Goal: Task Accomplishment & Management: Manage account settings

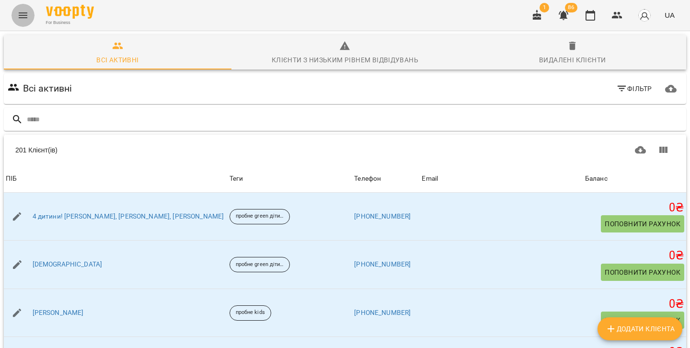
click at [29, 20] on button "Menu" at bounding box center [23, 15] width 23 height 23
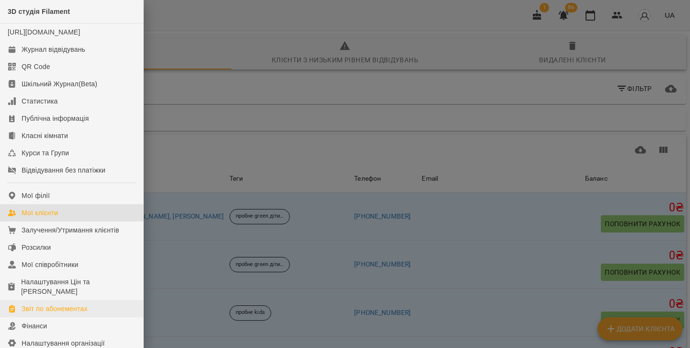
click at [47, 314] on div "Звіт по абонементах" at bounding box center [55, 309] width 66 height 10
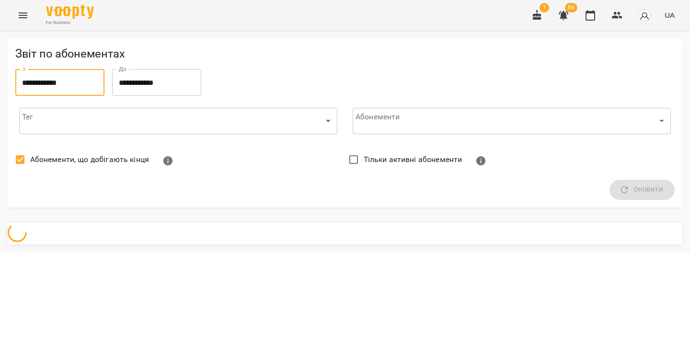
click at [45, 77] on input "**********" at bounding box center [59, 82] width 89 height 27
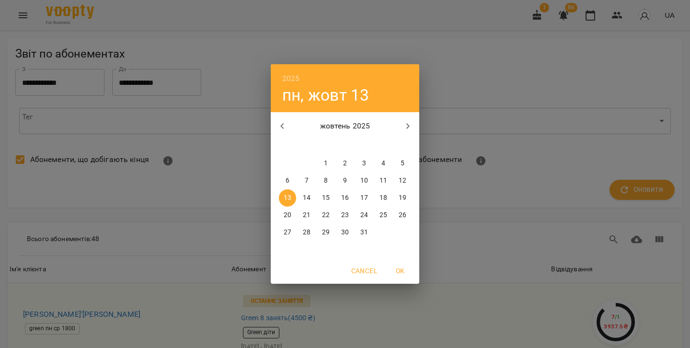
click at [281, 126] on icon "button" at bounding box center [282, 126] width 3 height 6
click at [277, 124] on icon "button" at bounding box center [283, 126] width 12 height 12
click at [404, 234] on p "31" at bounding box center [403, 233] width 8 height 10
type input "**********"
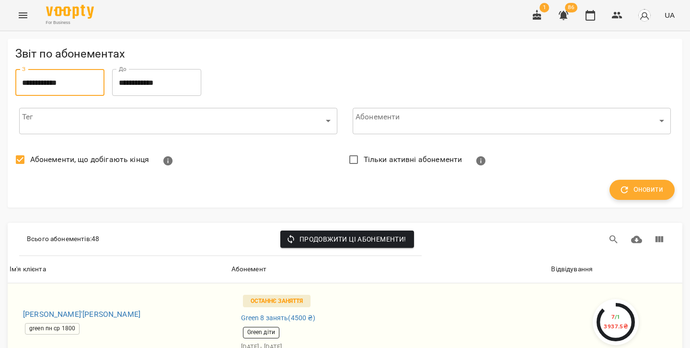
click at [635, 186] on span "Оновити" at bounding box center [642, 190] width 42 height 12
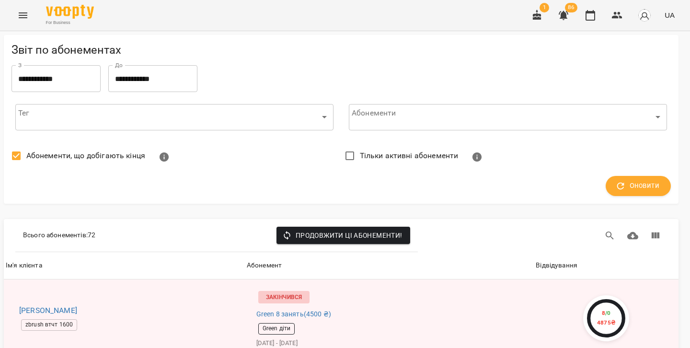
scroll to position [1114, 3]
click at [565, 10] on icon "button" at bounding box center [564, 16] width 12 height 12
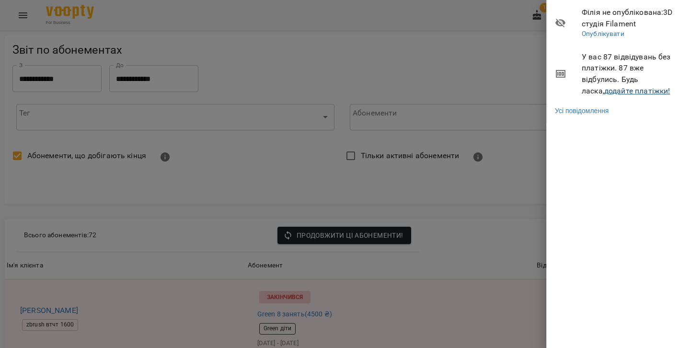
click at [605, 89] on link "додайте платіжки!" at bounding box center [638, 90] width 66 height 9
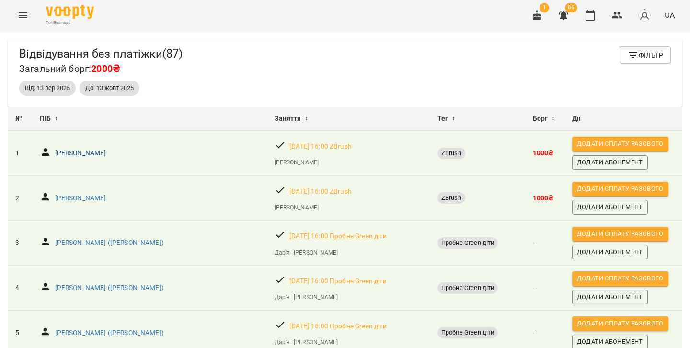
click at [102, 151] on p "[PERSON_NAME]" at bounding box center [80, 154] width 51 height 10
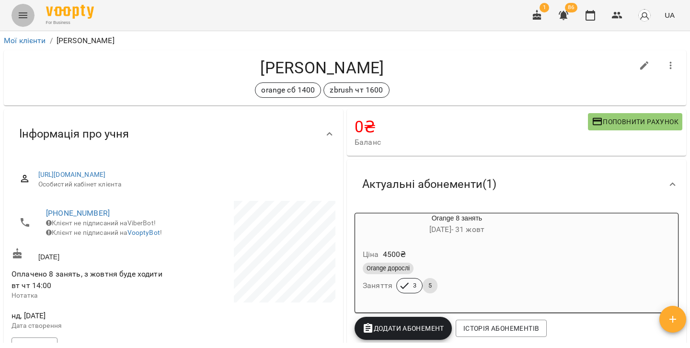
click at [25, 20] on icon "Menu" at bounding box center [23, 16] width 12 height 12
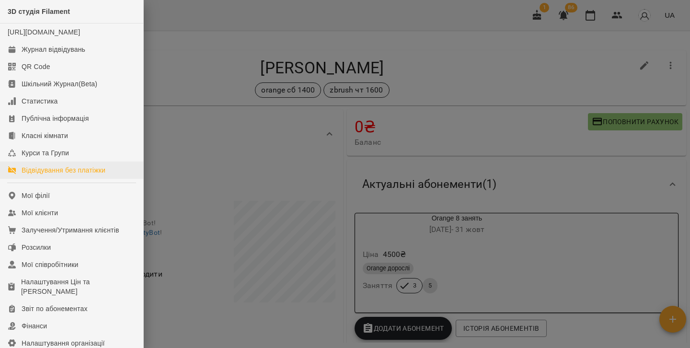
click at [45, 175] on div "Відвідування без платіжки" at bounding box center [64, 170] width 84 height 10
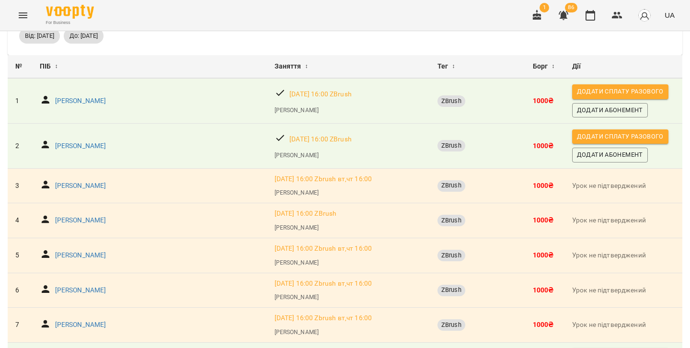
scroll to position [51, 0]
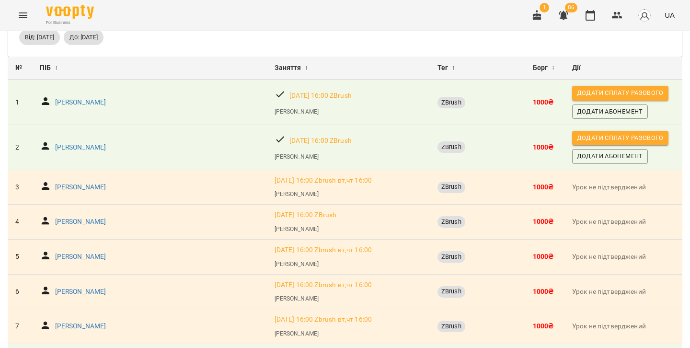
click at [22, 18] on icon "Menu" at bounding box center [23, 15] width 9 height 6
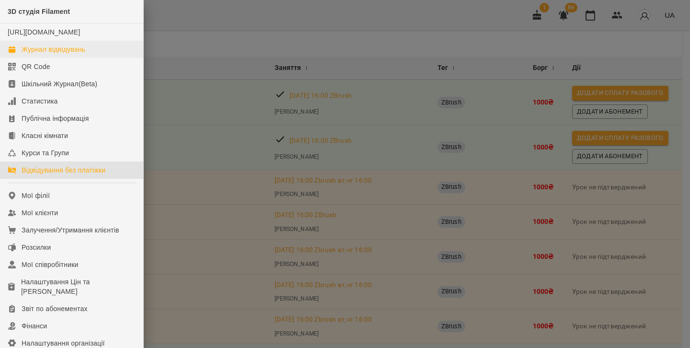
click at [40, 54] on div "Журнал відвідувань" at bounding box center [54, 50] width 64 height 10
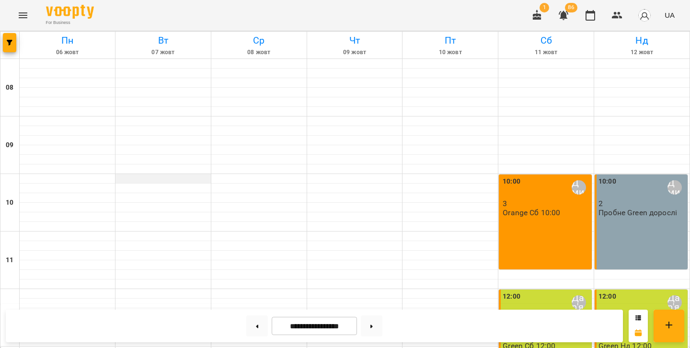
scroll to position [395, 0]
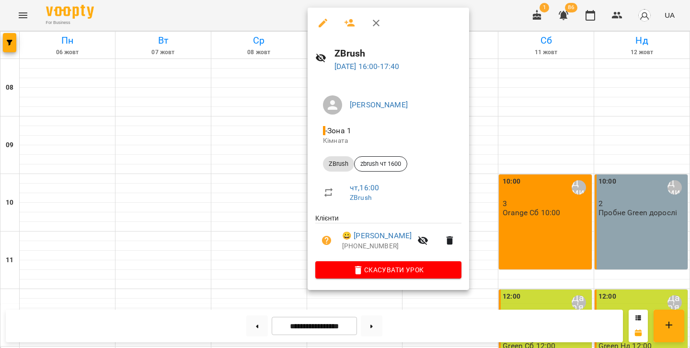
click at [54, 12] on div at bounding box center [345, 174] width 690 height 348
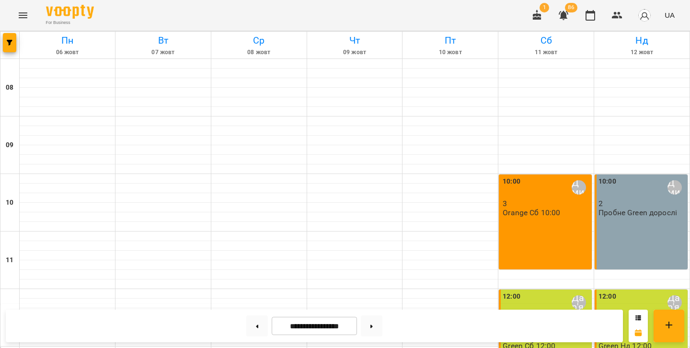
scroll to position [367, 0]
click at [26, 20] on icon "Menu" at bounding box center [23, 16] width 12 height 12
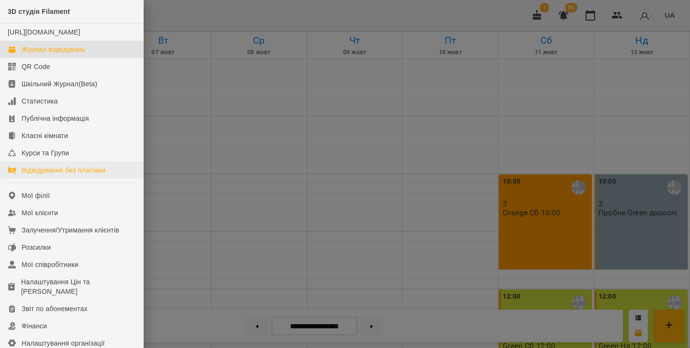
click at [47, 179] on link "Відвідування без платіжки" at bounding box center [71, 170] width 143 height 17
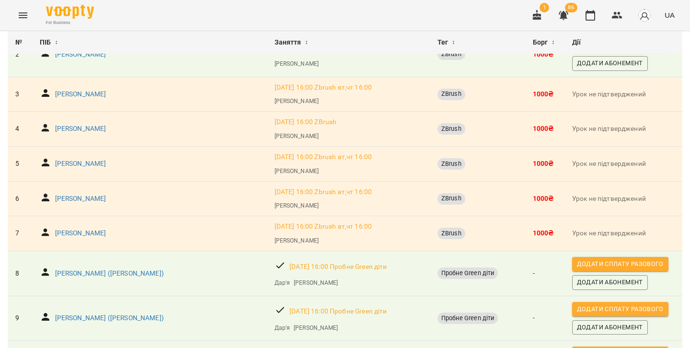
scroll to position [131, 0]
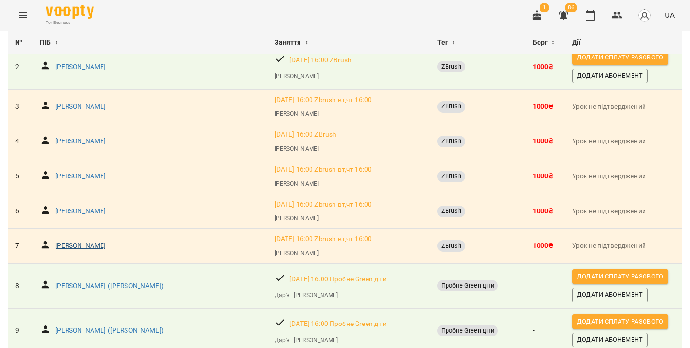
click at [78, 245] on p "[PERSON_NAME]" at bounding box center [80, 246] width 51 height 10
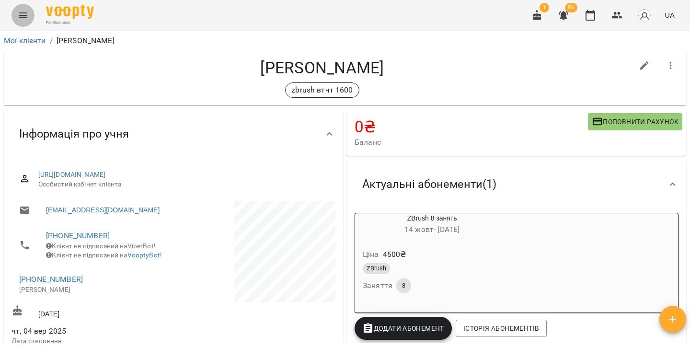
click at [23, 18] on icon "Menu" at bounding box center [23, 16] width 12 height 12
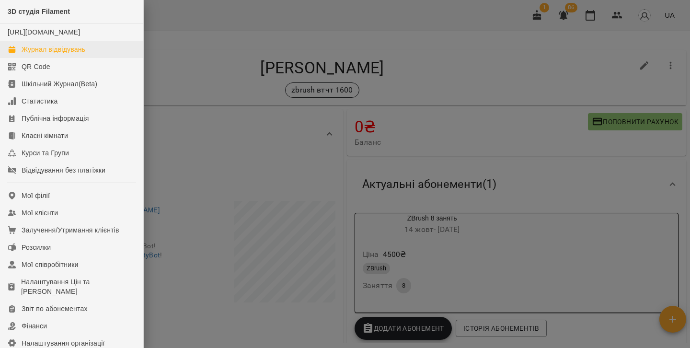
click at [50, 54] on div "Журнал відвідувань" at bounding box center [54, 50] width 64 height 10
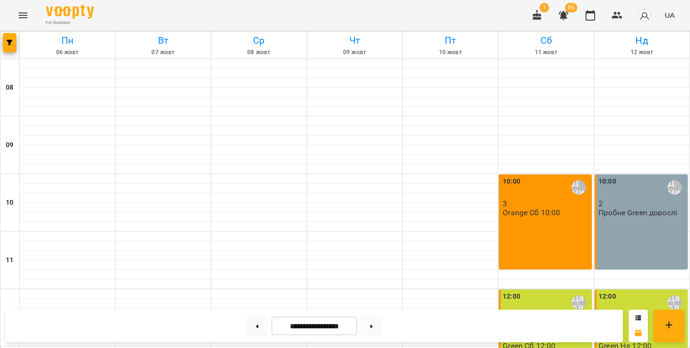
scroll to position [188, 0]
click at [34, 9] on div "For Business 1 86 UA" at bounding box center [345, 15] width 690 height 31
click at [25, 12] on icon "Menu" at bounding box center [23, 16] width 12 height 12
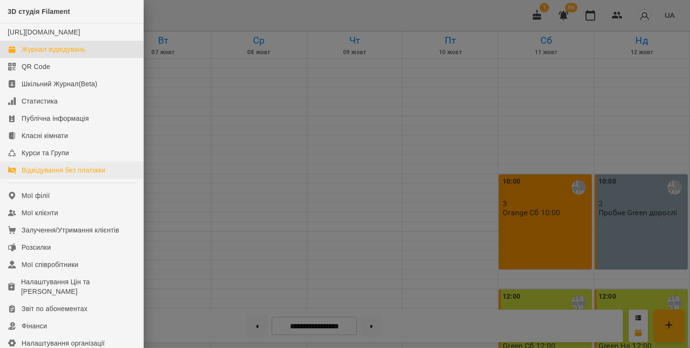
click at [49, 175] on div "Відвідування без платіжки" at bounding box center [64, 170] width 84 height 10
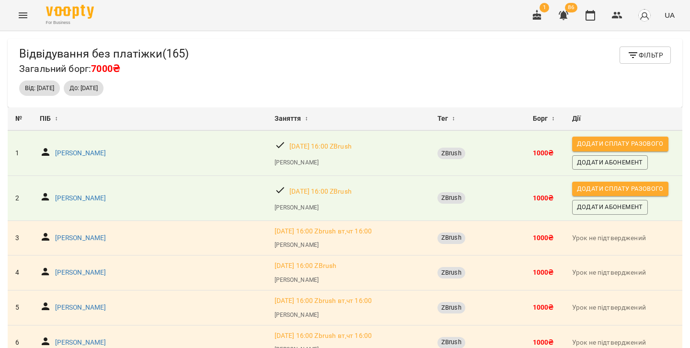
click at [17, 14] on icon "Menu" at bounding box center [23, 16] width 12 height 12
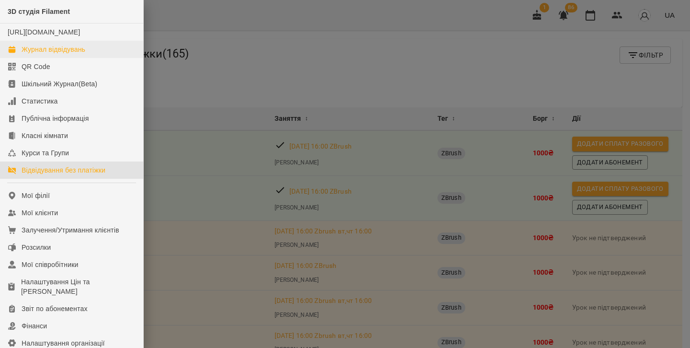
click at [30, 54] on div "Журнал відвідувань" at bounding box center [54, 50] width 64 height 10
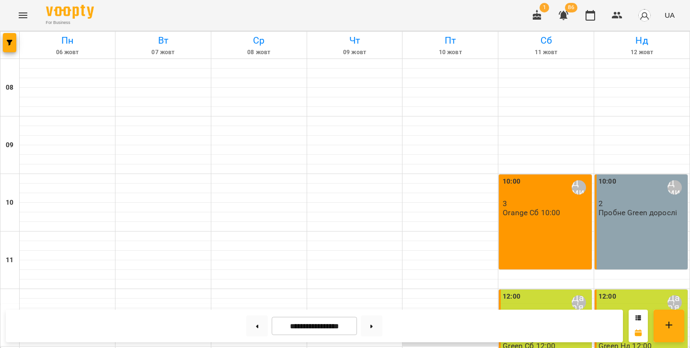
scroll to position [109, 0]
click at [538, 175] on div "10:00 Скок Дмитро 3 Orange Сб 10:00" at bounding box center [545, 222] width 93 height 95
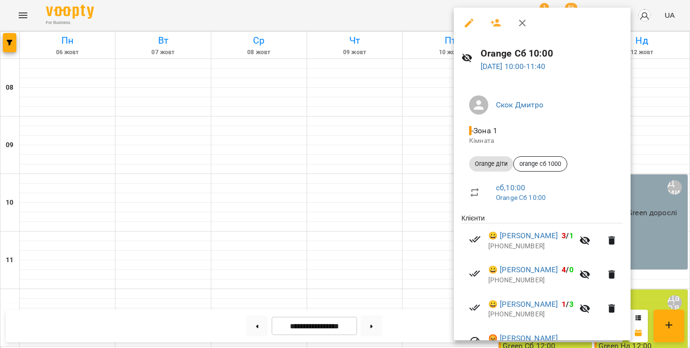
click at [410, 175] on div at bounding box center [345, 174] width 690 height 348
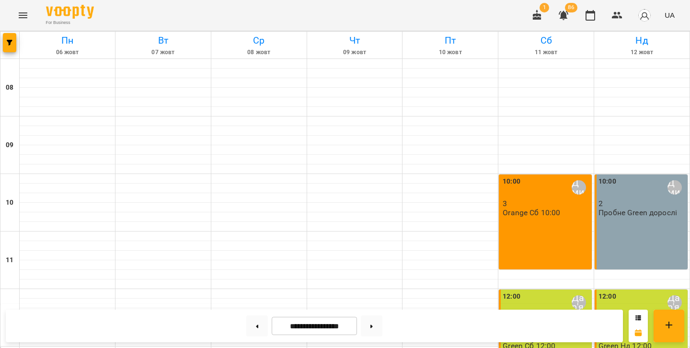
scroll to position [222, 0]
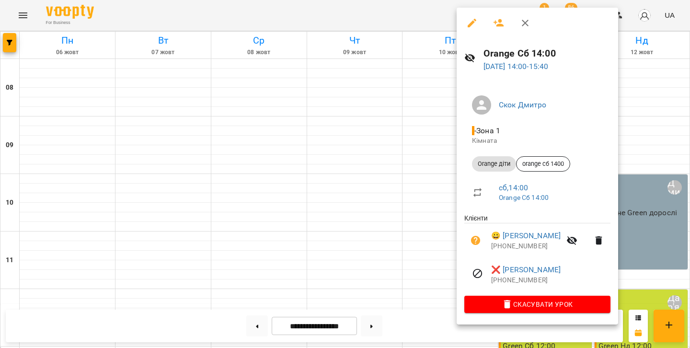
click at [397, 174] on div at bounding box center [345, 174] width 690 height 348
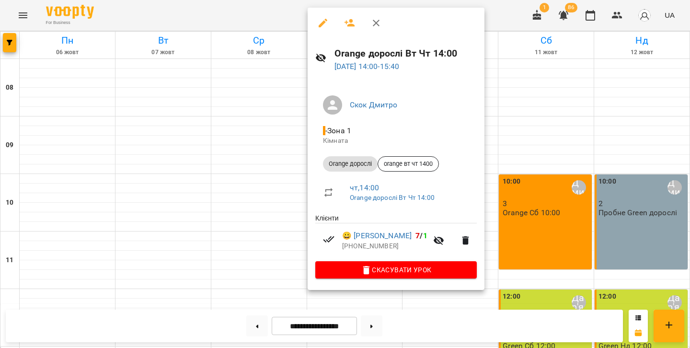
click at [260, 178] on div at bounding box center [345, 174] width 690 height 348
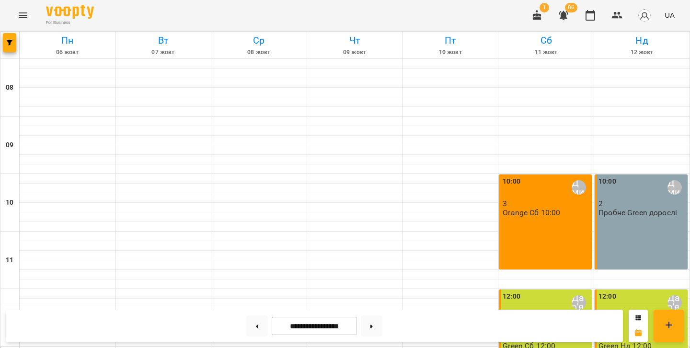
scroll to position [377, 0]
click at [372, 323] on button at bounding box center [372, 326] width 22 height 21
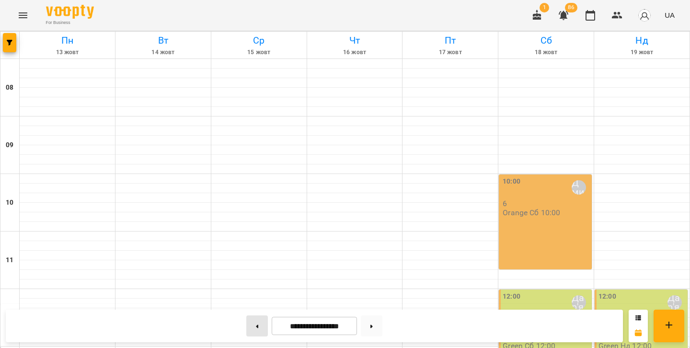
click at [254, 319] on button at bounding box center [257, 326] width 22 height 21
type input "**********"
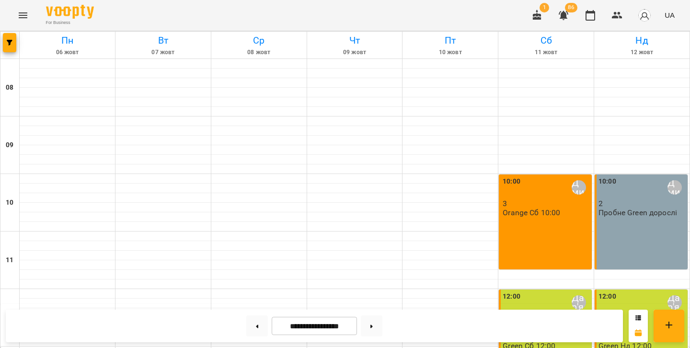
scroll to position [360, 0]
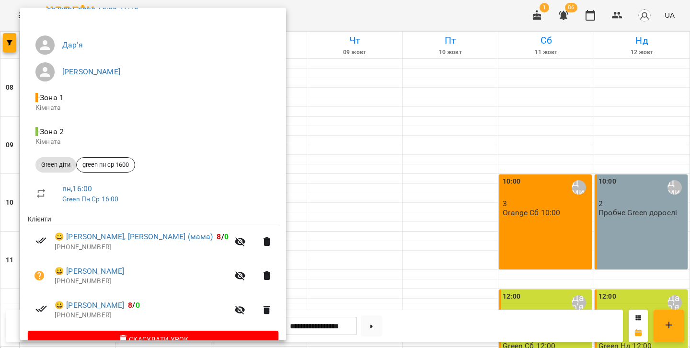
scroll to position [59, 0]
click at [260, 79] on div at bounding box center [345, 174] width 690 height 348
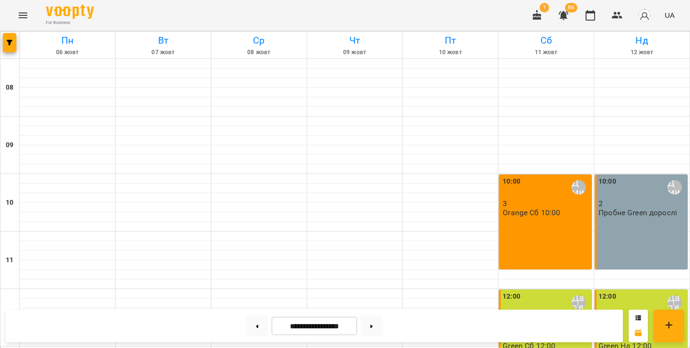
scroll to position [321, 0]
click at [29, 13] on button "Menu" at bounding box center [23, 15] width 23 height 23
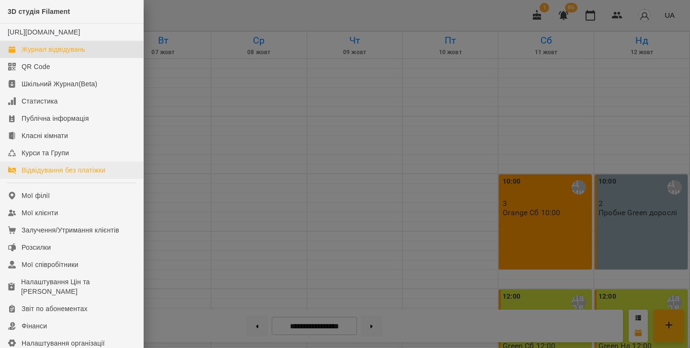
click at [62, 175] on div "Відвідування без платіжки" at bounding box center [64, 170] width 84 height 10
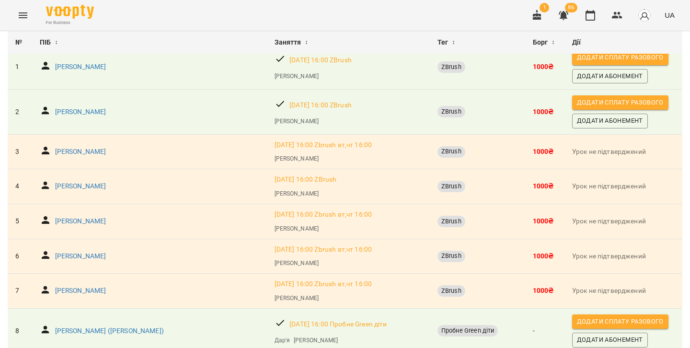
scroll to position [59, 0]
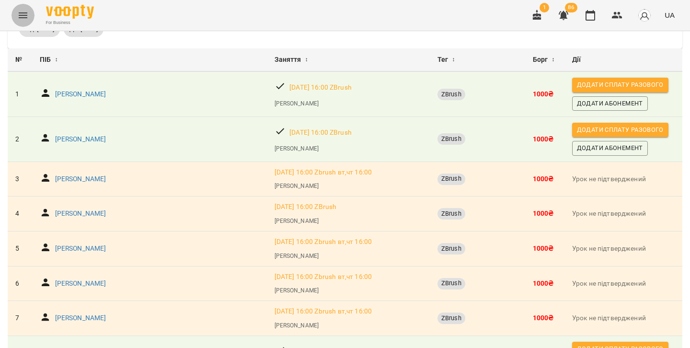
click at [22, 11] on icon "Menu" at bounding box center [23, 16] width 12 height 12
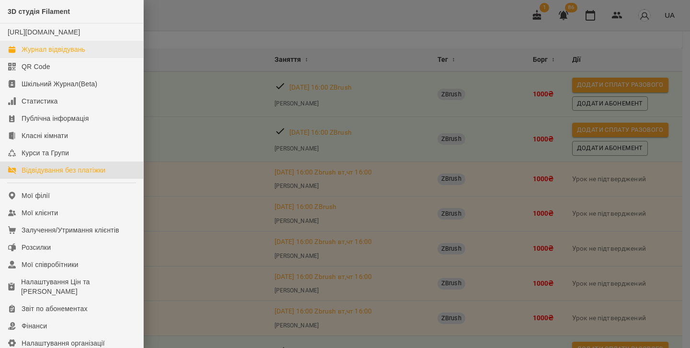
click at [82, 54] on div "Журнал відвідувань" at bounding box center [54, 50] width 64 height 10
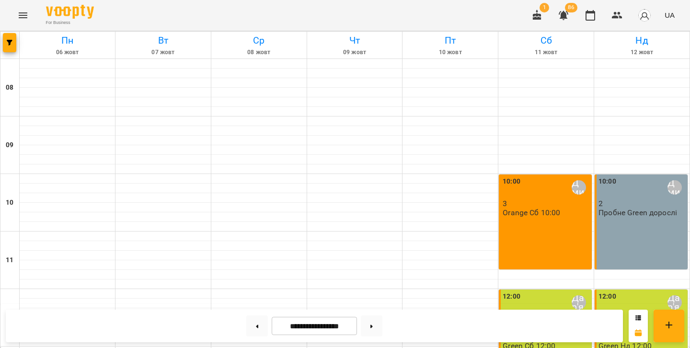
scroll to position [328, 0]
click at [24, 19] on icon "Menu" at bounding box center [23, 16] width 12 height 12
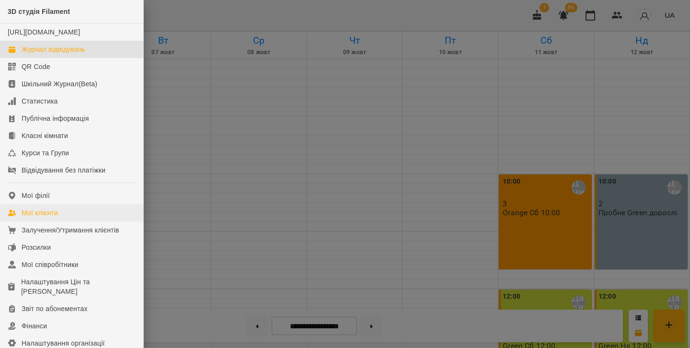
click at [54, 218] on div "Мої клієнти" at bounding box center [40, 213] width 36 height 10
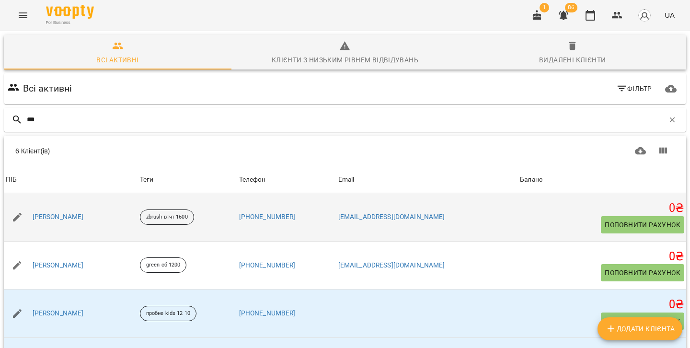
type input "***"
click at [86, 222] on div "Куркін Антон Олександрович" at bounding box center [58, 217] width 55 height 13
click at [84, 217] on link "Куркін Антон Олександрович" at bounding box center [58, 217] width 51 height 10
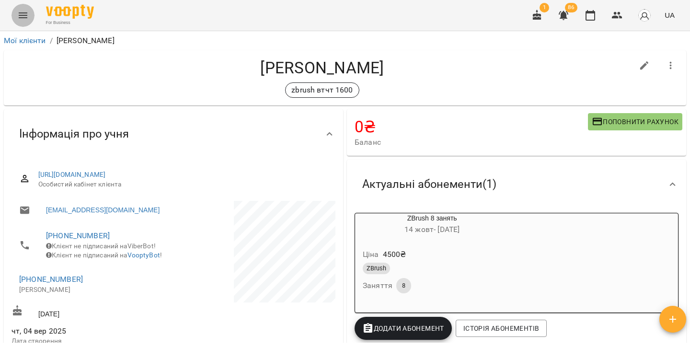
click at [21, 16] on icon "Menu" at bounding box center [23, 16] width 12 height 12
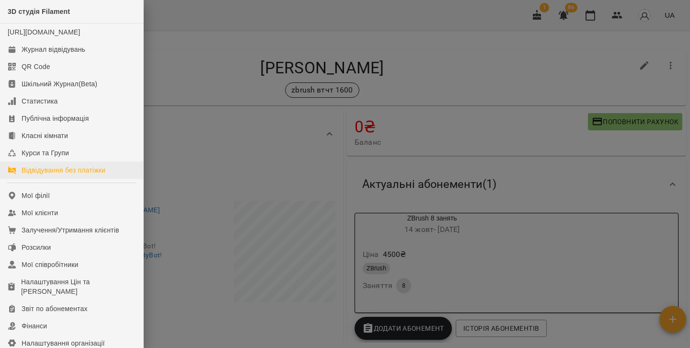
click at [54, 175] on div "Відвідування без платіжки" at bounding box center [64, 170] width 84 height 10
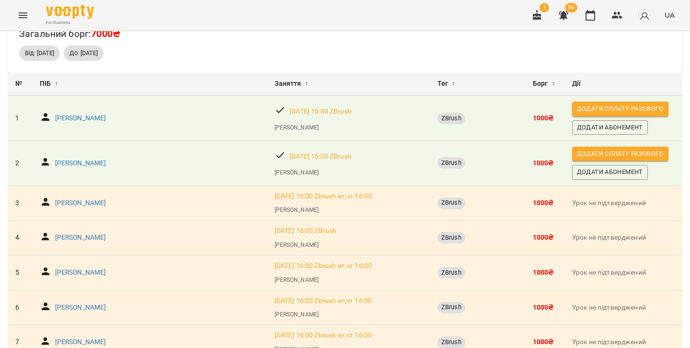
scroll to position [34, 0]
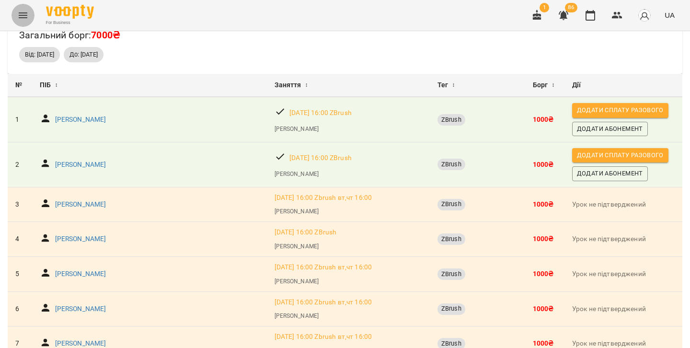
click at [28, 17] on icon "Menu" at bounding box center [23, 16] width 12 height 12
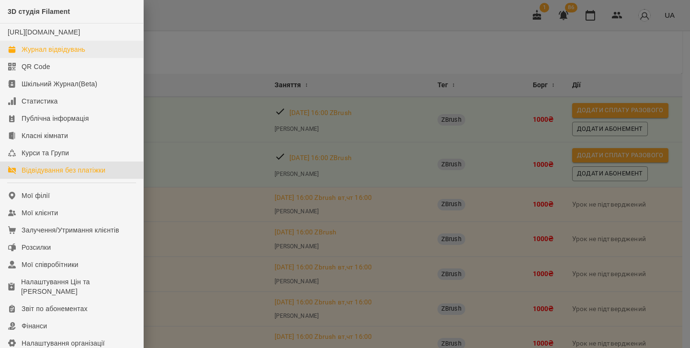
click at [43, 54] on div "Журнал відвідувань" at bounding box center [54, 50] width 64 height 10
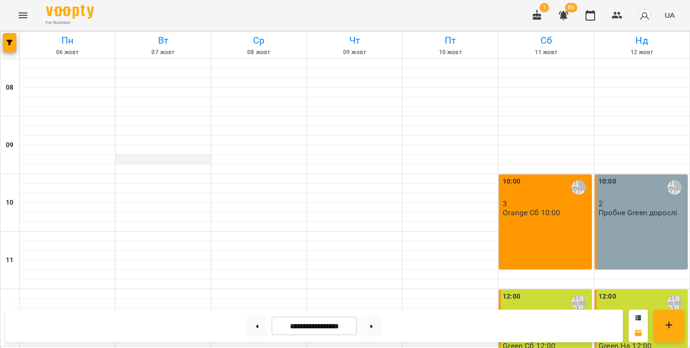
scroll to position [397, 0]
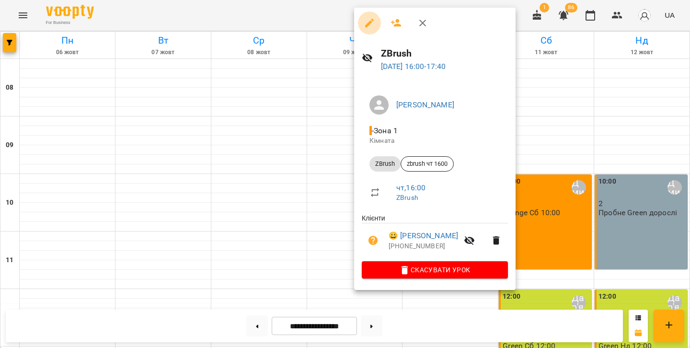
click at [368, 28] on icon "button" at bounding box center [370, 23] width 12 height 12
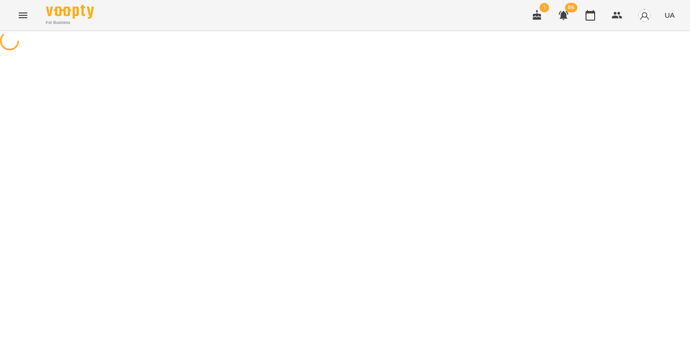
select select "******"
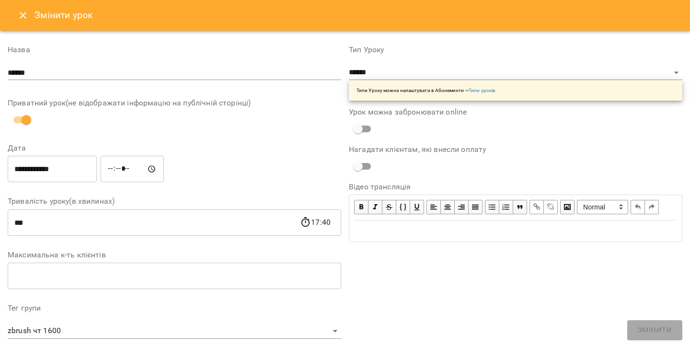
click at [23, 20] on icon "Close" at bounding box center [23, 16] width 12 height 12
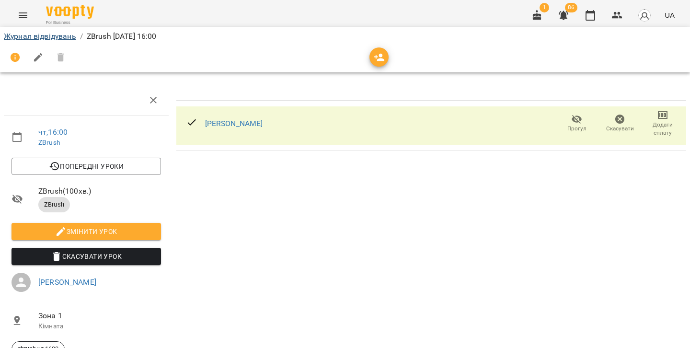
click at [50, 37] on link "Журнал відвідувань" at bounding box center [40, 36] width 72 height 9
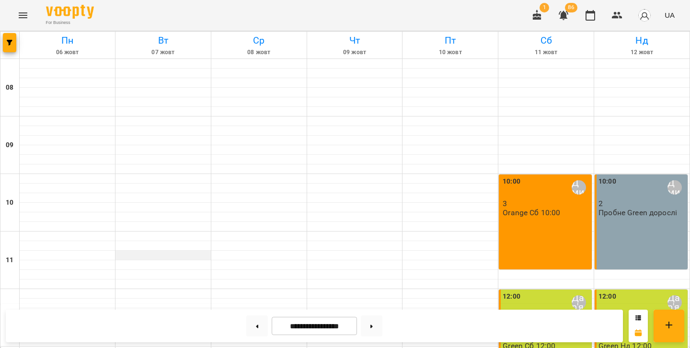
scroll to position [306, 0]
click at [252, 327] on button at bounding box center [257, 326] width 22 height 21
type input "**********"
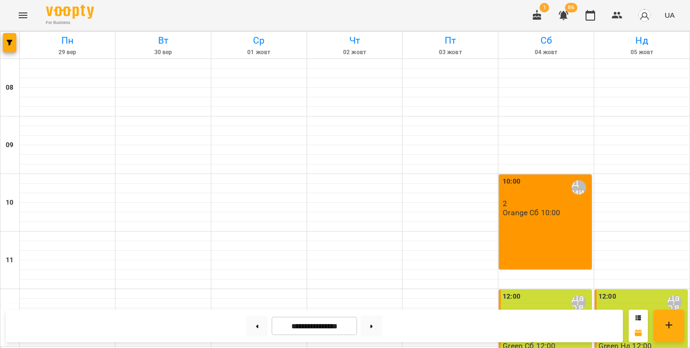
scroll to position [360, 0]
click at [21, 20] on icon "Menu" at bounding box center [23, 16] width 12 height 12
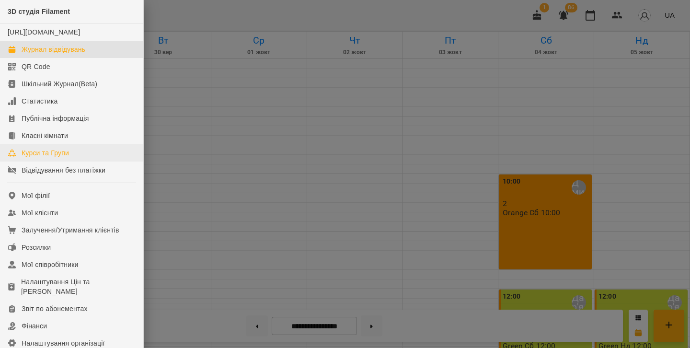
click at [48, 158] on div "Курси та Групи" at bounding box center [45, 153] width 47 height 10
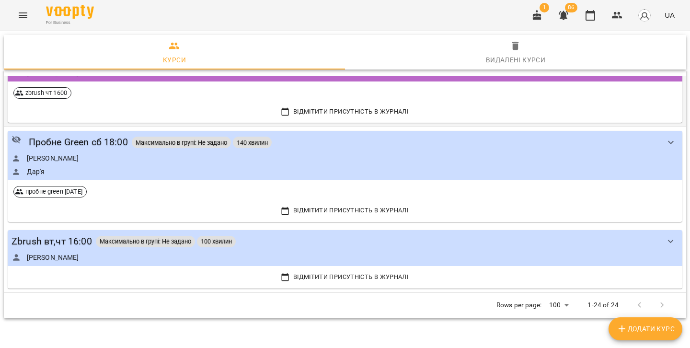
scroll to position [2000, 0]
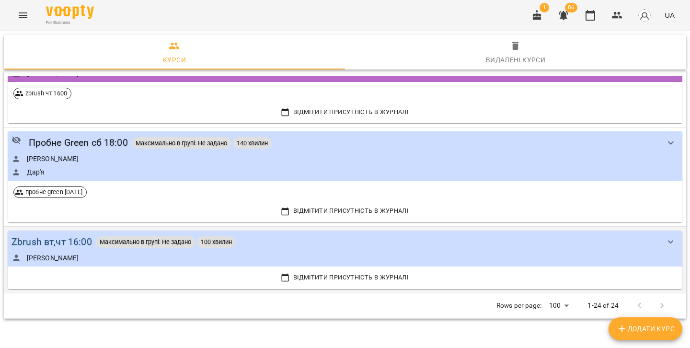
click at [52, 234] on div "Zbrush вт,чт 16:00" at bounding box center [52, 241] width 81 height 15
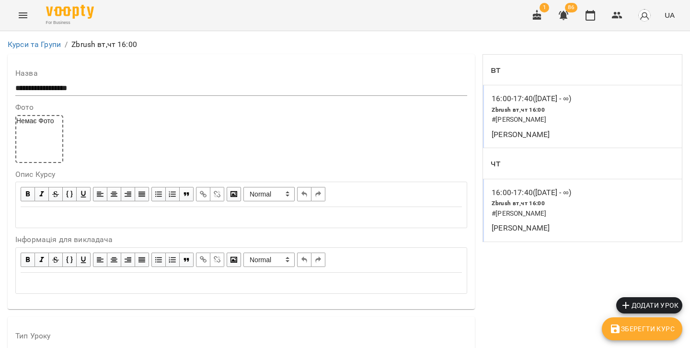
scroll to position [334, 0]
click at [614, 327] on icon "button" at bounding box center [616, 332] width 12 height 12
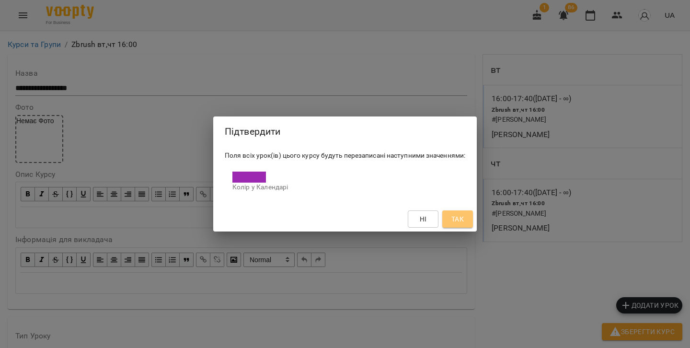
click at [469, 219] on button "Так" at bounding box center [458, 219] width 31 height 17
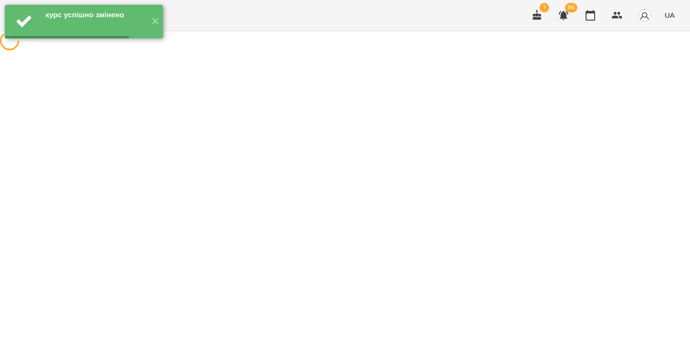
scroll to position [0, 0]
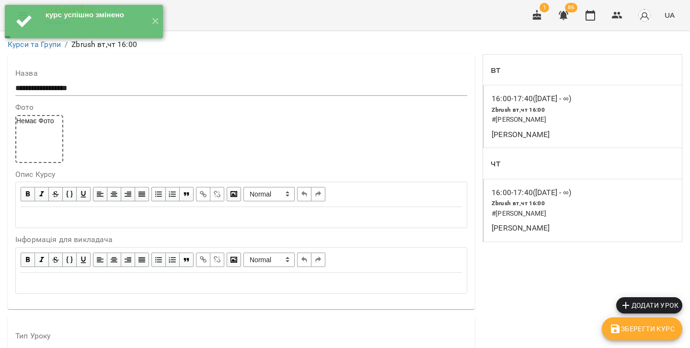
click at [537, 96] on p "16:00 - 17:40 (07 жовт - ∞)" at bounding box center [532, 99] width 80 height 12
select select "*"
select select "******"
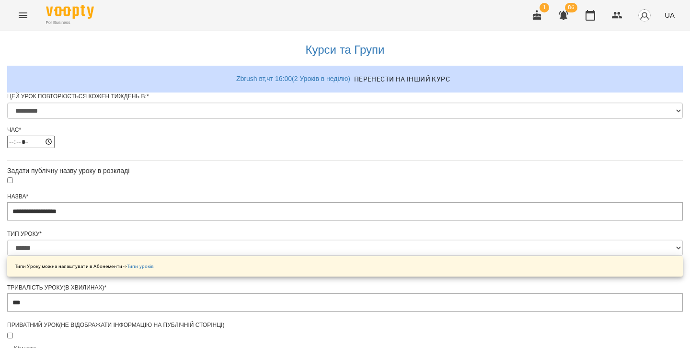
scroll to position [4, 0]
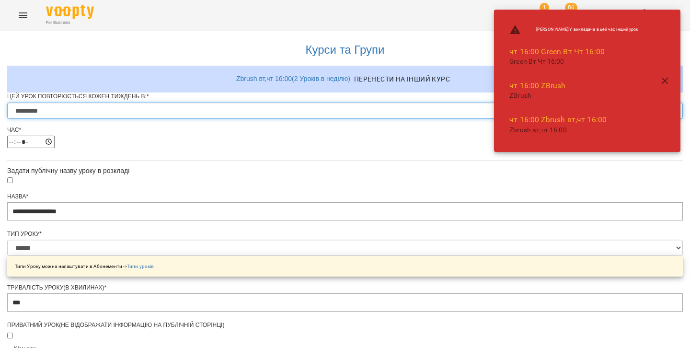
select select "*"
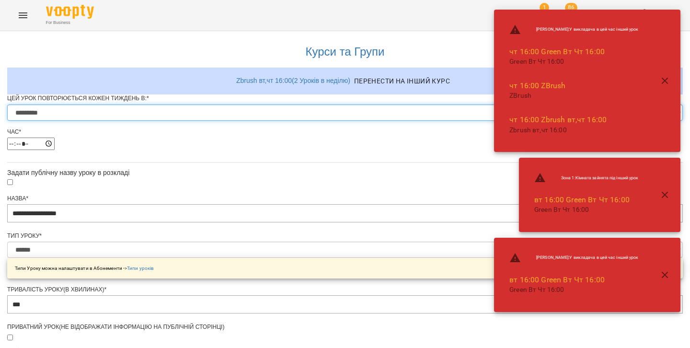
scroll to position [0, 0]
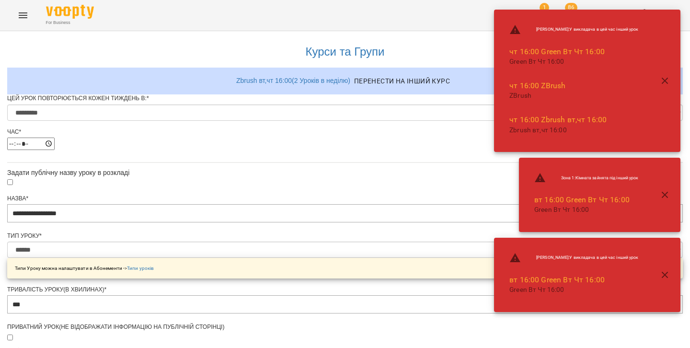
click at [666, 77] on icon "button" at bounding box center [666, 81] width 12 height 12
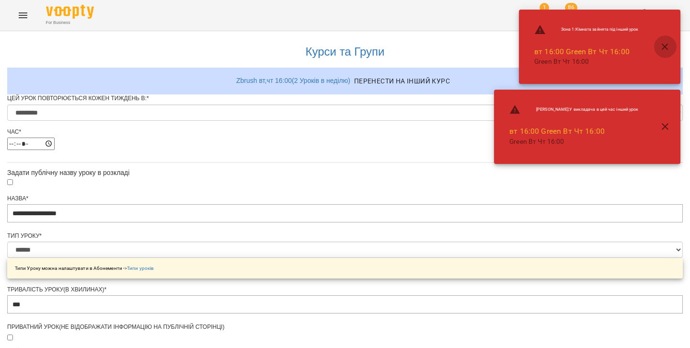
click at [659, 53] on button "button" at bounding box center [665, 46] width 23 height 23
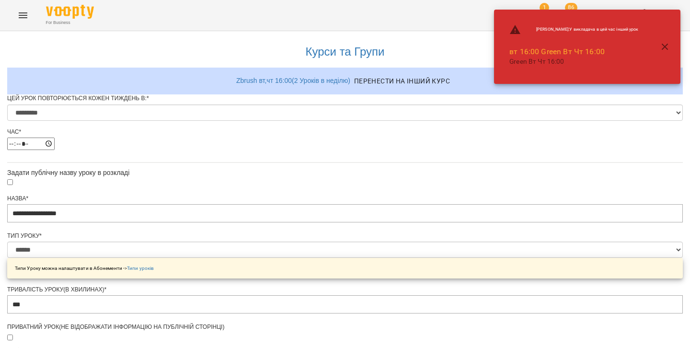
click at [671, 47] on icon "button" at bounding box center [666, 47] width 12 height 12
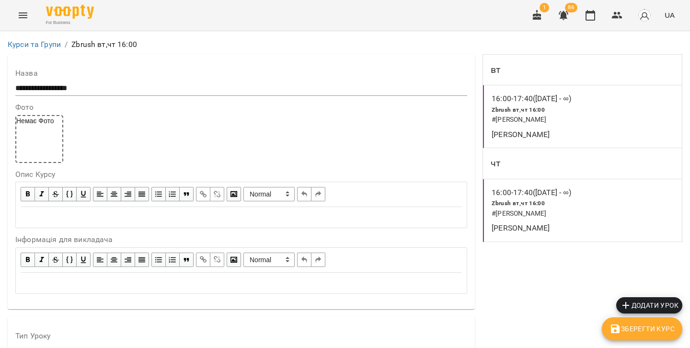
click at [630, 304] on icon "button" at bounding box center [626, 306] width 12 height 12
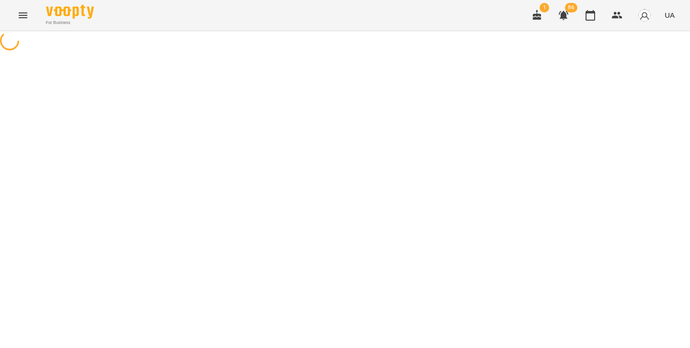
select select "********"
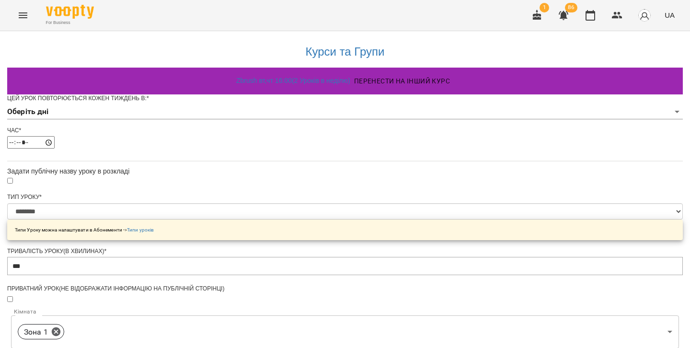
click at [307, 103] on div "Цей урок повторюється кожен тиждень в: *" at bounding box center [345, 98] width 676 height 8
click at [292, 133] on body "**********" at bounding box center [345, 307] width 690 height 614
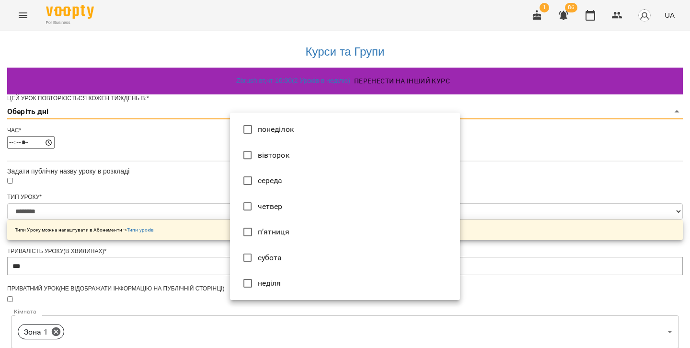
click at [128, 131] on div at bounding box center [345, 174] width 690 height 348
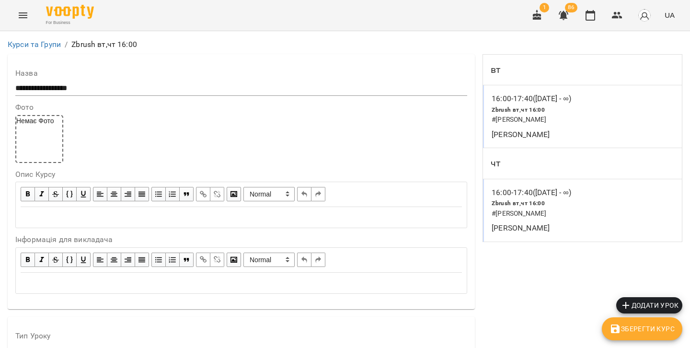
click at [19, 18] on icon "Menu" at bounding box center [23, 15] width 9 height 6
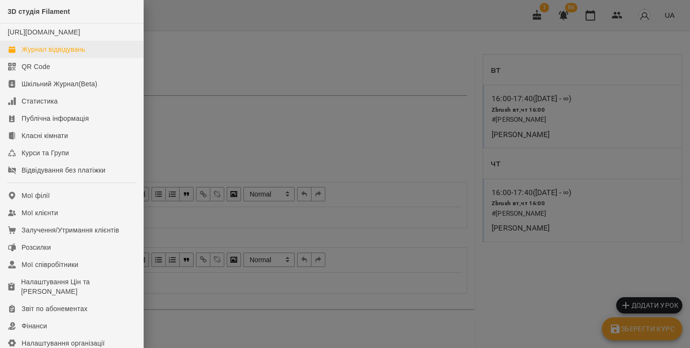
click at [37, 54] on div "Журнал відвідувань" at bounding box center [54, 50] width 64 height 10
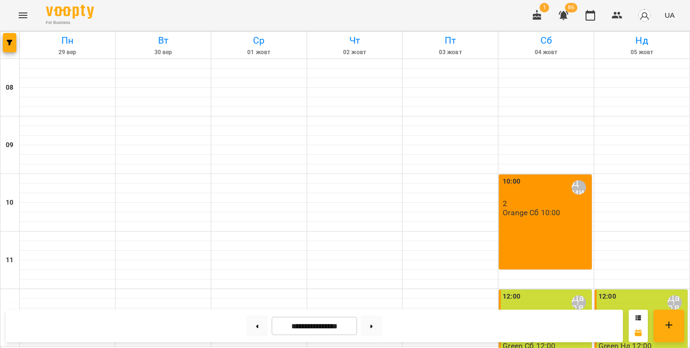
scroll to position [444, 0]
click at [371, 329] on button at bounding box center [372, 326] width 22 height 21
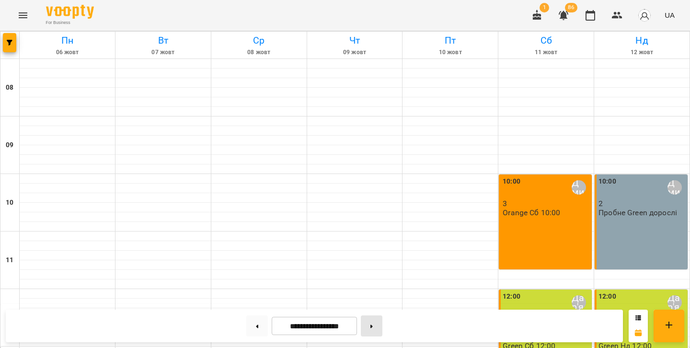
click at [378, 322] on button at bounding box center [372, 326] width 22 height 21
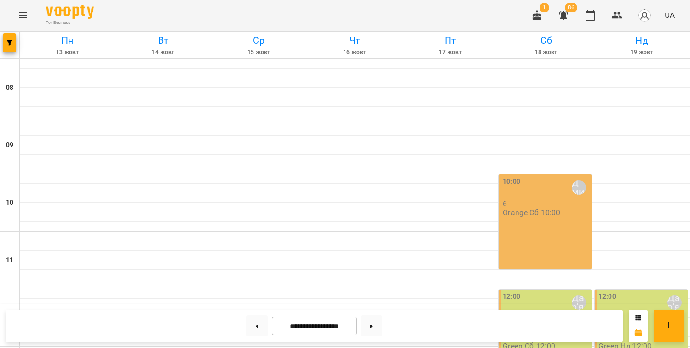
scroll to position [403, 0]
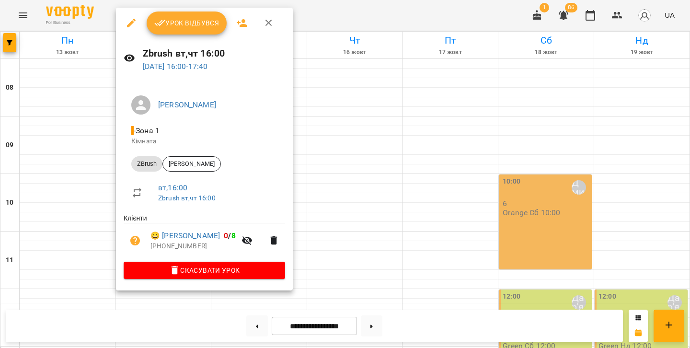
click at [269, 25] on icon "button" at bounding box center [269, 23] width 12 height 12
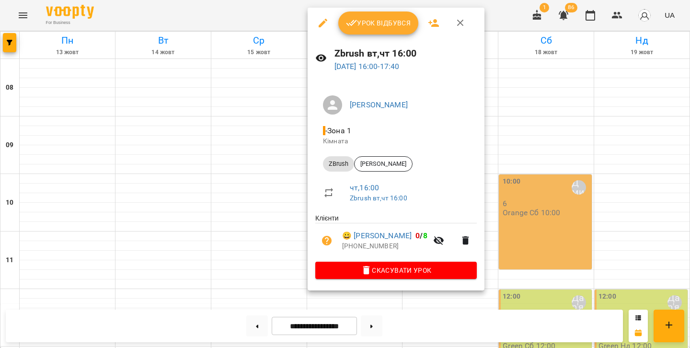
click at [224, 105] on div at bounding box center [345, 174] width 690 height 348
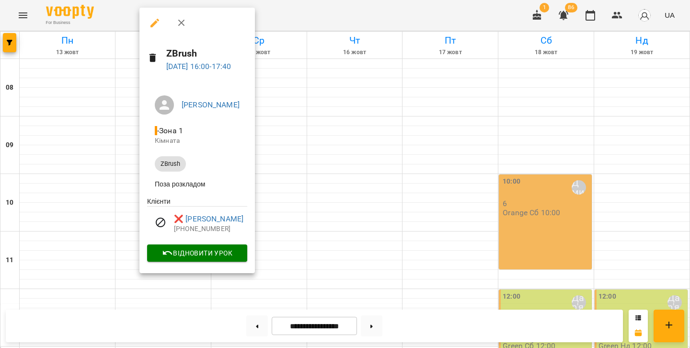
click at [184, 27] on icon "button" at bounding box center [182, 23] width 12 height 12
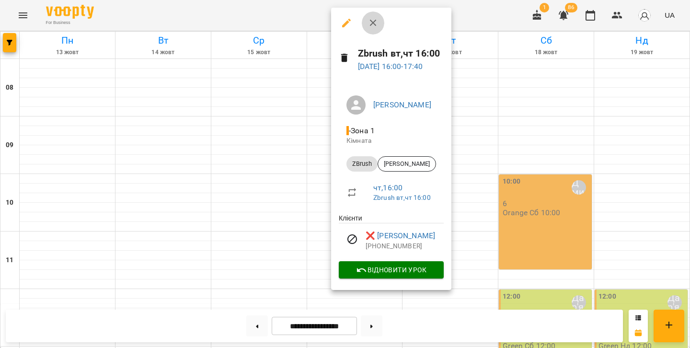
click at [376, 22] on icon "button" at bounding box center [374, 23] width 12 height 12
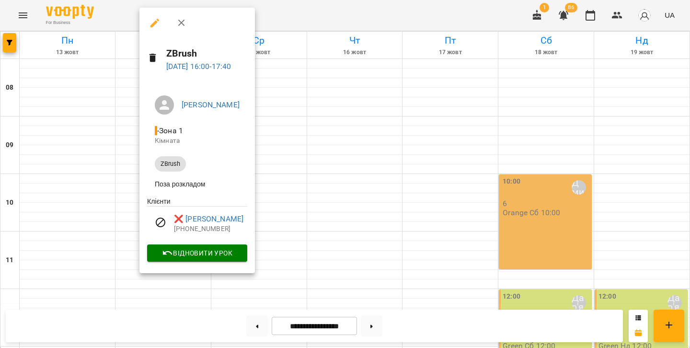
click at [410, 96] on div at bounding box center [345, 174] width 690 height 348
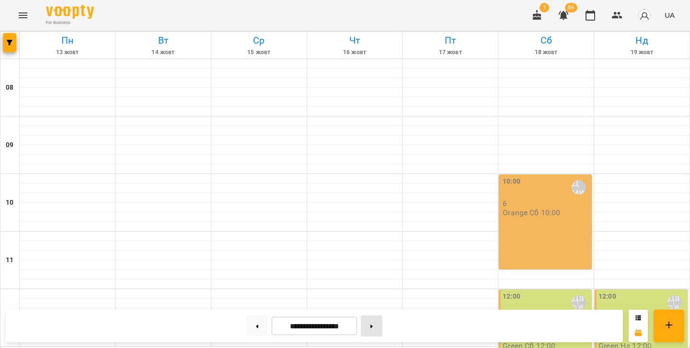
click at [374, 330] on button at bounding box center [372, 326] width 22 height 21
type input "**********"
click at [22, 10] on icon "Menu" at bounding box center [23, 16] width 12 height 12
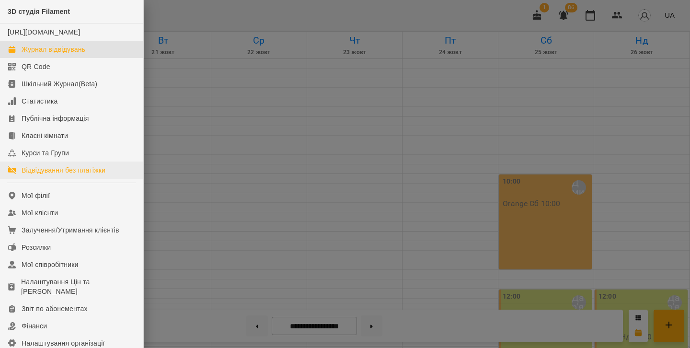
click at [35, 172] on link "Відвідування без платіжки" at bounding box center [71, 170] width 143 height 17
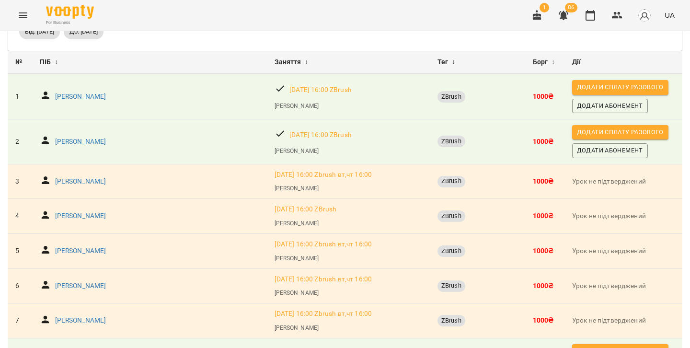
scroll to position [62, 0]
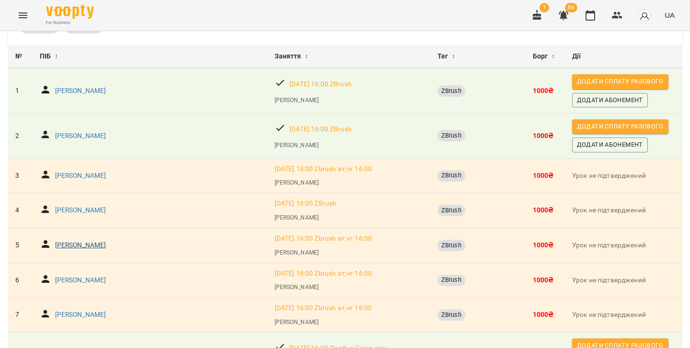
click at [104, 242] on p "Куркін Антон Олександрович" at bounding box center [80, 246] width 51 height 10
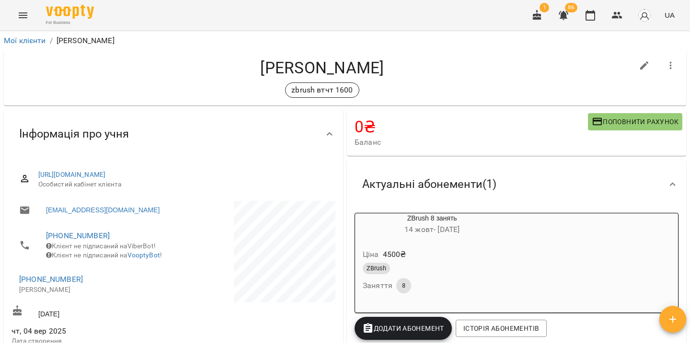
scroll to position [77, 0]
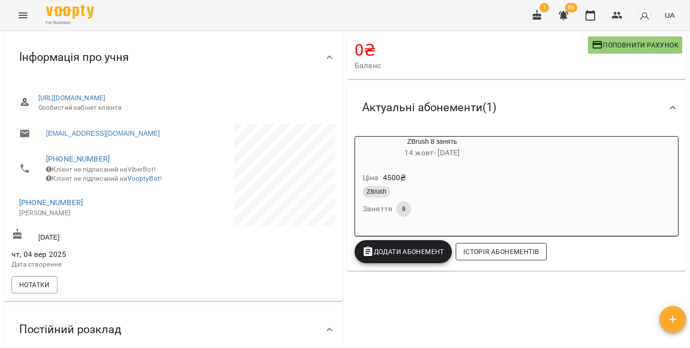
click at [494, 258] on button "Історія абонементів" at bounding box center [501, 251] width 91 height 17
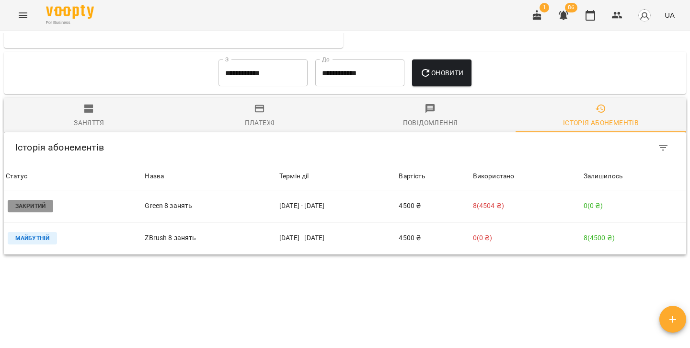
scroll to position [561, 0]
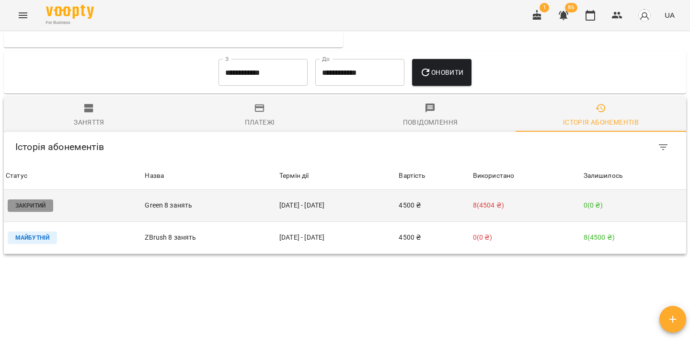
click at [152, 193] on td "Green 8 занять" at bounding box center [210, 206] width 135 height 32
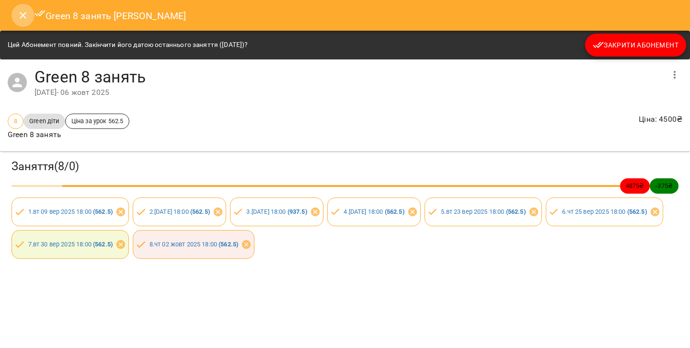
click at [27, 12] on icon "Close" at bounding box center [23, 16] width 12 height 12
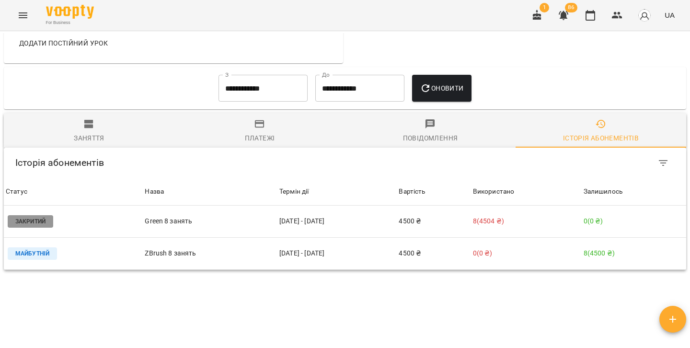
scroll to position [547, 0]
click at [23, 17] on icon "Menu" at bounding box center [23, 16] width 12 height 12
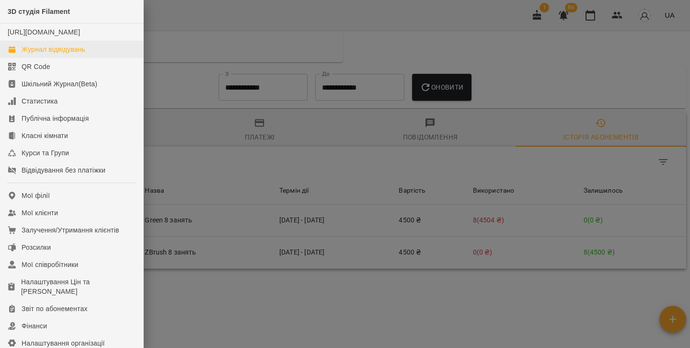
click at [32, 54] on link "Журнал відвідувань" at bounding box center [71, 49] width 143 height 17
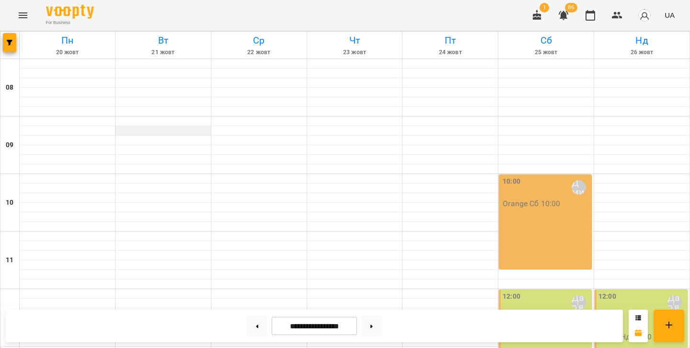
scroll to position [392, 0]
click at [253, 323] on button at bounding box center [257, 326] width 22 height 21
type input "**********"
click at [20, 13] on icon "Menu" at bounding box center [23, 15] width 9 height 6
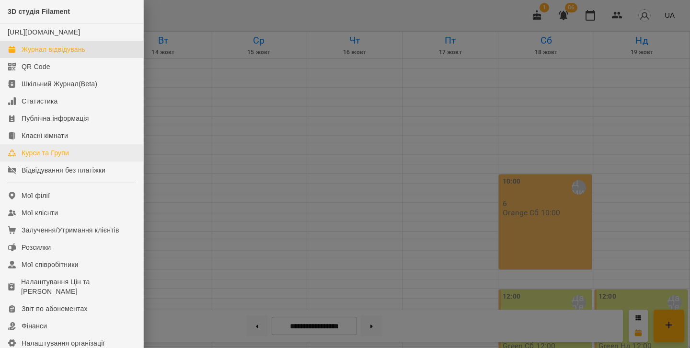
click at [37, 158] on div "Курси та Групи" at bounding box center [45, 153] width 47 height 10
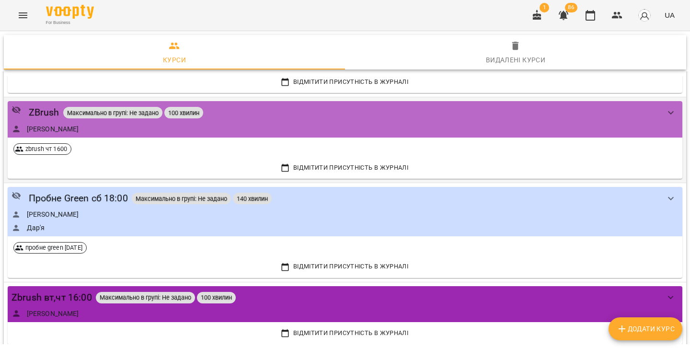
scroll to position [1942, 0]
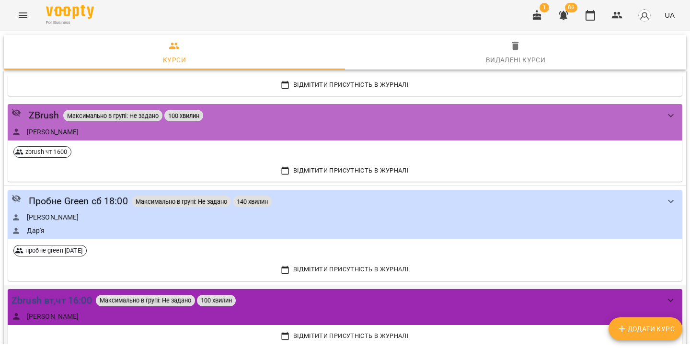
click at [43, 293] on div "Zbrush вт,чт 16:00" at bounding box center [52, 300] width 81 height 15
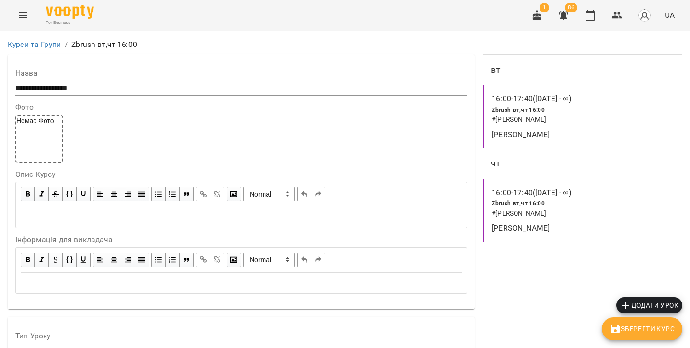
scroll to position [199, 0]
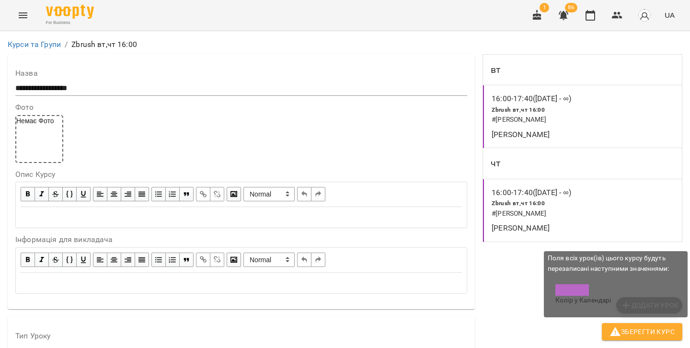
click at [622, 328] on span "Зберегти Курс" at bounding box center [642, 332] width 65 height 12
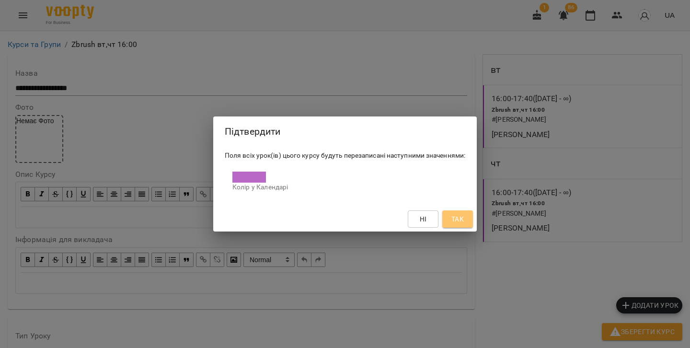
click at [462, 222] on span "Так" at bounding box center [458, 219] width 12 height 12
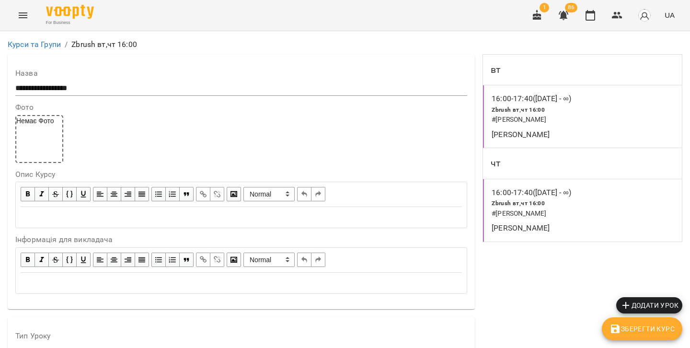
scroll to position [0, 0]
click at [552, 111] on div "Zbrush вт,чт 16:00 # Куркін Антон Олександрович" at bounding box center [550, 115] width 120 height 24
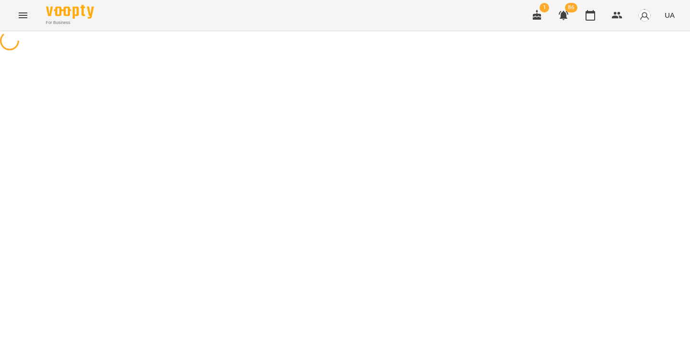
select select "*"
select select "******"
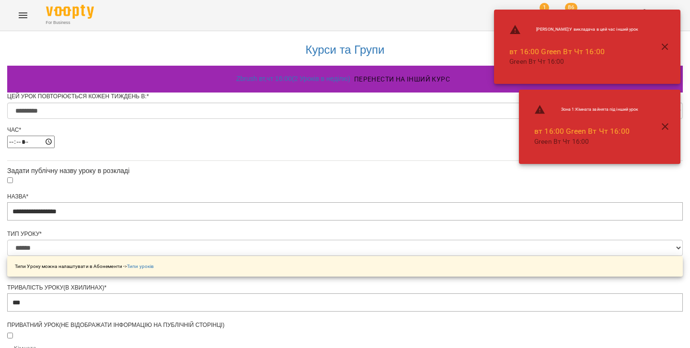
scroll to position [432, 0]
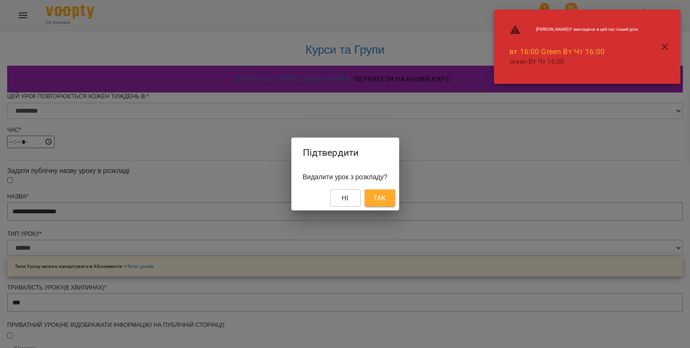
click at [386, 196] on span "Так" at bounding box center [380, 198] width 12 height 12
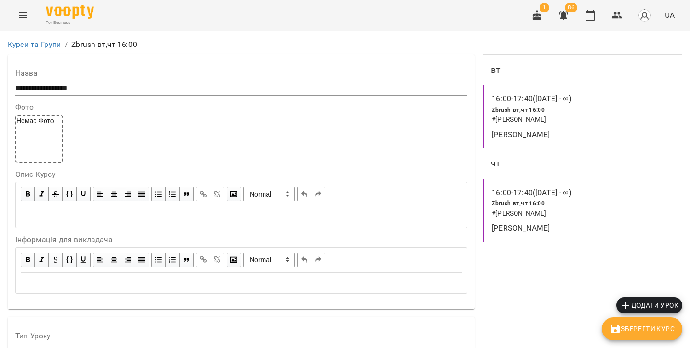
click at [523, 200] on span "Zbrush вт,чт 16:00" at bounding box center [518, 203] width 53 height 7
select select "*"
select select "******"
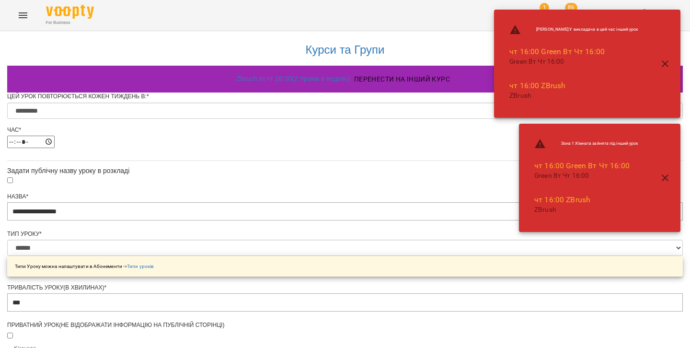
scroll to position [432, 0]
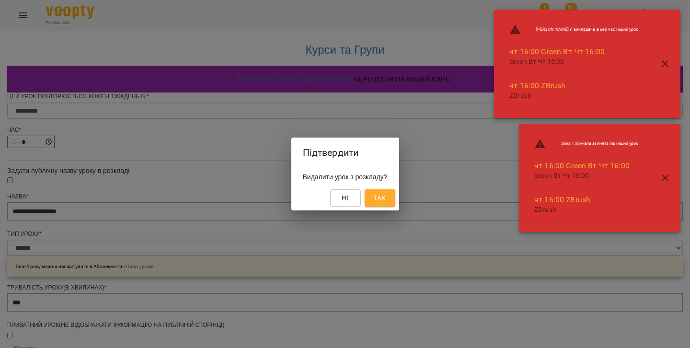
click at [375, 187] on div "Ні Так" at bounding box center [346, 198] width 108 height 25
click at [379, 196] on span "Так" at bounding box center [380, 198] width 15 height 12
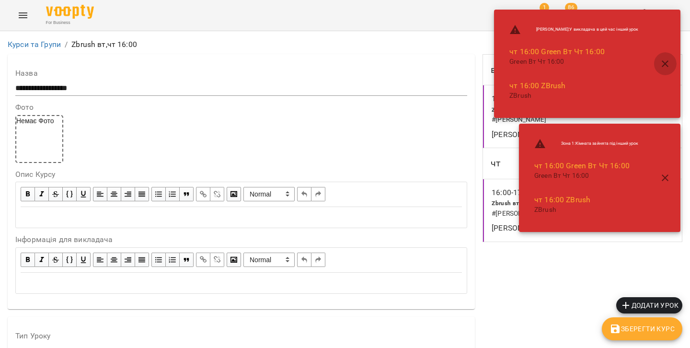
click at [671, 61] on icon "button" at bounding box center [666, 64] width 12 height 12
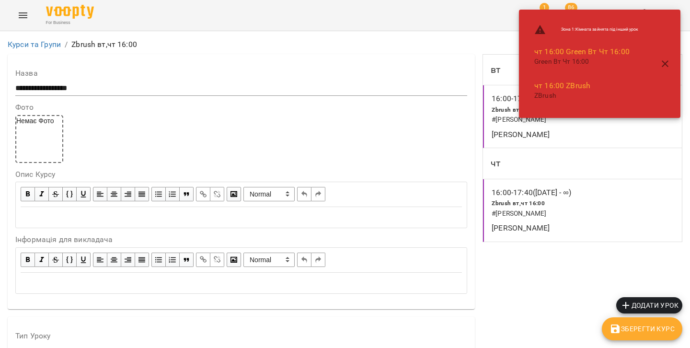
click at [664, 62] on icon "button" at bounding box center [666, 64] width 12 height 12
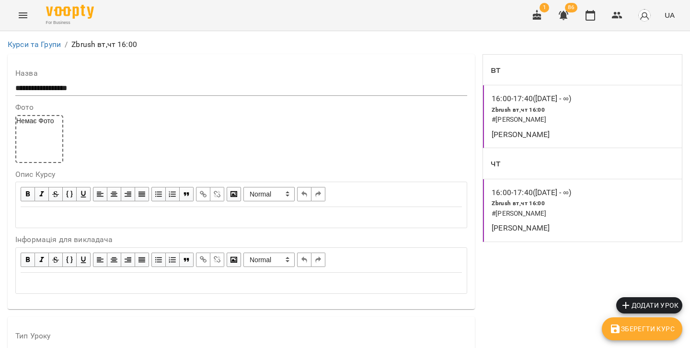
click at [538, 123] on h6 "# Куркін Антон Олександрович" at bounding box center [550, 120] width 117 height 11
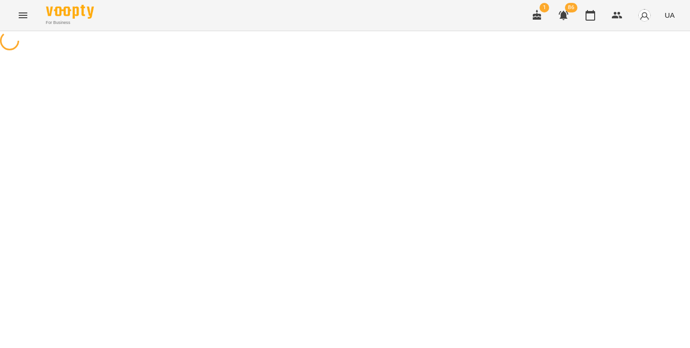
select select "*"
select select "******"
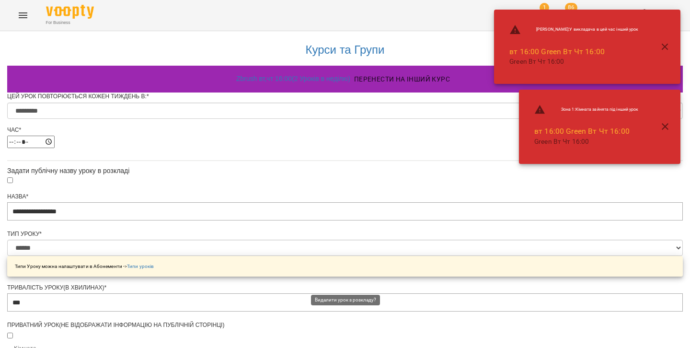
scroll to position [432, 0]
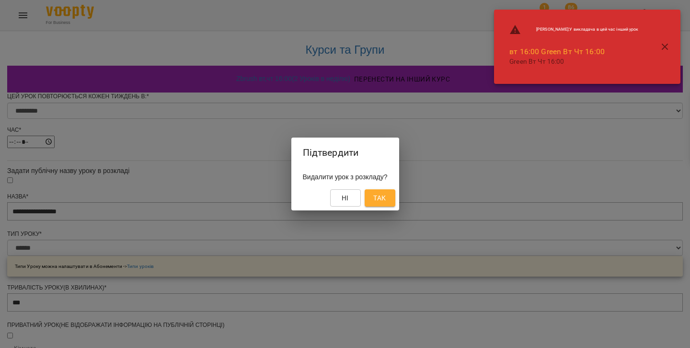
click at [386, 193] on span "Так" at bounding box center [380, 198] width 12 height 12
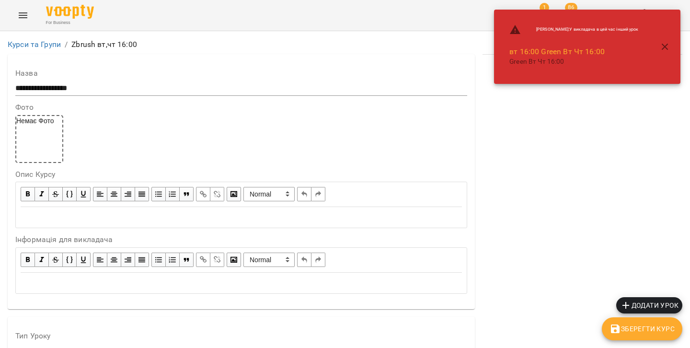
click at [666, 44] on icon "button" at bounding box center [666, 47] width 12 height 12
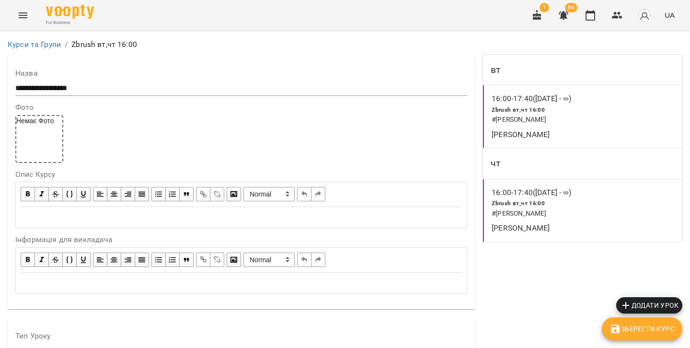
click at [519, 89] on div "16:00 - 17:40 (07 жовт - ∞) Zbrush вт,чт 16:00 # Куркін Антон Олександрович Мак…" at bounding box center [582, 116] width 199 height 63
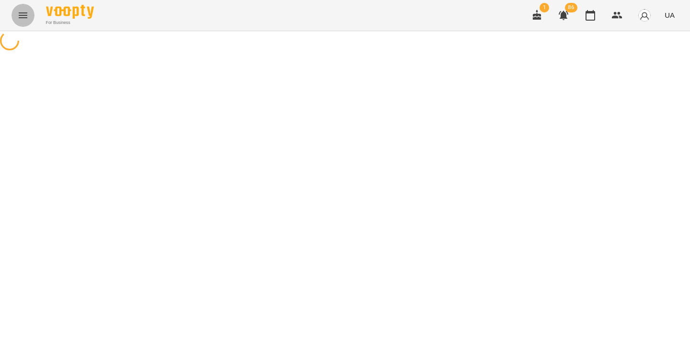
click at [27, 11] on icon "Menu" at bounding box center [23, 16] width 12 height 12
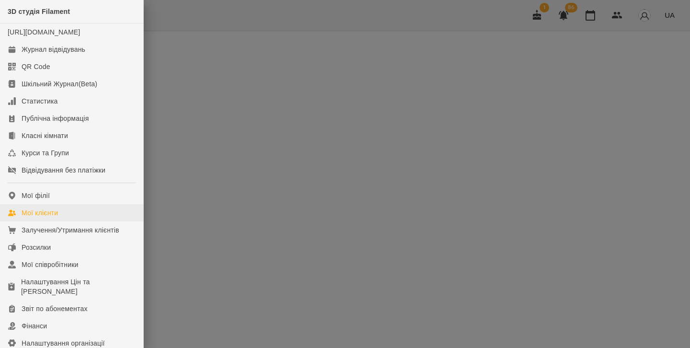
click at [47, 218] on div "Мої клієнти" at bounding box center [40, 213] width 36 height 10
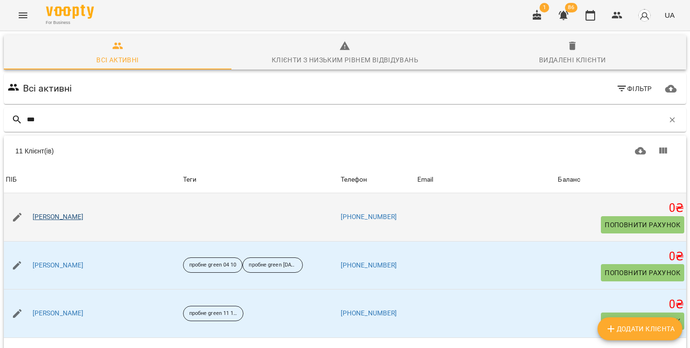
type input "***"
click at [62, 220] on link "[PERSON_NAME]" at bounding box center [58, 217] width 51 height 10
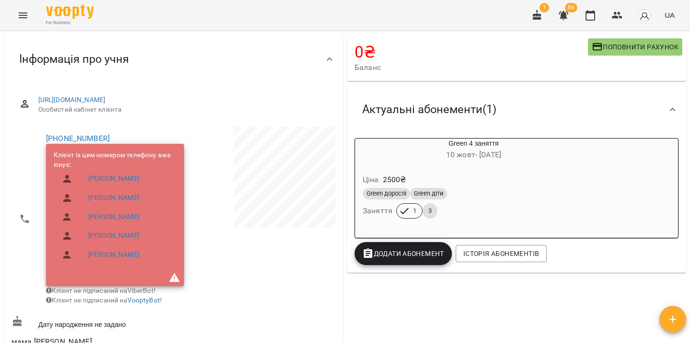
scroll to position [58, 0]
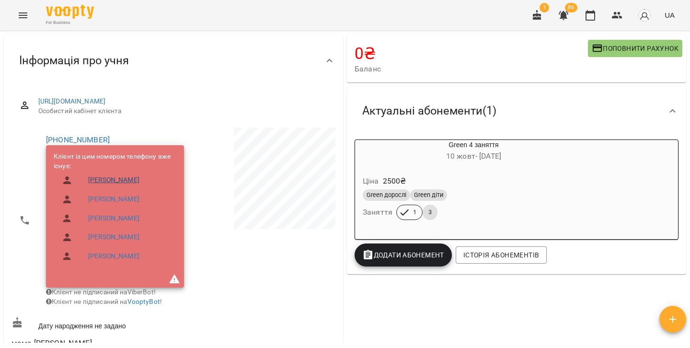
click at [108, 180] on link "[PERSON_NAME]" at bounding box center [113, 180] width 51 height 10
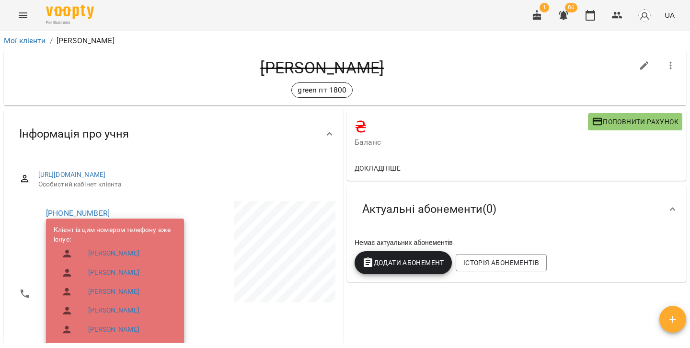
click at [669, 62] on icon "button" at bounding box center [672, 66] width 12 height 12
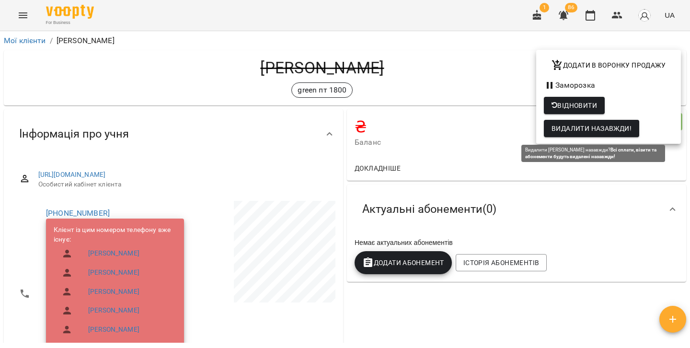
click at [584, 127] on span "Видалити назавжди!" at bounding box center [592, 129] width 80 height 12
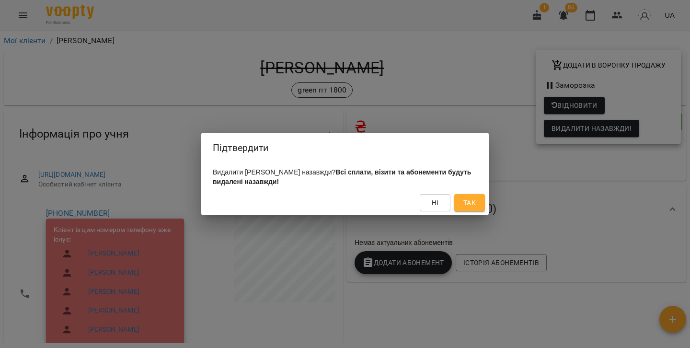
click at [472, 199] on span "Так" at bounding box center [470, 203] width 12 height 12
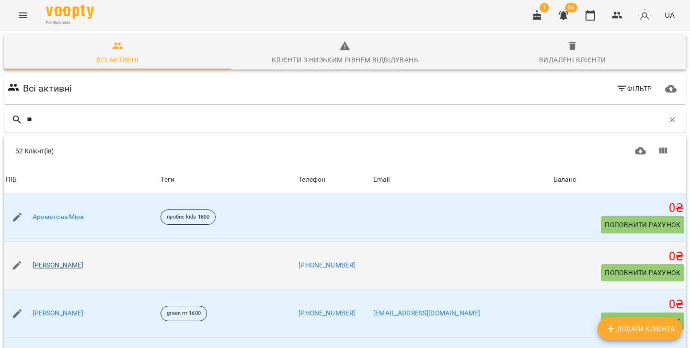
type input "**"
click at [55, 264] on link "[PERSON_NAME]" at bounding box center [58, 266] width 51 height 10
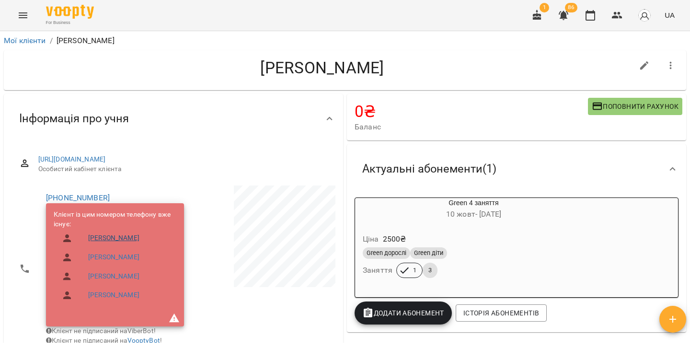
click at [105, 236] on link "Аріна Лугова" at bounding box center [113, 239] width 51 height 10
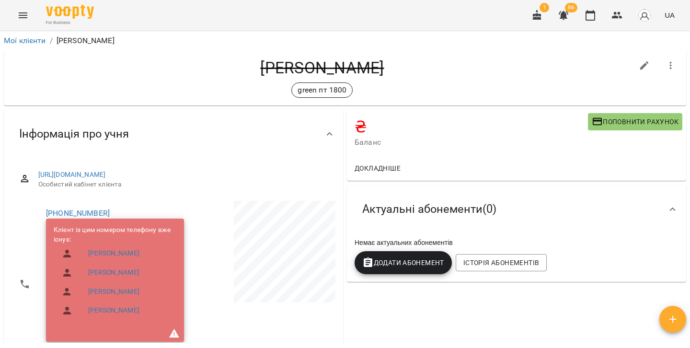
click at [671, 64] on icon "button" at bounding box center [672, 66] width 12 height 12
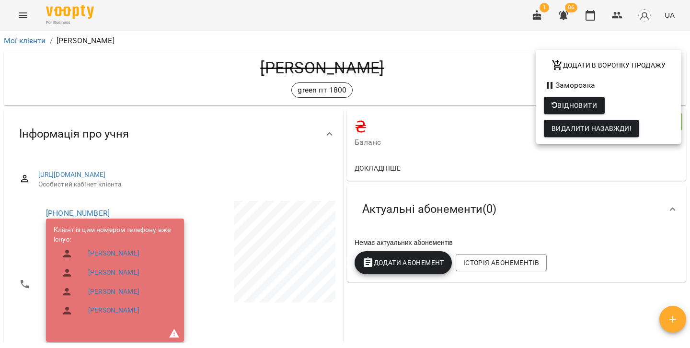
click at [597, 132] on span "Видалити назавжди!" at bounding box center [592, 129] width 80 height 12
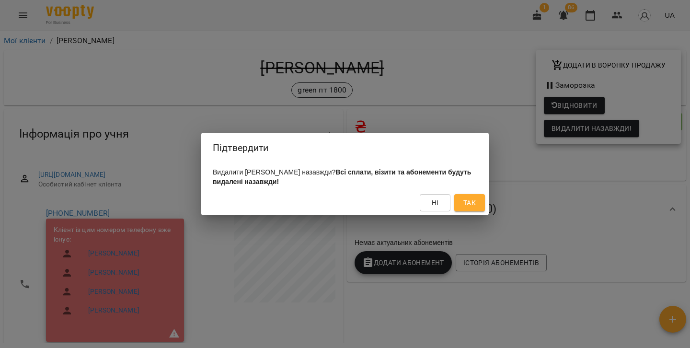
click at [466, 198] on span "Так" at bounding box center [470, 203] width 12 height 12
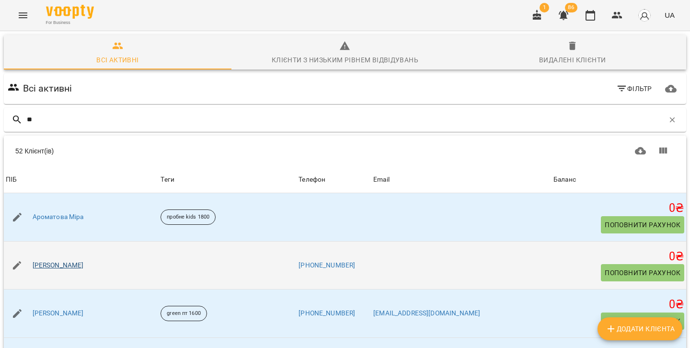
type input "**"
click at [50, 263] on link "Аріна Лугова" at bounding box center [58, 266] width 51 height 10
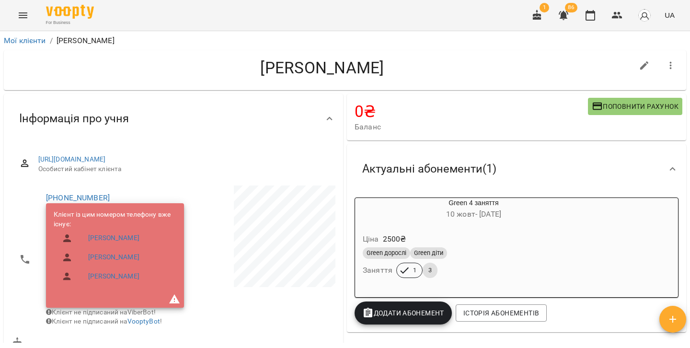
scroll to position [7, 0]
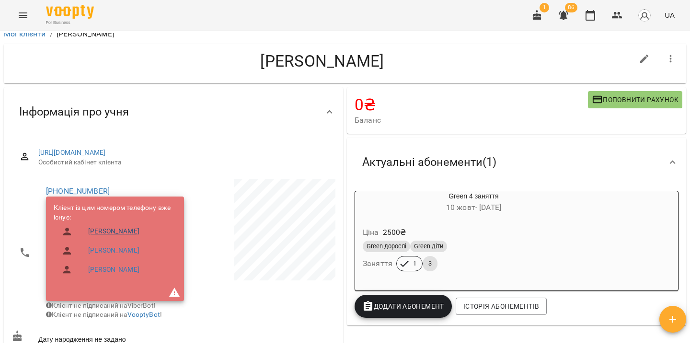
click at [113, 230] on link "Аріна Лугова" at bounding box center [113, 232] width 51 height 10
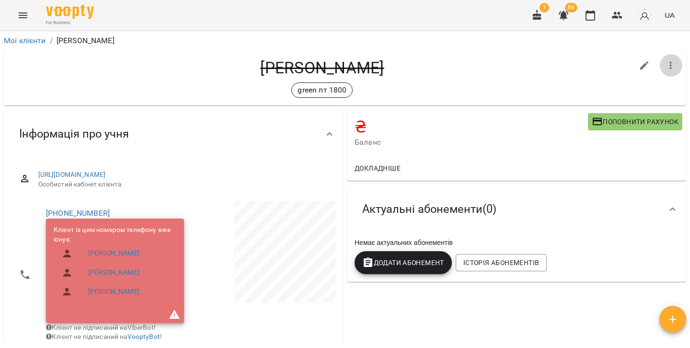
click at [678, 64] on button "button" at bounding box center [671, 65] width 23 height 23
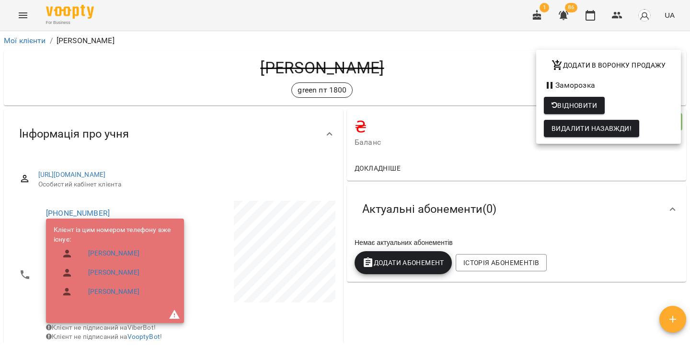
click at [584, 122] on button "Видалити назавжди!" at bounding box center [591, 128] width 95 height 17
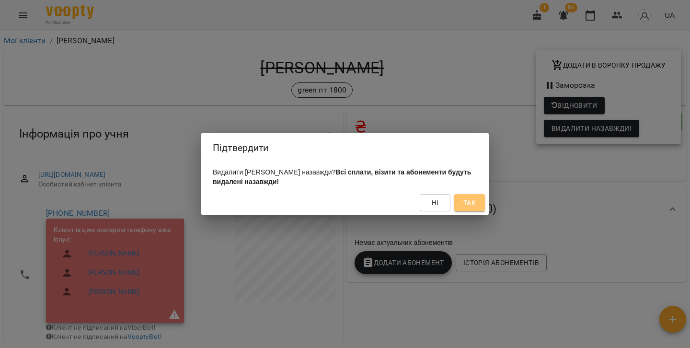
click at [458, 198] on button "Так" at bounding box center [470, 202] width 31 height 17
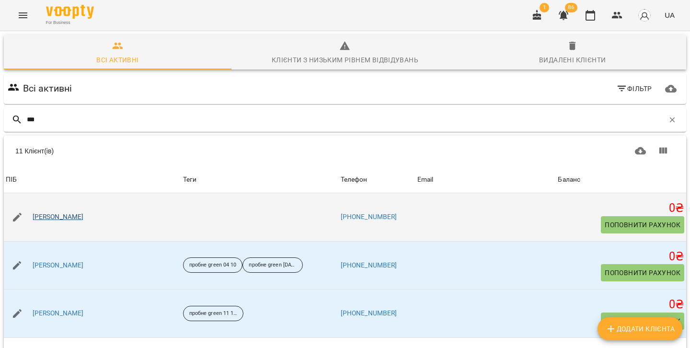
type input "***"
click at [57, 218] on link "Аріна Лугова" at bounding box center [58, 217] width 51 height 10
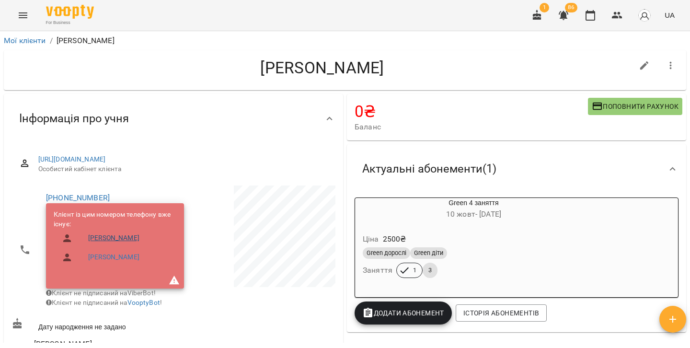
click at [99, 238] on link "Аліна Лугова" at bounding box center [113, 239] width 51 height 10
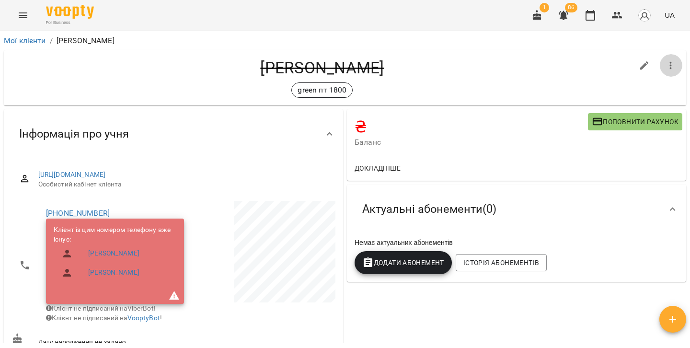
click at [672, 68] on icon "button" at bounding box center [671, 66] width 2 height 8
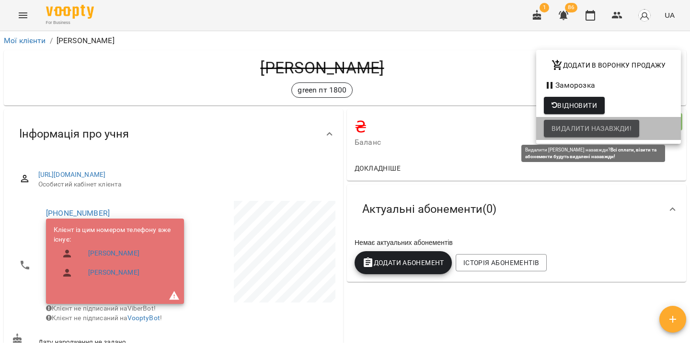
click at [607, 121] on button "Видалити назавжди!" at bounding box center [591, 128] width 95 height 17
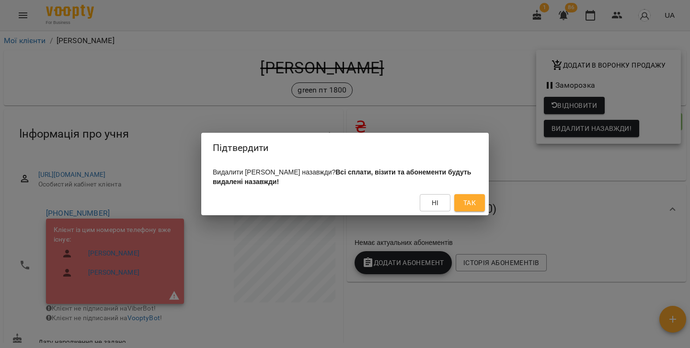
click at [470, 208] on span "Так" at bounding box center [470, 203] width 12 height 12
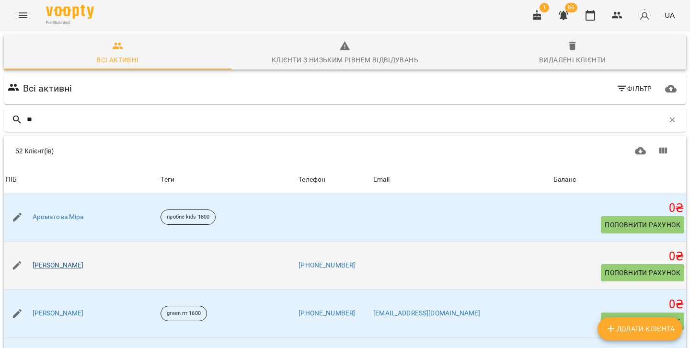
type input "**"
click at [59, 262] on link "Аріна Лугова" at bounding box center [58, 266] width 51 height 10
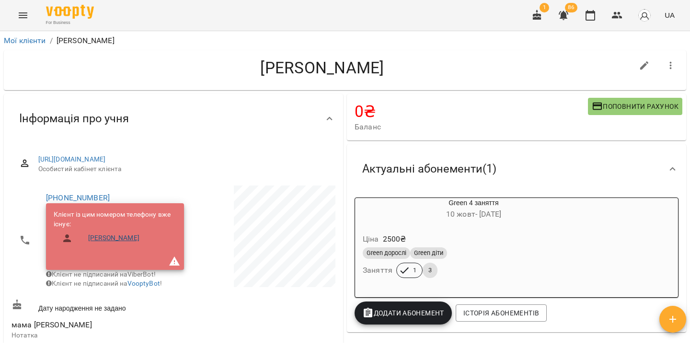
click at [99, 238] on link "Аріна Лугова" at bounding box center [113, 239] width 51 height 10
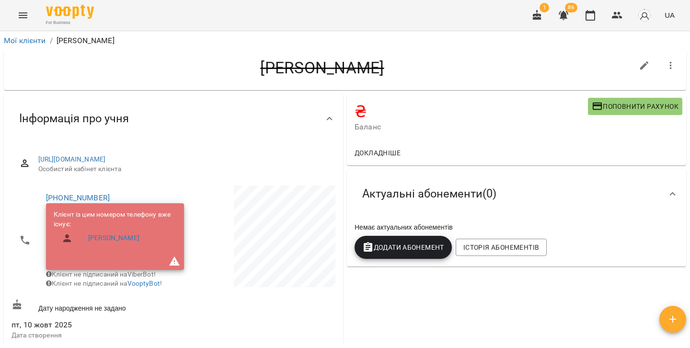
click at [659, 64] on div at bounding box center [671, 65] width 27 height 27
click at [674, 65] on icon "button" at bounding box center [672, 66] width 12 height 12
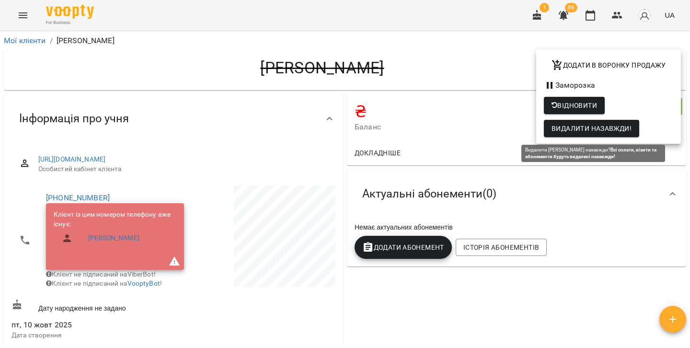
click at [590, 129] on span "Видалити назавжди!" at bounding box center [592, 129] width 80 height 12
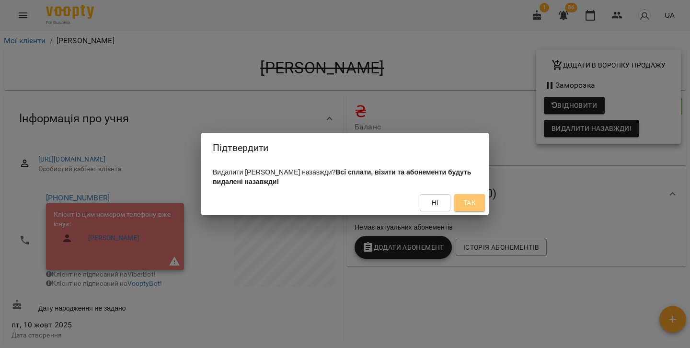
click at [474, 200] on span "Так" at bounding box center [470, 203] width 12 height 12
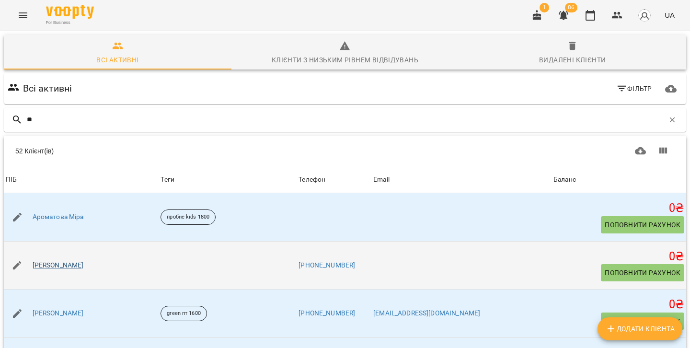
type input "**"
click at [64, 267] on link "[PERSON_NAME]" at bounding box center [58, 266] width 51 height 10
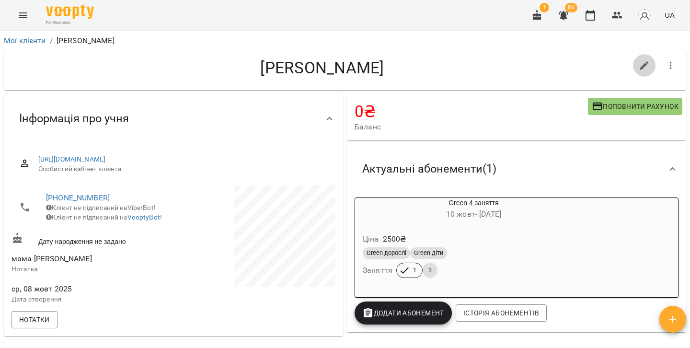
click at [643, 62] on icon "button" at bounding box center [645, 66] width 12 height 12
select select "**"
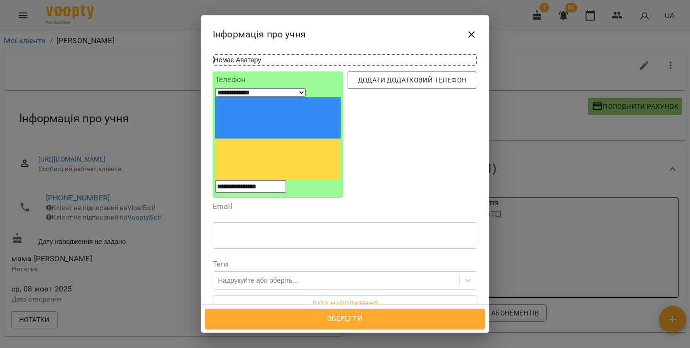
scroll to position [78, 0]
click at [249, 256] on div "Теги Надрукуйте або оберіть..." at bounding box center [345, 274] width 269 height 37
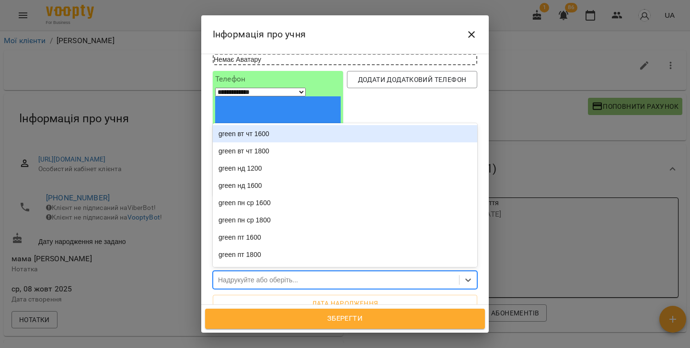
click at [249, 275] on div "Надрукуйте або оберіть..." at bounding box center [258, 280] width 80 height 10
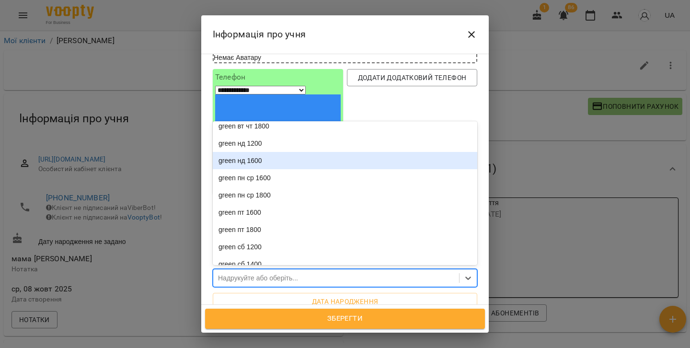
scroll to position [28, 0]
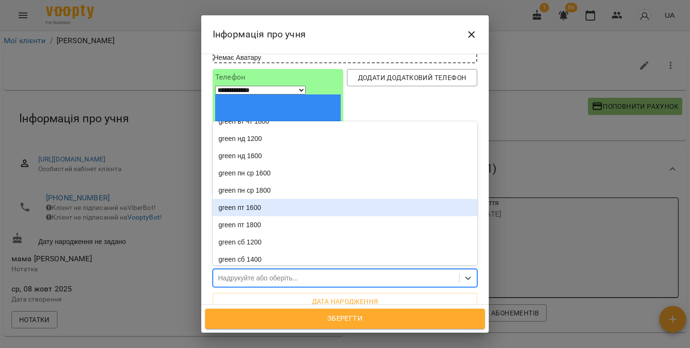
click at [255, 199] on div "green пт 1600" at bounding box center [345, 207] width 265 height 17
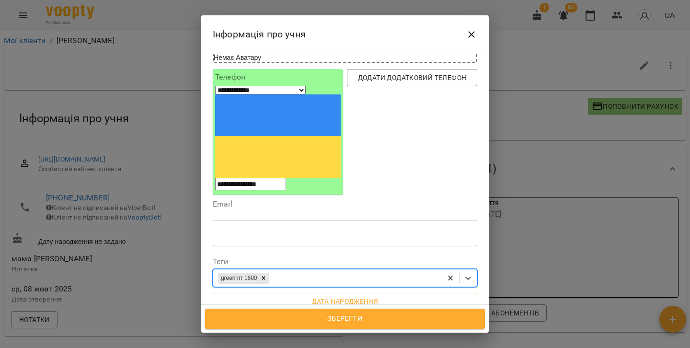
click at [304, 317] on span "Зберегти" at bounding box center [345, 319] width 259 height 12
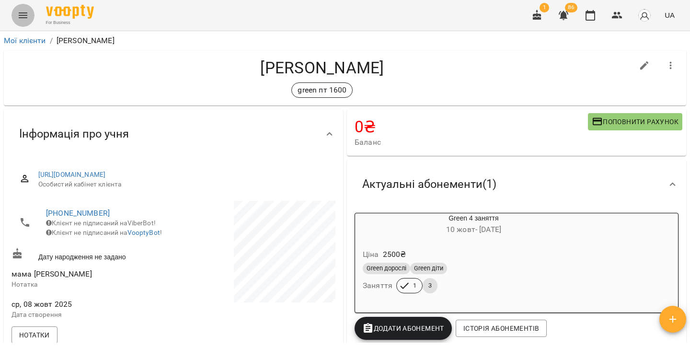
click at [27, 21] on button "Menu" at bounding box center [23, 15] width 23 height 23
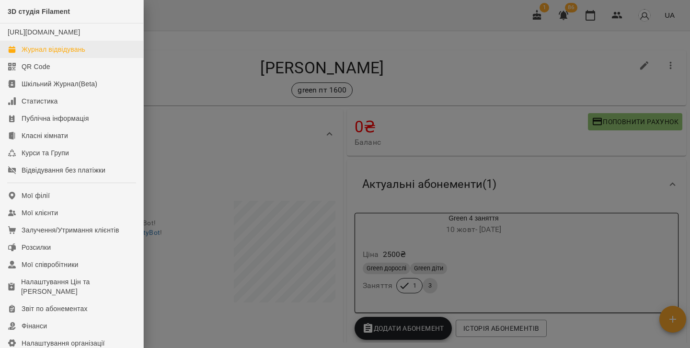
click at [49, 54] on div "Журнал відвідувань" at bounding box center [54, 50] width 64 height 10
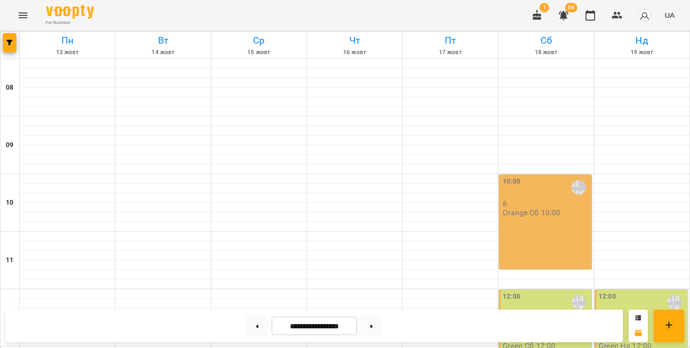
scroll to position [370, 0]
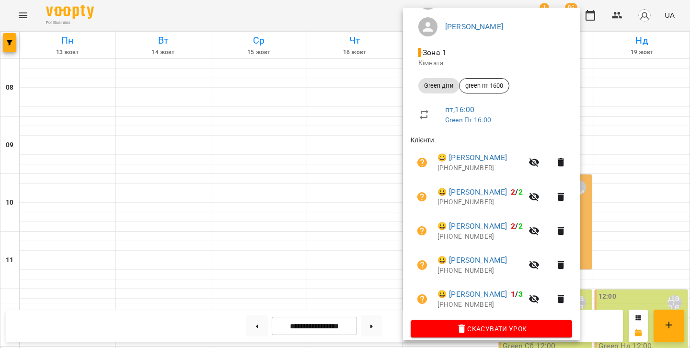
scroll to position [106, 0]
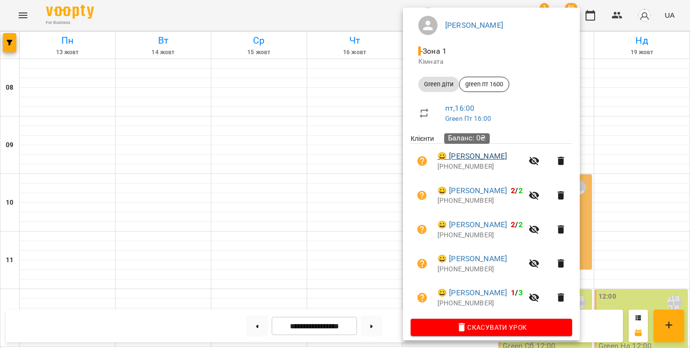
click at [470, 154] on link "😀 Лугова Аліна" at bounding box center [473, 157] width 70 height 12
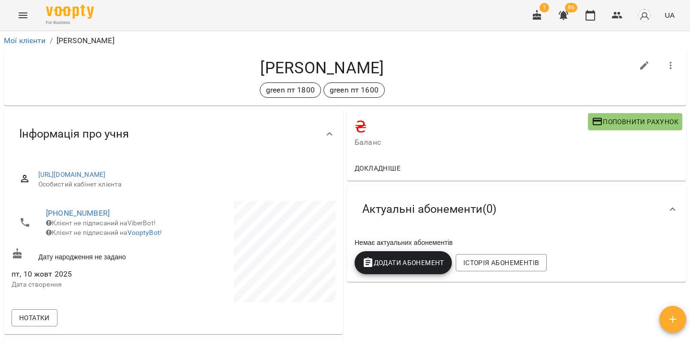
click at [665, 63] on button "button" at bounding box center [671, 65] width 23 height 23
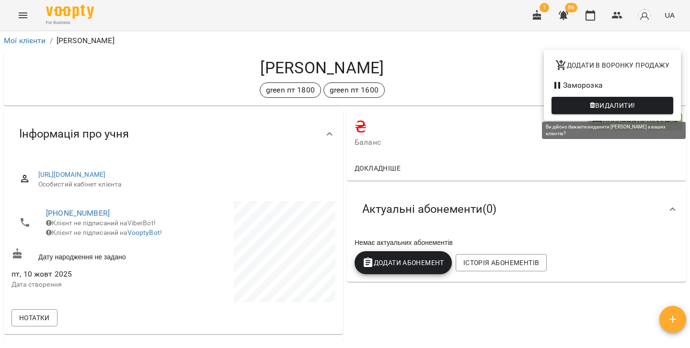
click at [609, 108] on span "Видалити!" at bounding box center [616, 106] width 40 height 12
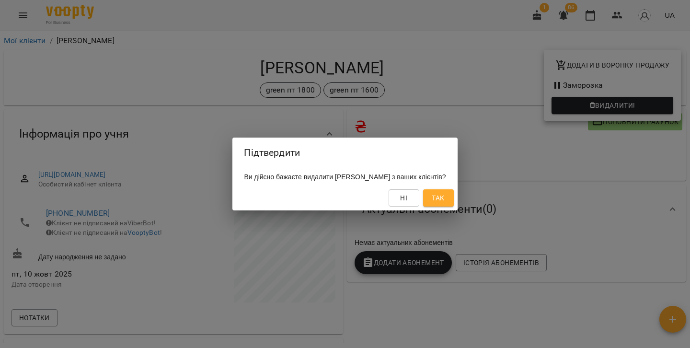
click at [438, 199] on button "Так" at bounding box center [438, 197] width 31 height 17
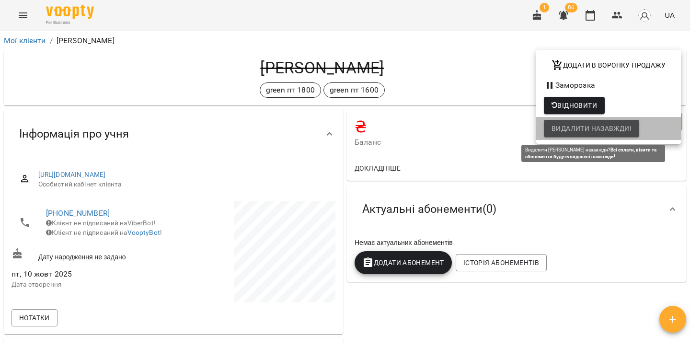
click at [579, 131] on span "Видалити назавжди!" at bounding box center [592, 129] width 80 height 12
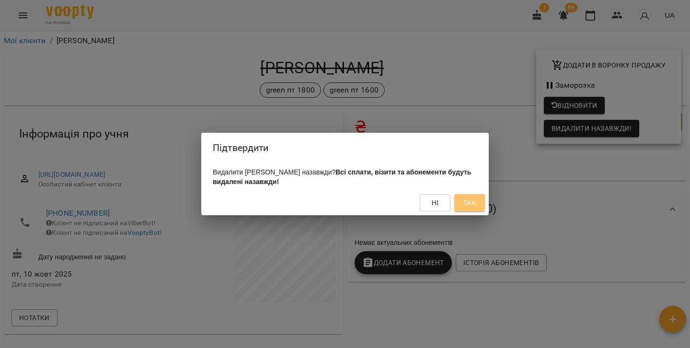
click at [462, 209] on span "Так" at bounding box center [469, 203] width 15 height 12
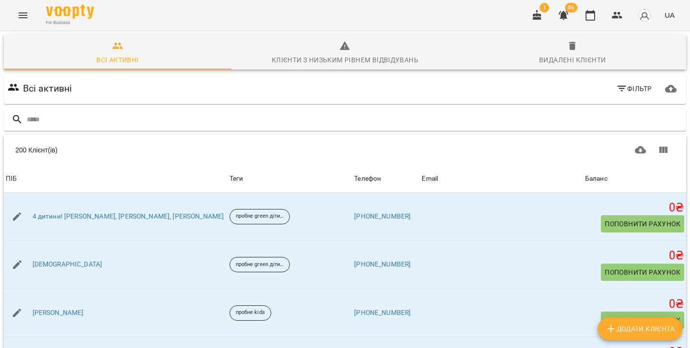
click at [24, 20] on icon "Menu" at bounding box center [23, 16] width 12 height 12
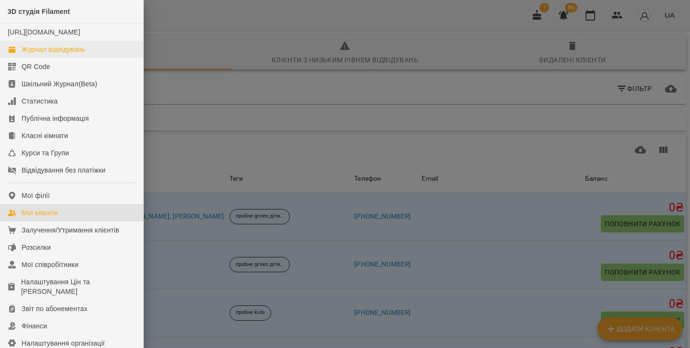
click at [46, 54] on div "Журнал відвідувань" at bounding box center [54, 50] width 64 height 10
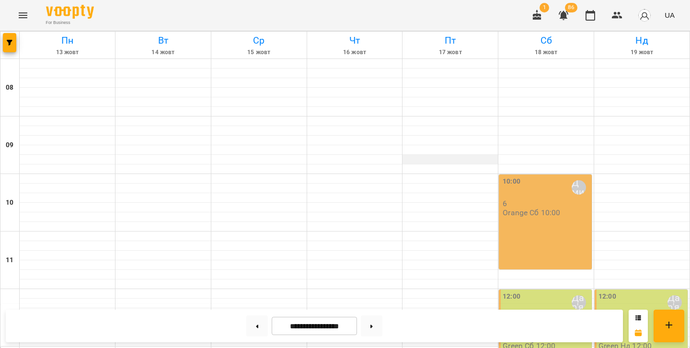
scroll to position [444, 0]
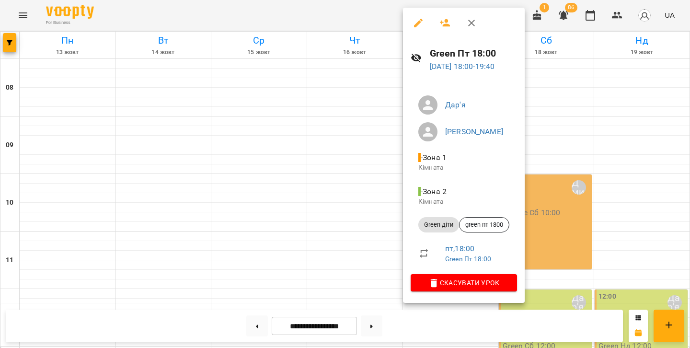
click at [387, 218] on div at bounding box center [345, 174] width 690 height 348
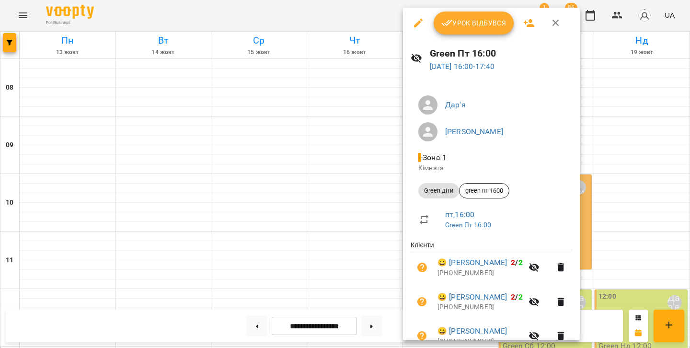
click at [340, 178] on div at bounding box center [345, 174] width 690 height 348
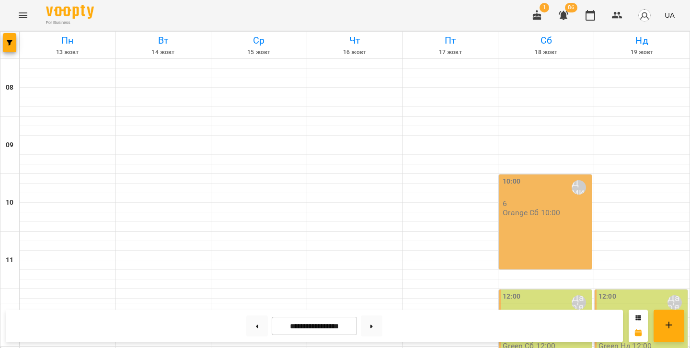
scroll to position [444, 0]
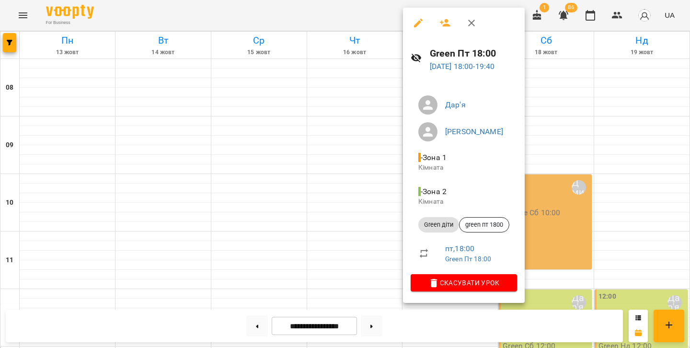
click at [418, 27] on icon "button" at bounding box center [419, 23] width 12 height 12
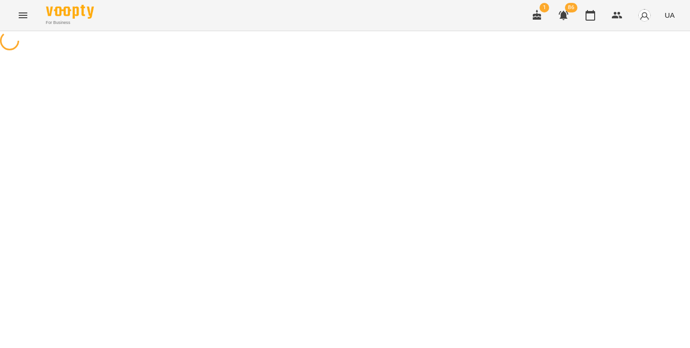
select select "**********"
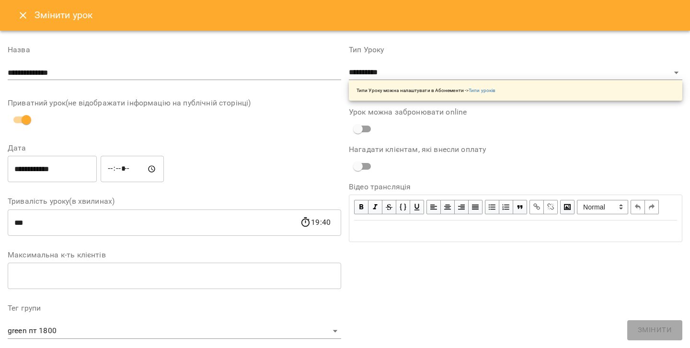
click at [36, 13] on h6 "Змінити урок" at bounding box center [64, 15] width 59 height 15
click at [25, 17] on icon "Close" at bounding box center [23, 16] width 12 height 12
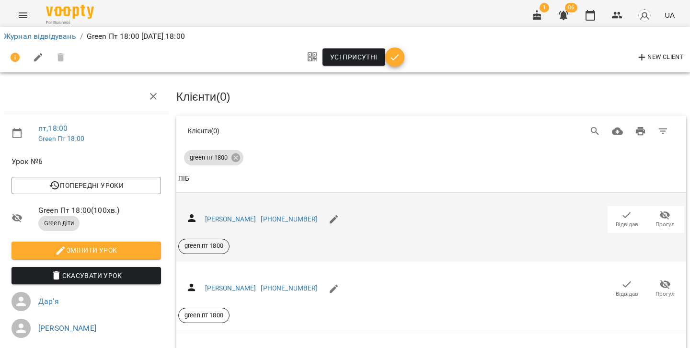
scroll to position [47, 0]
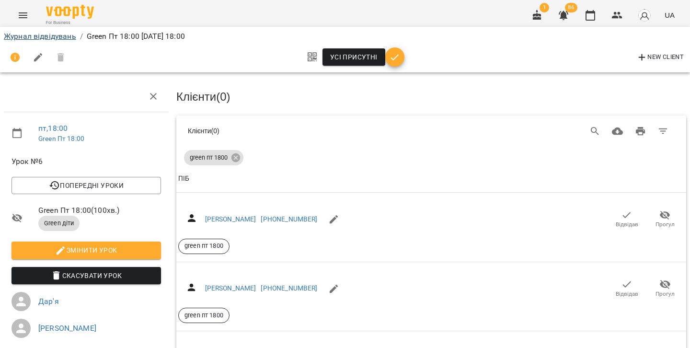
click at [49, 40] on link "Журнал відвідувань" at bounding box center [40, 36] width 72 height 9
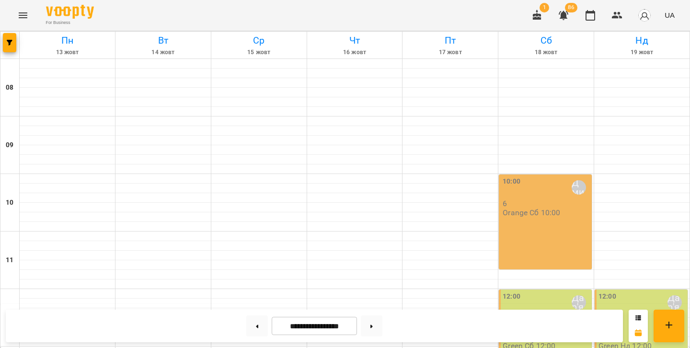
scroll to position [444, 0]
click at [250, 331] on button at bounding box center [257, 326] width 22 height 21
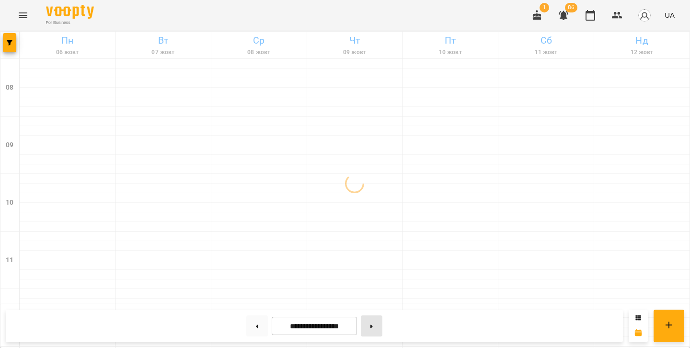
click at [381, 324] on button at bounding box center [372, 326] width 22 height 21
type input "**********"
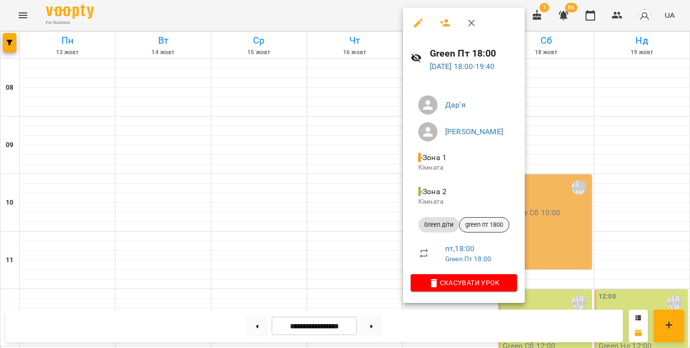
click at [481, 224] on span "green пт 1800" at bounding box center [484, 225] width 49 height 9
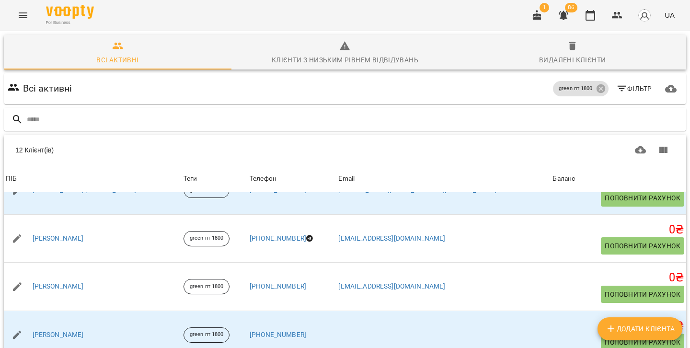
scroll to position [363, 0]
click at [23, 23] on button "Menu" at bounding box center [23, 15] width 23 height 23
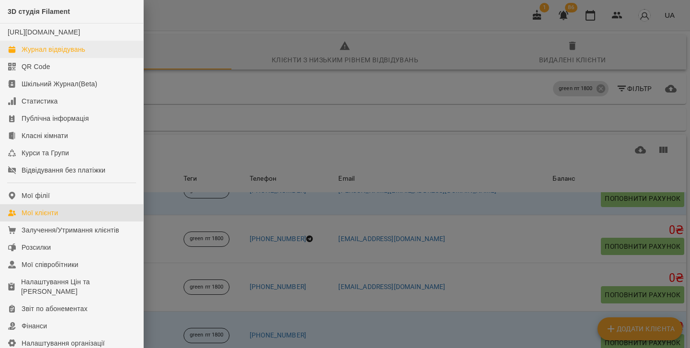
click at [50, 54] on div "Журнал відвідувань" at bounding box center [54, 50] width 64 height 10
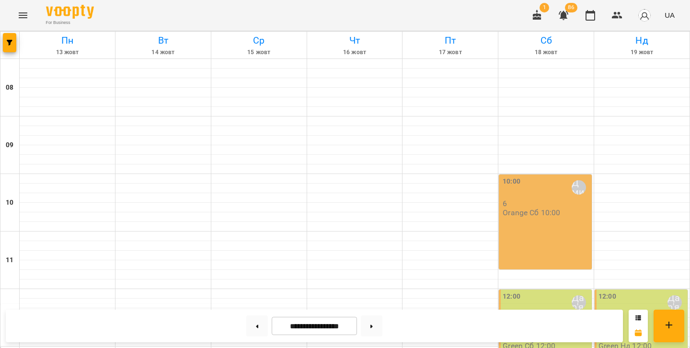
scroll to position [417, 0]
click at [374, 328] on button at bounding box center [372, 326] width 22 height 21
click at [253, 332] on button at bounding box center [257, 326] width 22 height 21
type input "**********"
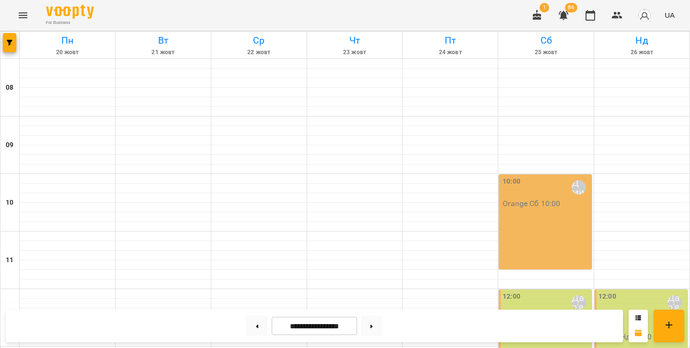
click at [24, 13] on icon "Menu" at bounding box center [23, 15] width 9 height 6
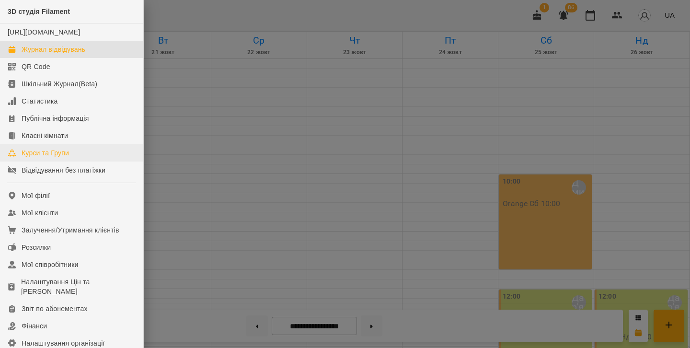
click at [59, 158] on div "Курси та Групи" at bounding box center [45, 153] width 47 height 10
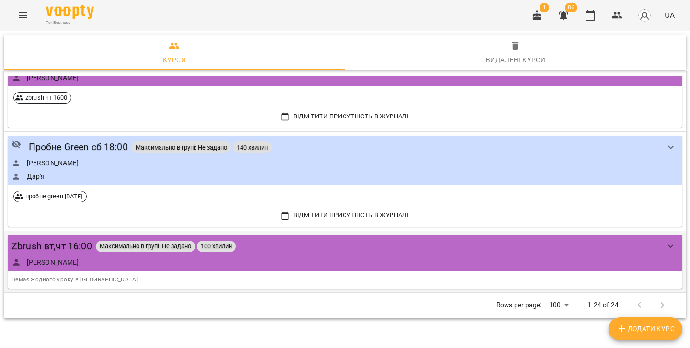
scroll to position [1995, 0]
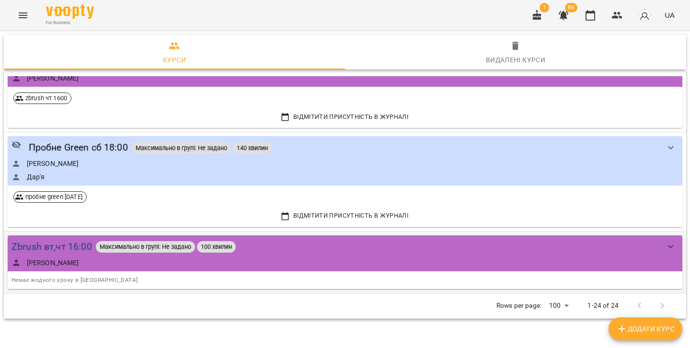
click at [66, 242] on div "Zbrush вт,чт 16:00" at bounding box center [52, 246] width 81 height 15
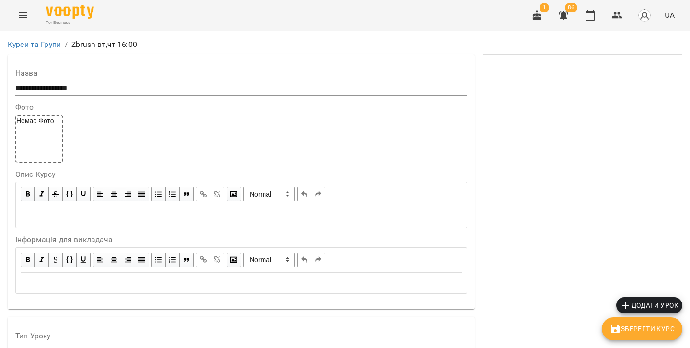
click at [37, 43] on link "Курси та Групи" at bounding box center [34, 44] width 53 height 9
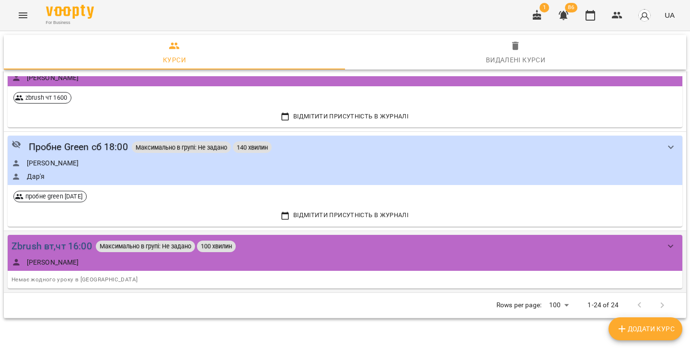
scroll to position [1995, 0]
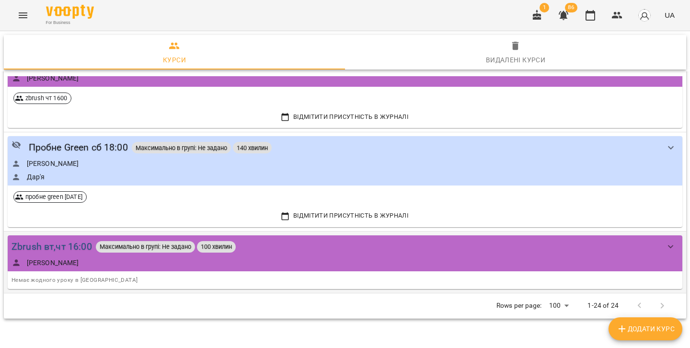
click at [69, 239] on div "Zbrush вт,чт 16:00" at bounding box center [52, 246] width 81 height 15
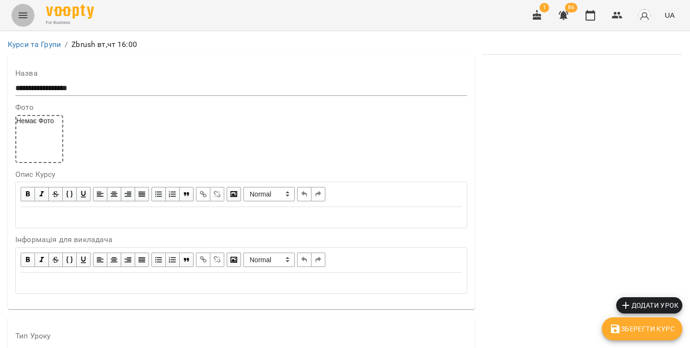
click at [25, 14] on icon "Menu" at bounding box center [23, 16] width 12 height 12
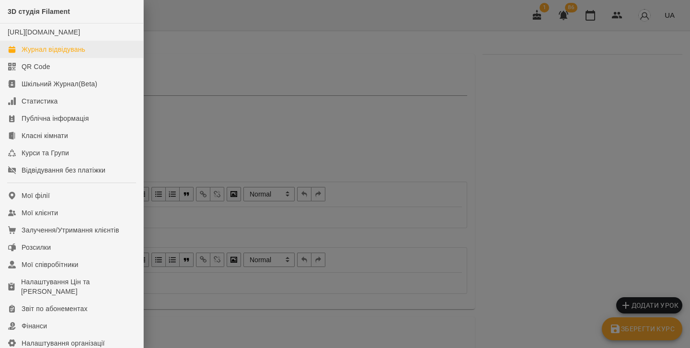
click at [49, 54] on div "Журнал відвідувань" at bounding box center [54, 50] width 64 height 10
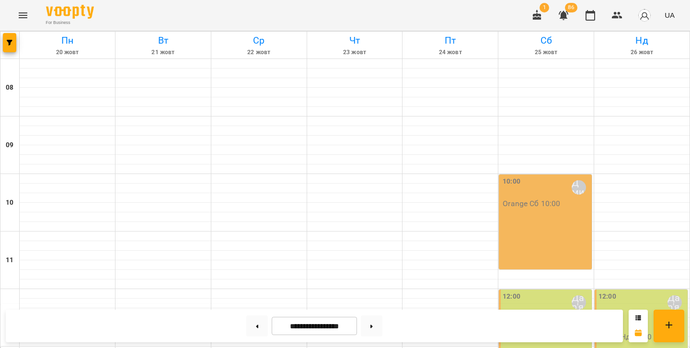
scroll to position [351, 0]
click at [257, 324] on button at bounding box center [257, 326] width 22 height 21
type input "**********"
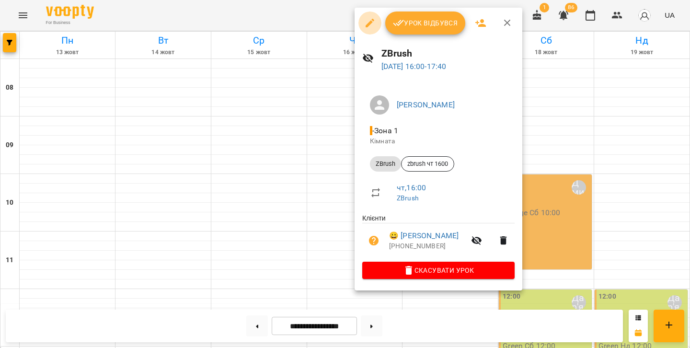
click at [369, 25] on icon "button" at bounding box center [370, 23] width 9 height 9
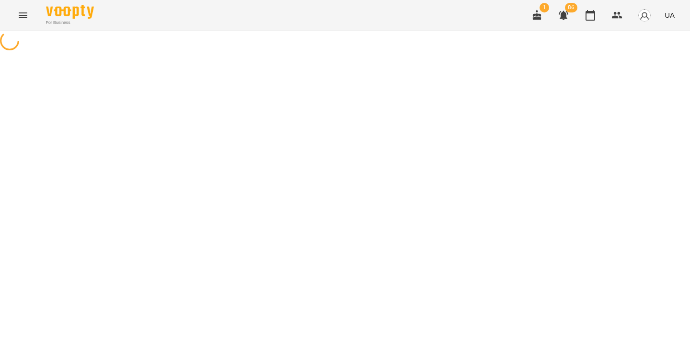
select select "******"
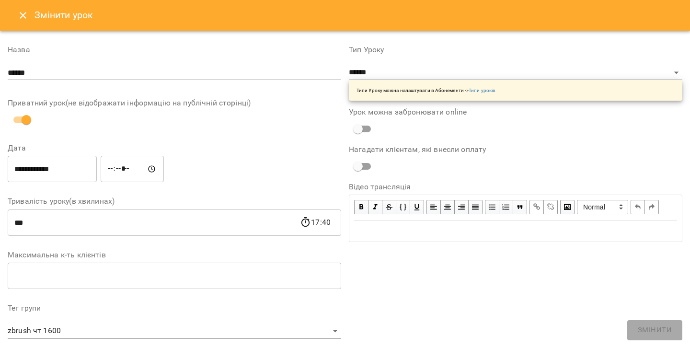
click at [20, 14] on icon "Close" at bounding box center [23, 16] width 12 height 12
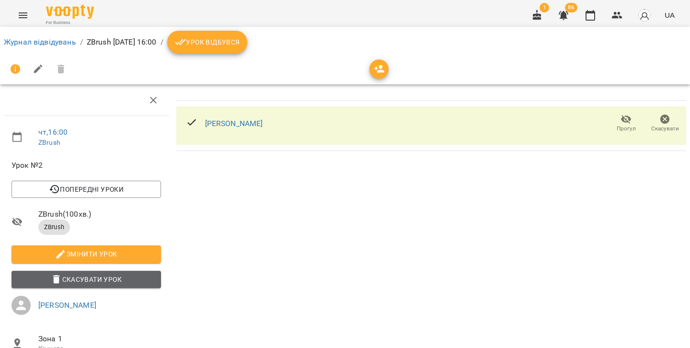
click at [117, 283] on span "Скасувати Урок" at bounding box center [86, 280] width 134 height 12
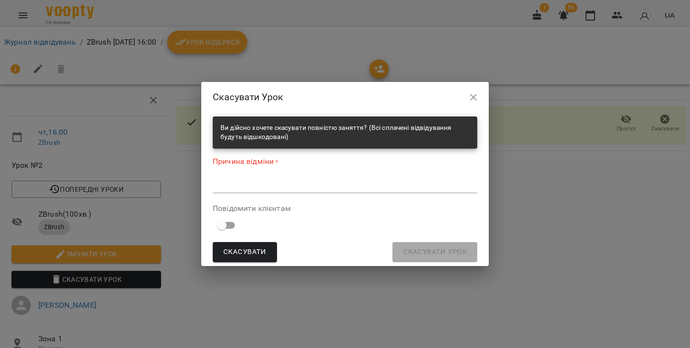
click at [230, 186] on textarea at bounding box center [345, 185] width 265 height 9
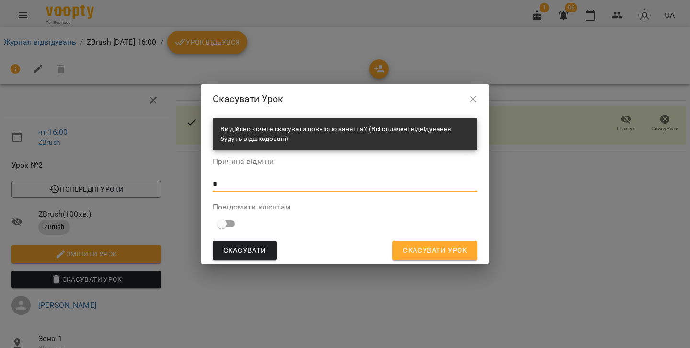
type textarea "*"
click at [454, 250] on span "Скасувати Урок" at bounding box center [435, 251] width 64 height 12
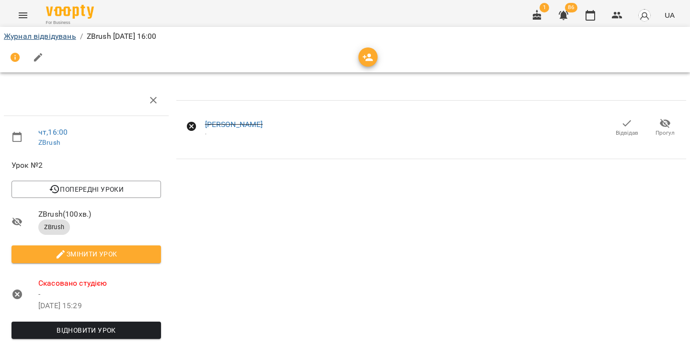
click at [23, 39] on link "Журнал відвідувань" at bounding box center [40, 36] width 72 height 9
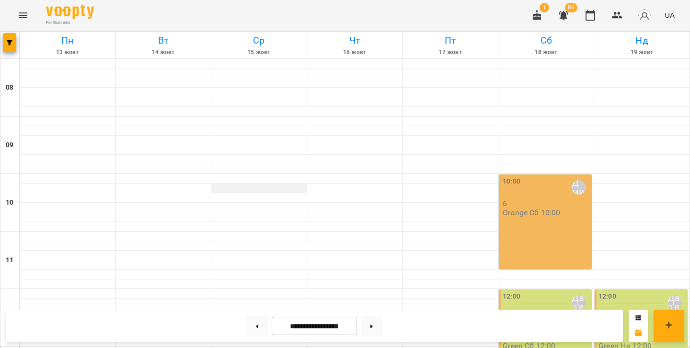
scroll to position [373, 0]
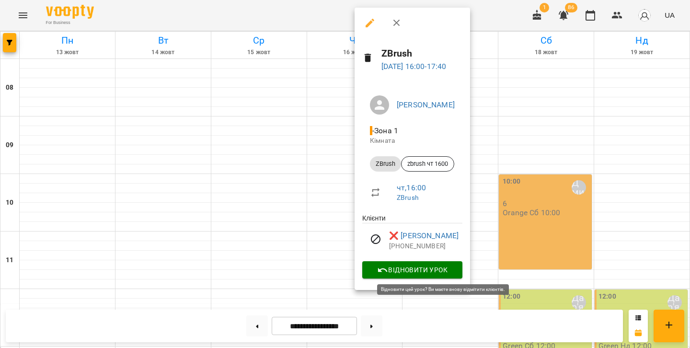
click at [389, 269] on icon "button" at bounding box center [383, 271] width 12 height 12
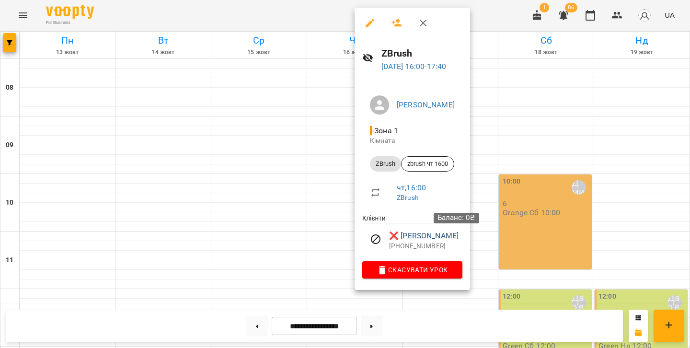
click at [434, 234] on link "❌ Маргарита Борисевич Геннадівна" at bounding box center [424, 236] width 70 height 12
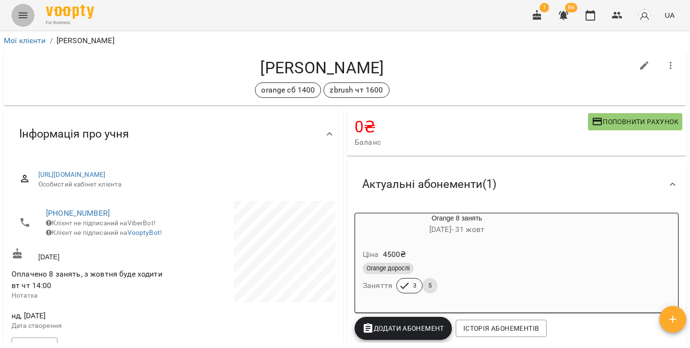
click at [23, 13] on icon "Menu" at bounding box center [23, 15] width 9 height 6
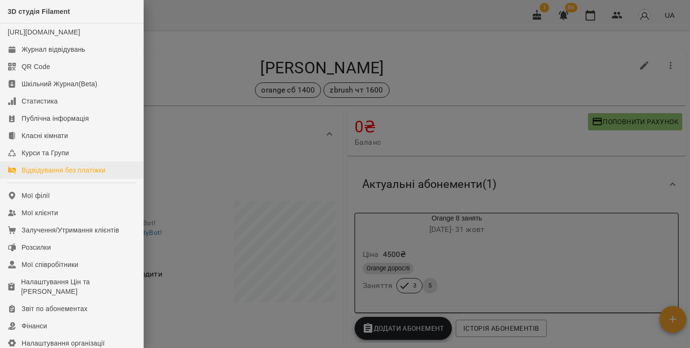
click at [29, 175] on div "Відвідування без платіжки" at bounding box center [64, 170] width 84 height 10
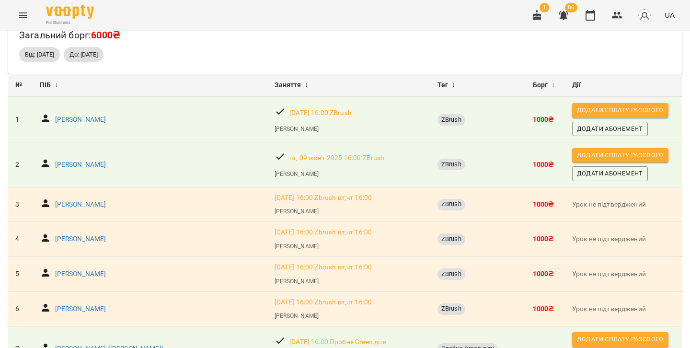
scroll to position [33, 0]
click at [20, 17] on icon "Menu" at bounding box center [23, 15] width 9 height 6
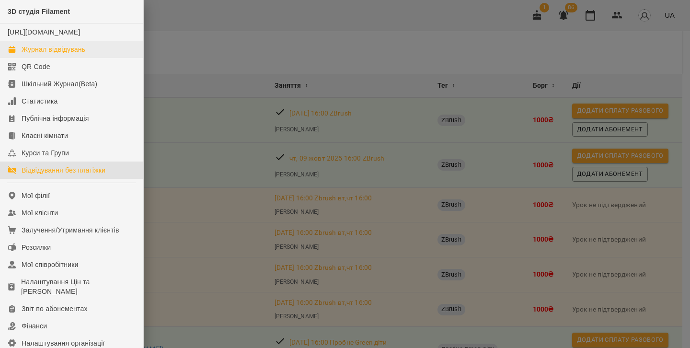
click at [34, 54] on div "Журнал відвідувань" at bounding box center [54, 50] width 64 height 10
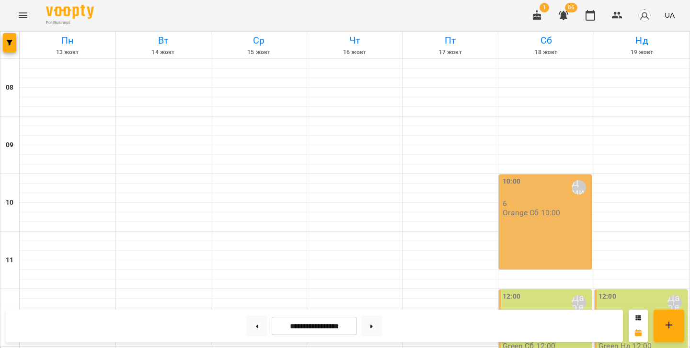
scroll to position [425, 0]
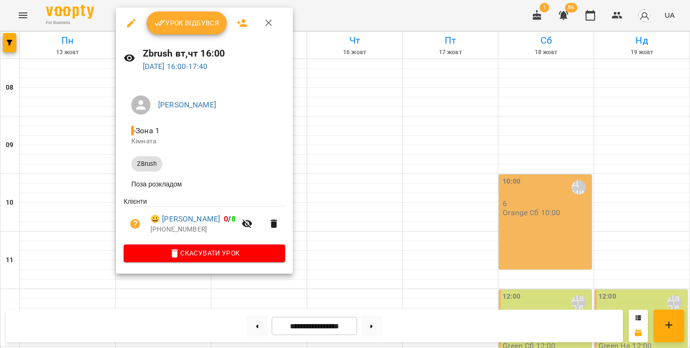
click at [264, 25] on icon "button" at bounding box center [269, 23] width 12 height 12
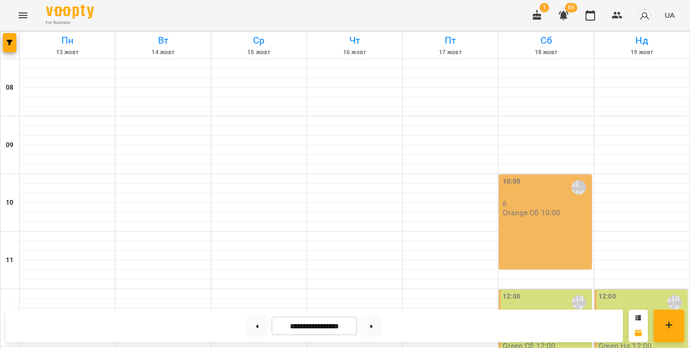
click at [23, 17] on icon "Menu" at bounding box center [23, 15] width 9 height 6
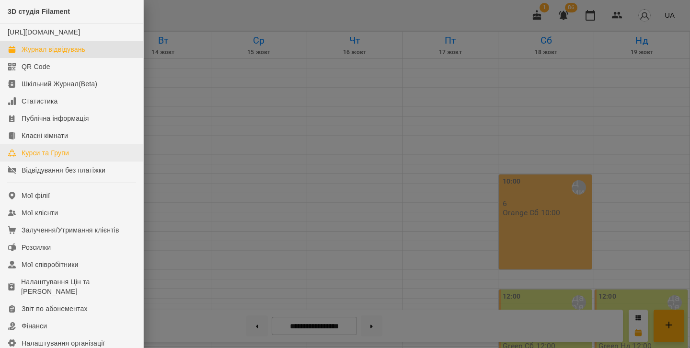
click at [78, 158] on link "Курси та Групи" at bounding box center [71, 152] width 143 height 17
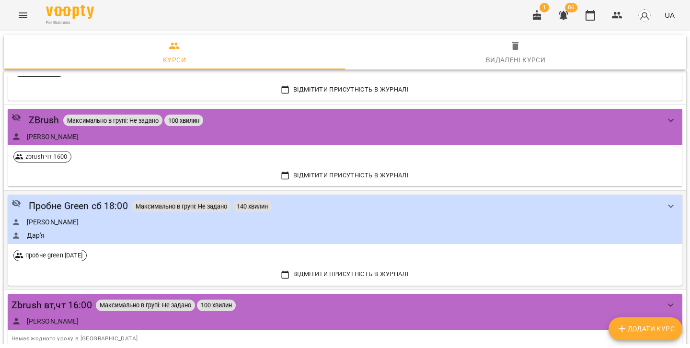
scroll to position [1939, 0]
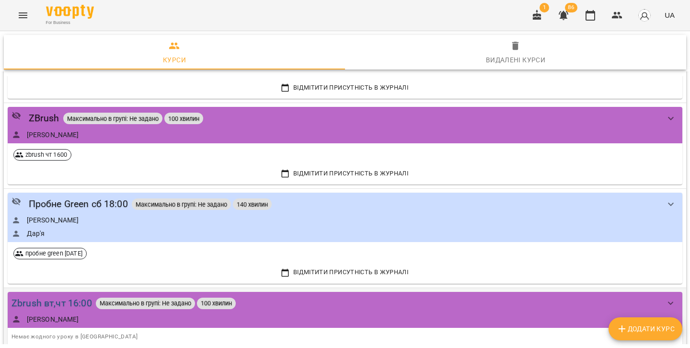
click at [66, 298] on div "Zbrush вт,чт 16:00" at bounding box center [52, 303] width 81 height 15
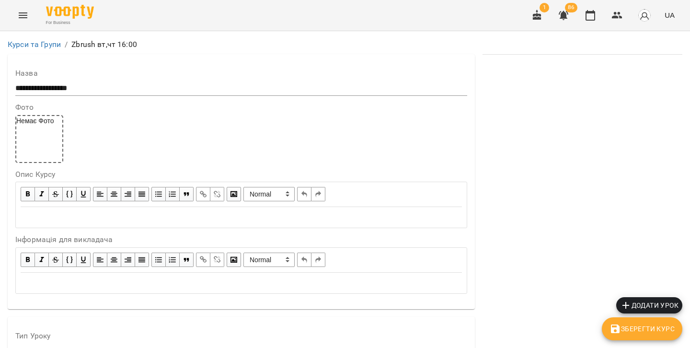
scroll to position [506, 0]
click at [32, 11] on button "Menu" at bounding box center [23, 15] width 23 height 23
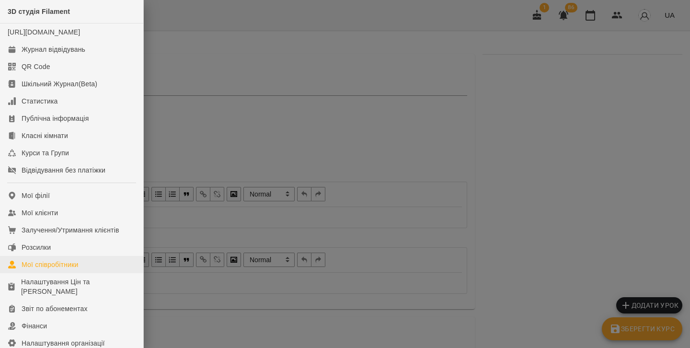
click at [47, 269] on div "Мої співробітники" at bounding box center [50, 265] width 57 height 10
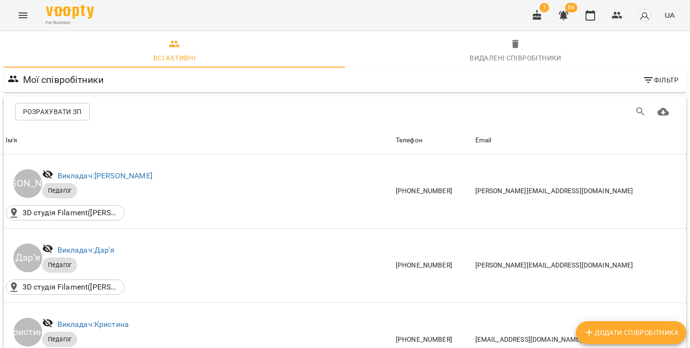
scroll to position [395, 0]
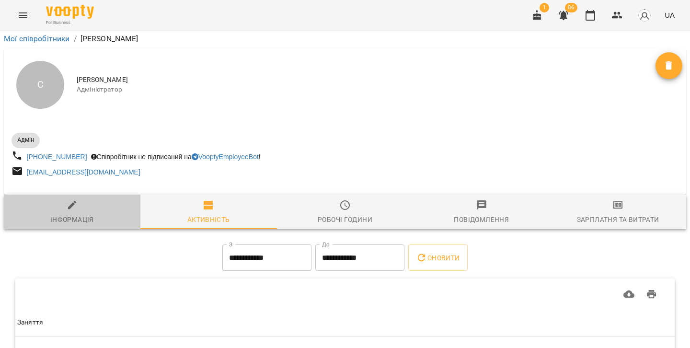
click at [63, 199] on span "Інформація" at bounding box center [72, 212] width 125 height 26
select select "**"
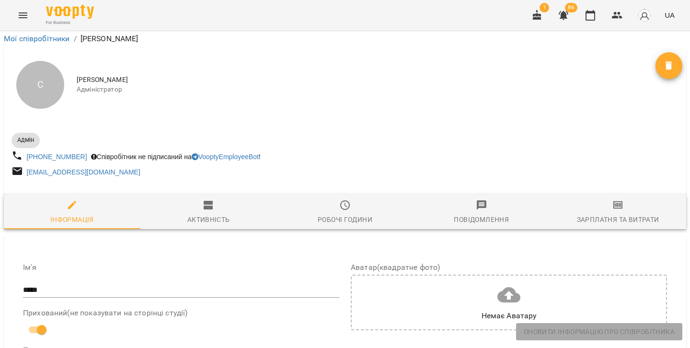
scroll to position [681, 0]
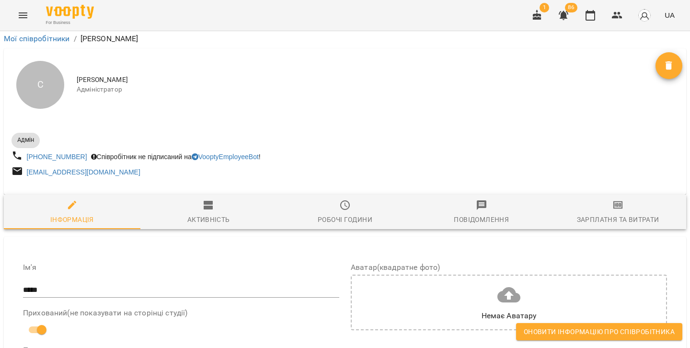
click at [558, 333] on span "Оновити інформацію про співробітника" at bounding box center [599, 332] width 151 height 12
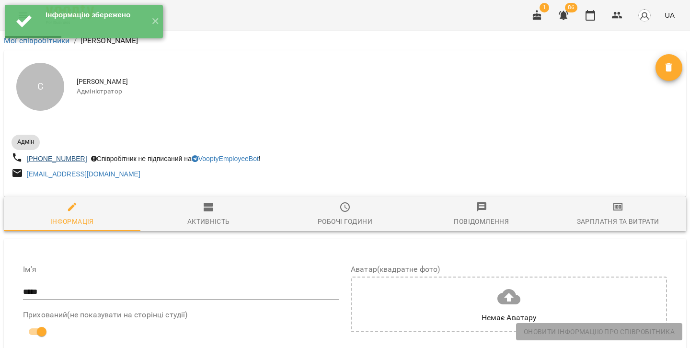
scroll to position [0, 0]
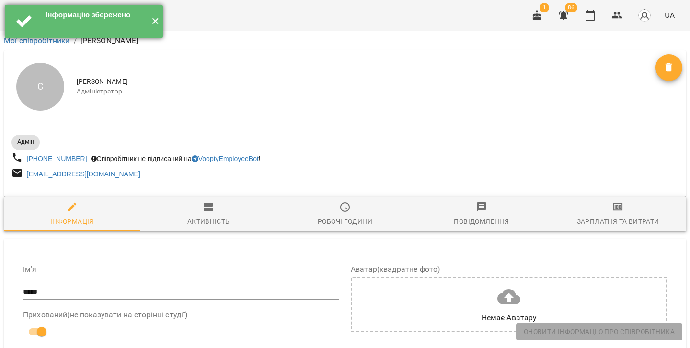
click at [157, 18] on button "✕" at bounding box center [155, 22] width 16 height 34
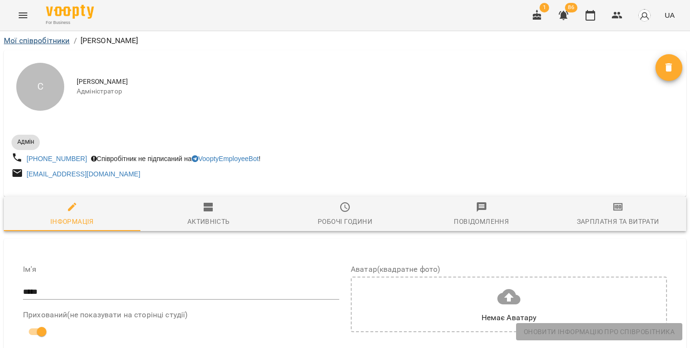
click at [40, 38] on link "Мої співробітники" at bounding box center [37, 40] width 66 height 9
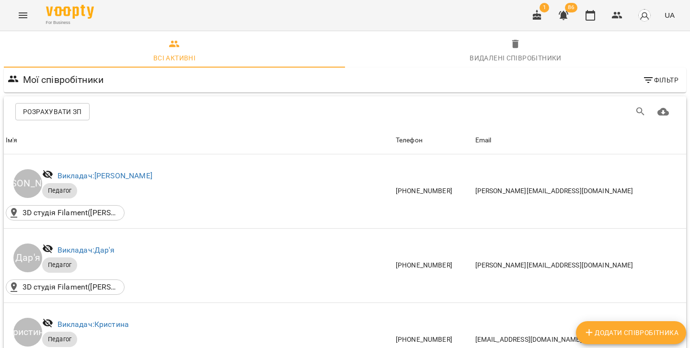
scroll to position [444, 0]
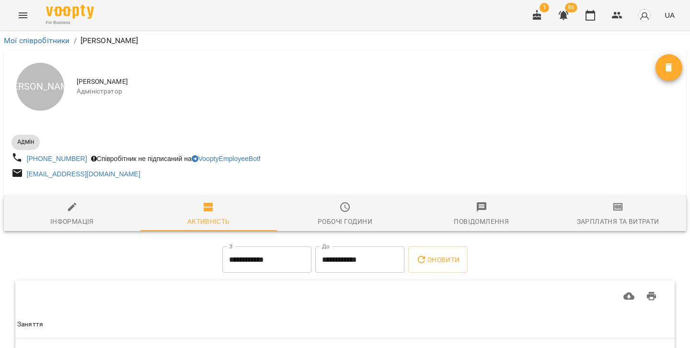
scroll to position [2, 0]
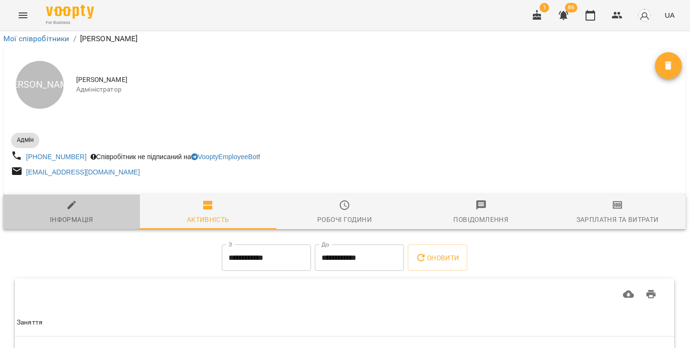
click at [76, 198] on button "Інформація" at bounding box center [71, 212] width 137 height 35
select select "**"
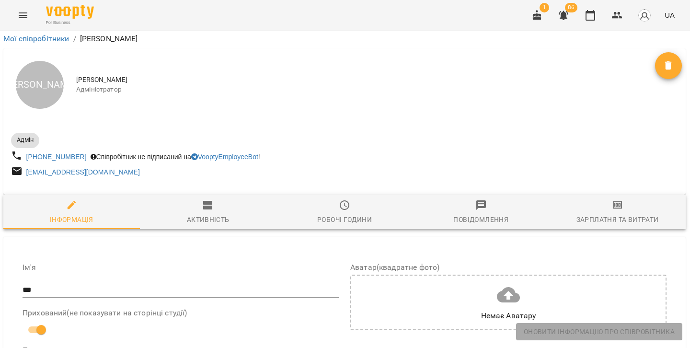
scroll to position [679, 0]
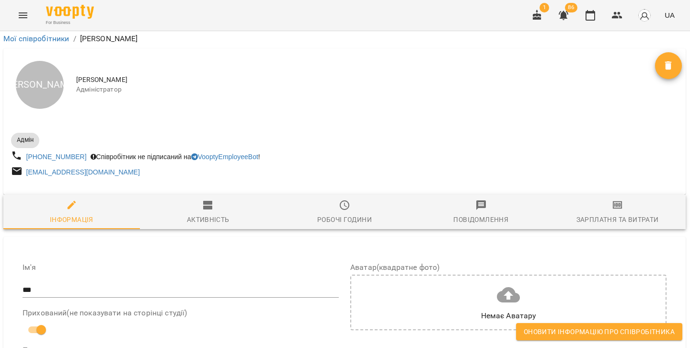
click at [556, 326] on button "Оновити інформацію про співробітника" at bounding box center [599, 331] width 166 height 17
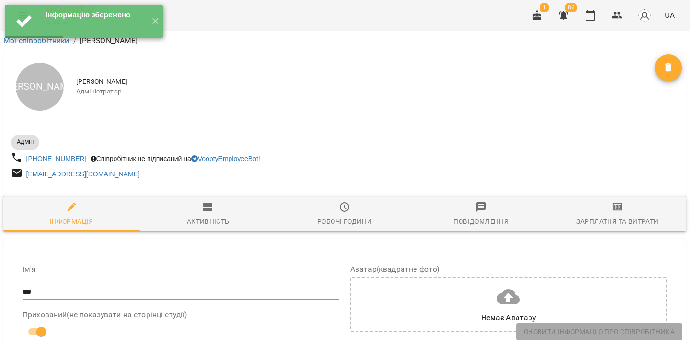
scroll to position [0, 0]
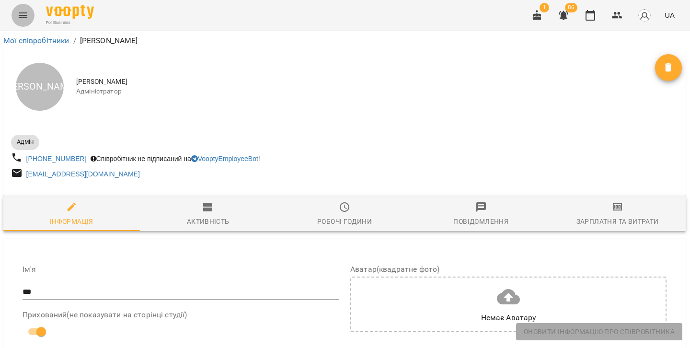
click at [22, 23] on button "Menu" at bounding box center [23, 15] width 23 height 23
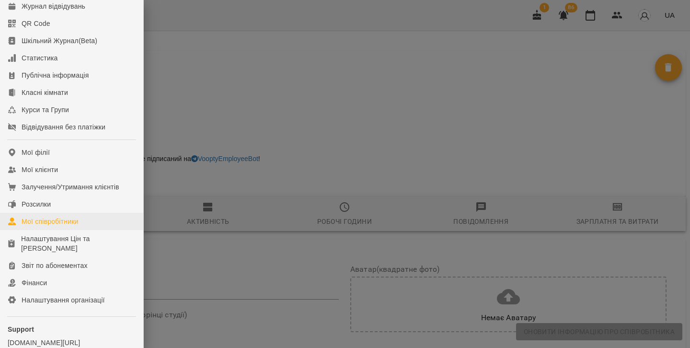
scroll to position [45, 0]
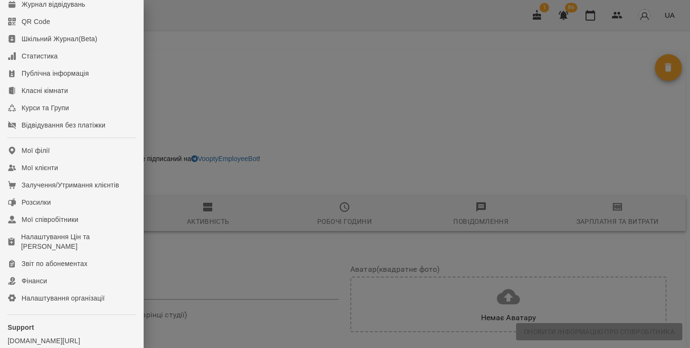
click at [284, 36] on div at bounding box center [345, 174] width 690 height 348
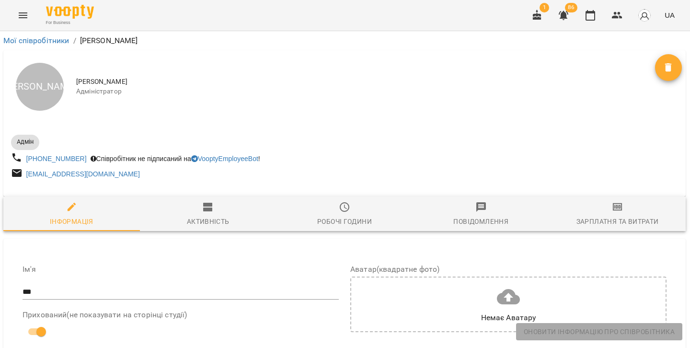
click at [20, 12] on icon "Menu" at bounding box center [23, 16] width 12 height 12
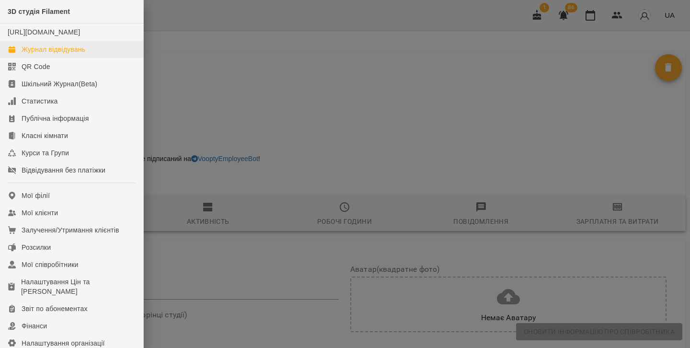
click at [57, 54] on div "Журнал відвідувань" at bounding box center [54, 50] width 64 height 10
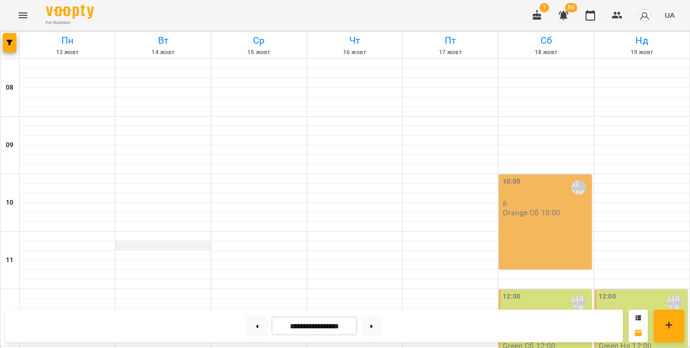
scroll to position [419, 0]
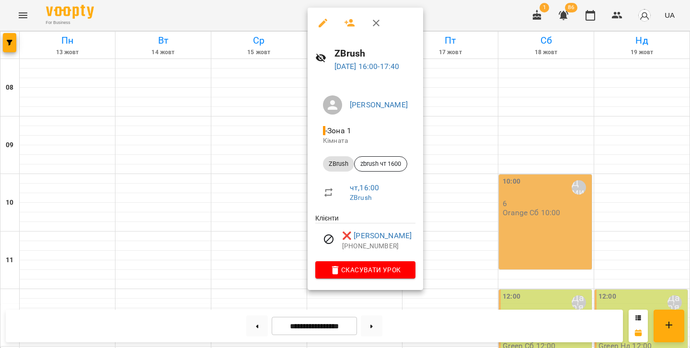
click at [325, 19] on icon "button" at bounding box center [323, 23] width 9 height 9
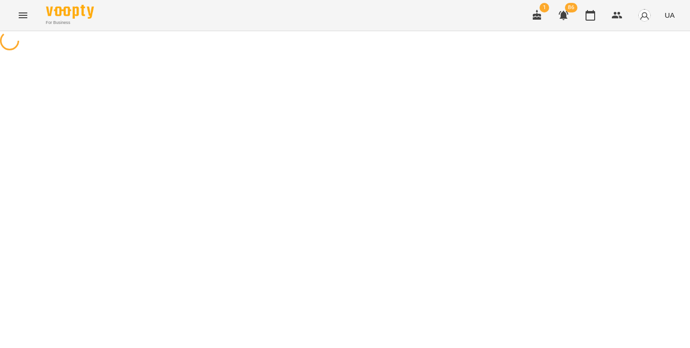
select select "******"
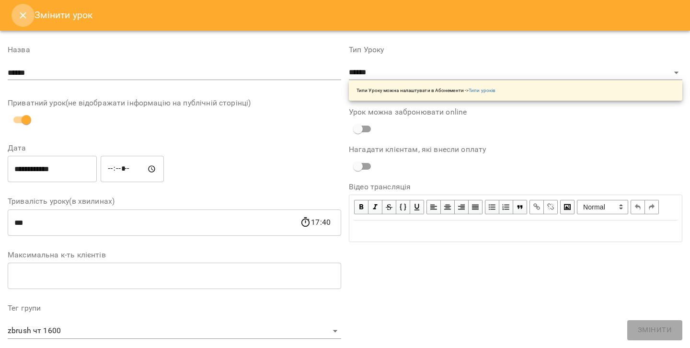
click at [16, 13] on button "Close" at bounding box center [23, 15] width 23 height 23
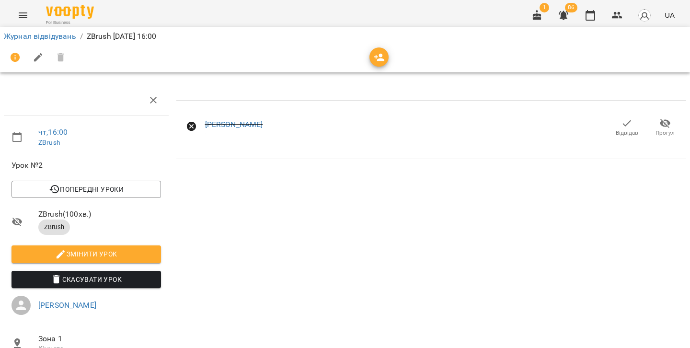
click at [12, 20] on button "Menu" at bounding box center [23, 15] width 23 height 23
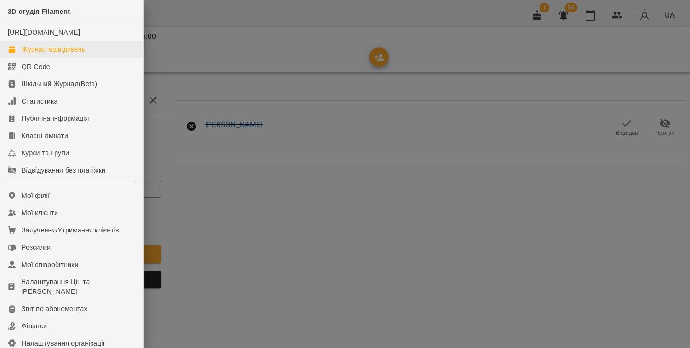
click at [46, 54] on div "Журнал відвідувань" at bounding box center [54, 50] width 64 height 10
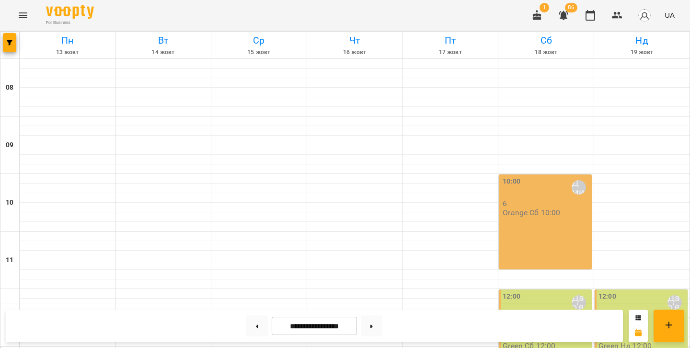
scroll to position [357, 0]
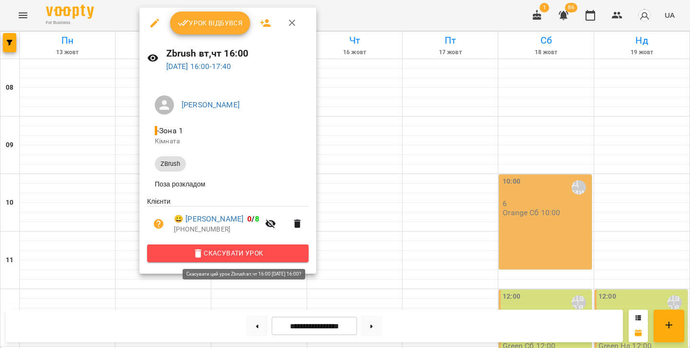
click at [235, 254] on span "Скасувати Урок" at bounding box center [228, 253] width 146 height 12
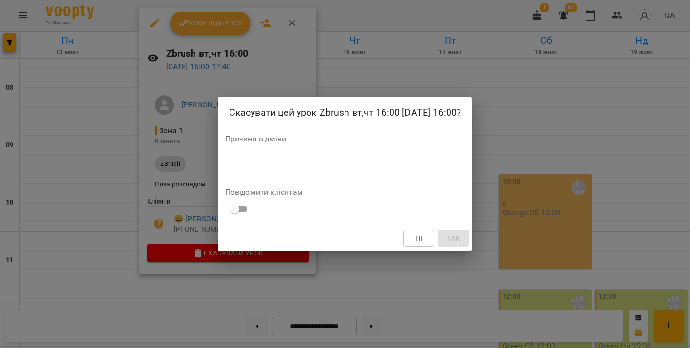
click at [227, 174] on div "Скасувати цей урок Zbrush вт,чт 16:00 14 жовт 2025 16:00? Причина відміни * Пов…" at bounding box center [346, 173] width 256 height 153
click at [229, 157] on div "*" at bounding box center [345, 161] width 240 height 15
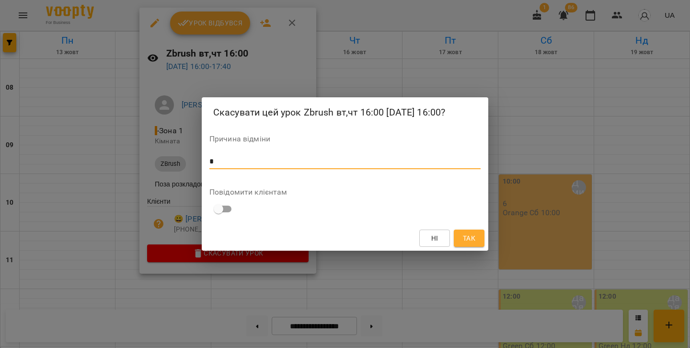
type textarea "*"
click at [467, 235] on span "Так" at bounding box center [469, 239] width 12 height 12
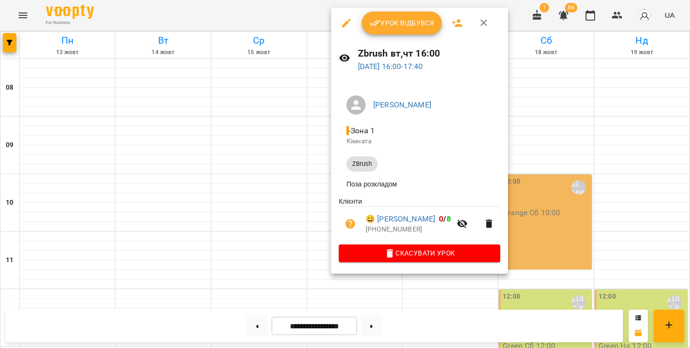
click at [374, 248] on span "Скасувати Урок" at bounding box center [420, 253] width 146 height 12
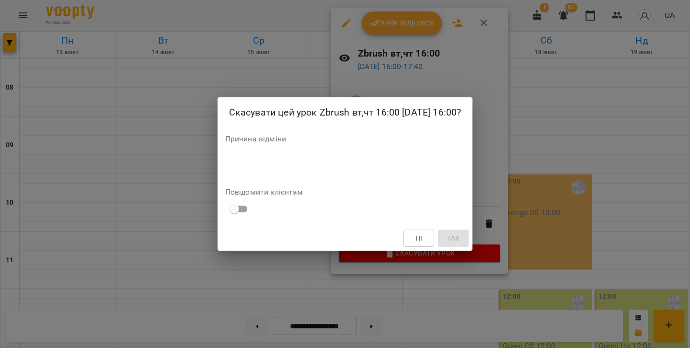
click at [279, 158] on textarea at bounding box center [345, 161] width 240 height 9
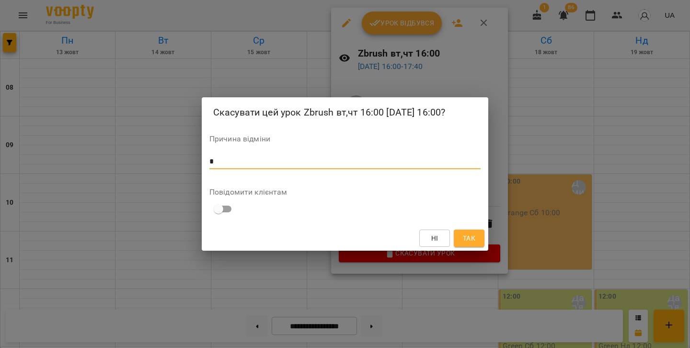
type textarea "*"
click at [469, 235] on span "Так" at bounding box center [469, 239] width 12 height 12
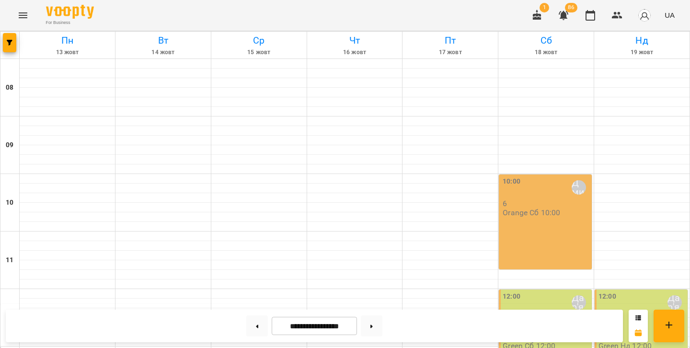
scroll to position [355, 0]
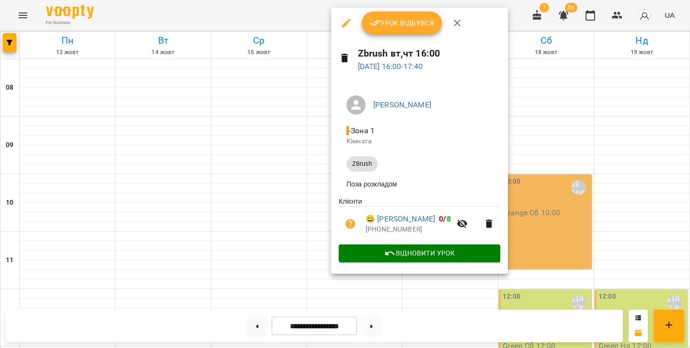
click at [343, 58] on icon at bounding box center [344, 58] width 7 height 9
click at [345, 59] on icon at bounding box center [344, 58] width 7 height 9
click at [459, 19] on icon "button" at bounding box center [458, 23] width 12 height 12
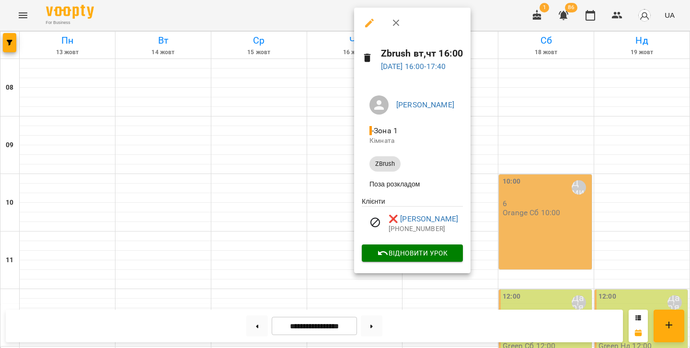
click at [372, 58] on icon at bounding box center [368, 58] width 12 height 12
click at [401, 22] on icon "button" at bounding box center [397, 23] width 12 height 12
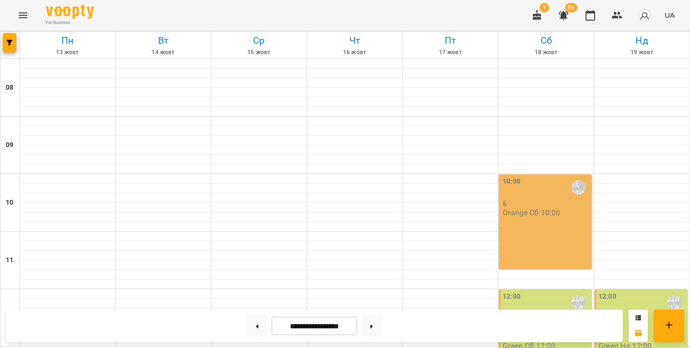
scroll to position [378, 0]
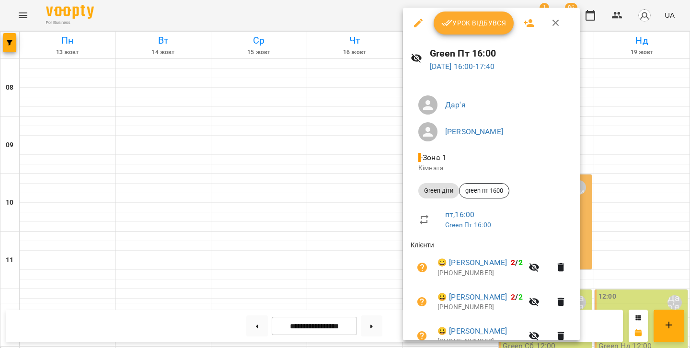
click at [552, 23] on icon "button" at bounding box center [556, 23] width 12 height 12
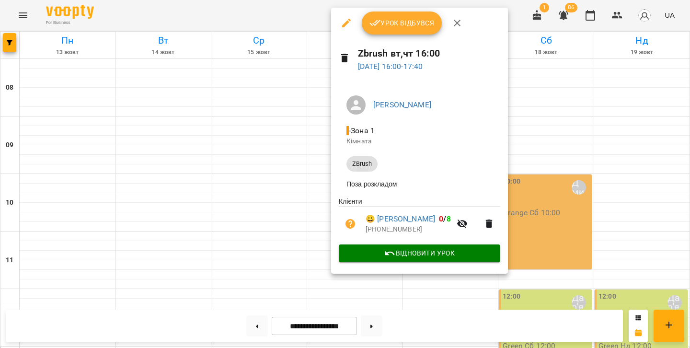
click at [346, 58] on icon at bounding box center [344, 58] width 7 height 9
click at [346, 57] on icon at bounding box center [344, 58] width 7 height 9
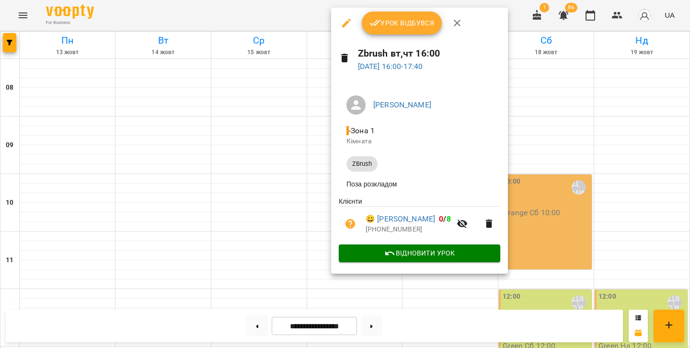
click at [348, 78] on div "Zbrush вт,чт 16:00 16 жовт 2025 16:00 - 17:40" at bounding box center [419, 59] width 177 height 42
click at [348, 52] on icon at bounding box center [345, 58] width 12 height 12
click at [387, 254] on span "Відновити урок" at bounding box center [420, 253] width 146 height 12
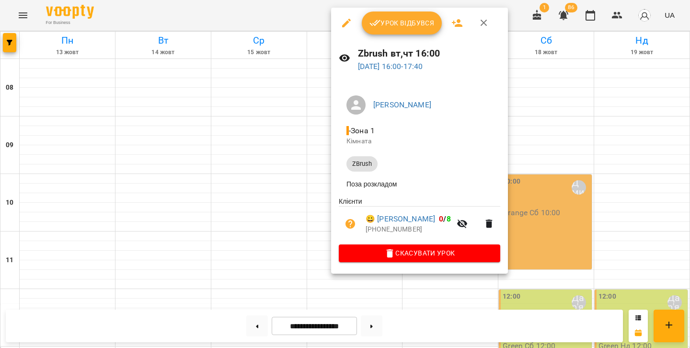
click at [375, 251] on span "Скасувати Урок" at bounding box center [420, 253] width 146 height 12
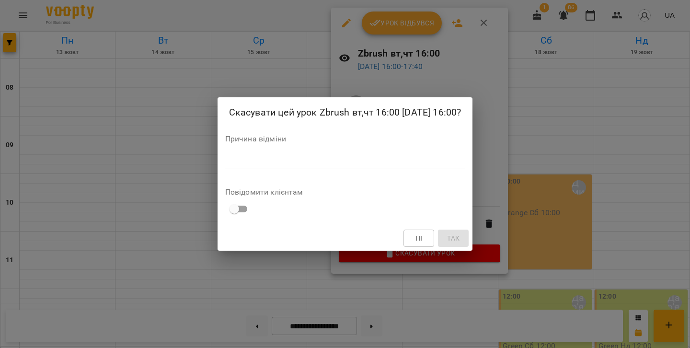
click at [290, 144] on div "Причина відміни *" at bounding box center [345, 154] width 240 height 38
click at [237, 164] on textarea at bounding box center [345, 161] width 240 height 9
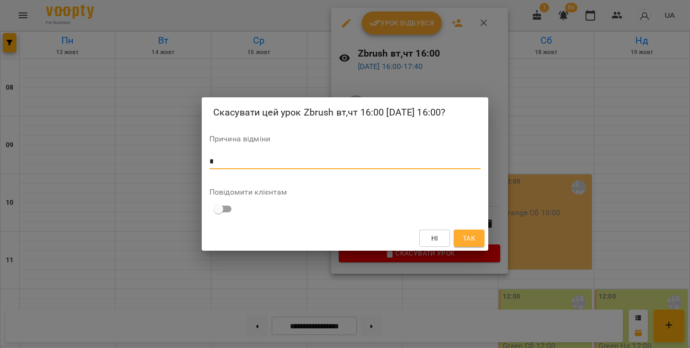
type textarea "*"
click at [473, 237] on span "Так" at bounding box center [469, 239] width 12 height 12
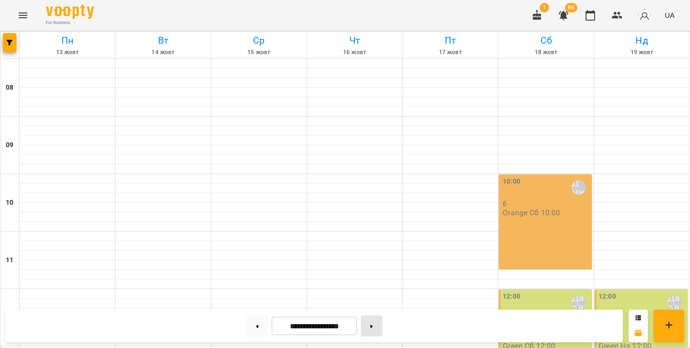
click at [371, 328] on button at bounding box center [372, 326] width 22 height 21
type input "**********"
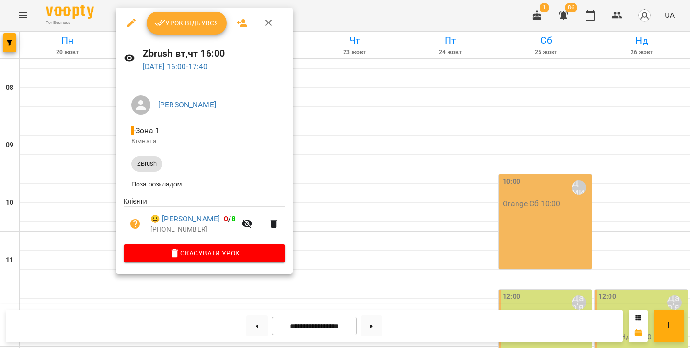
click at [247, 248] on span "Скасувати Урок" at bounding box center [204, 253] width 146 height 12
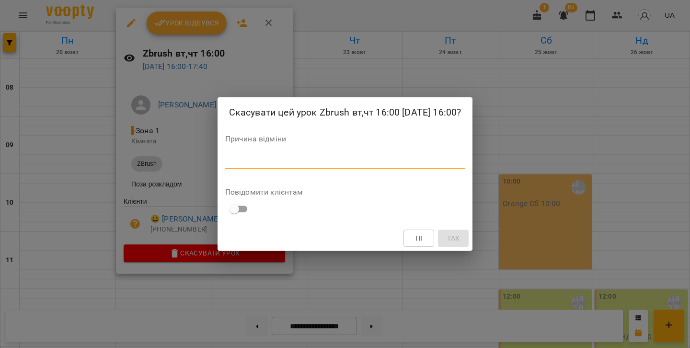
click at [233, 165] on textarea at bounding box center [345, 161] width 240 height 9
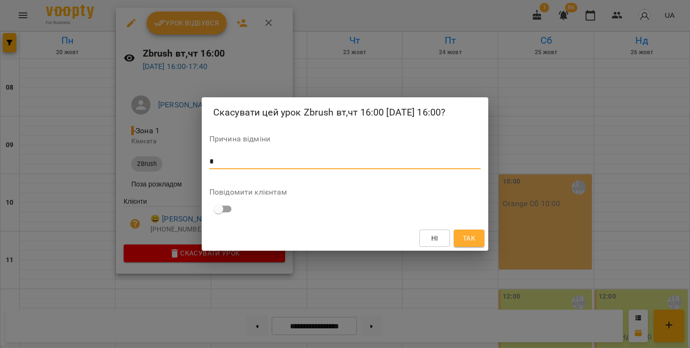
type textarea "*"
click at [464, 239] on span "Так" at bounding box center [469, 239] width 12 height 12
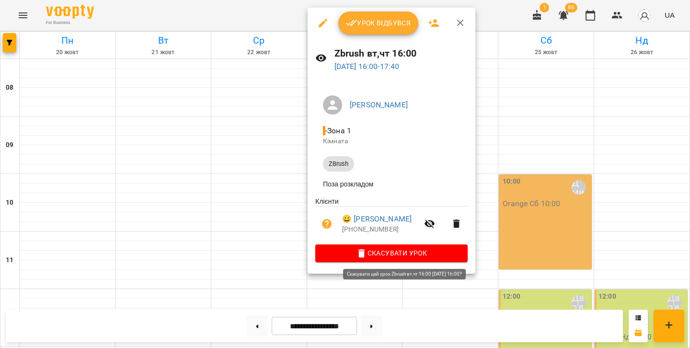
click at [368, 252] on icon "button" at bounding box center [362, 254] width 12 height 12
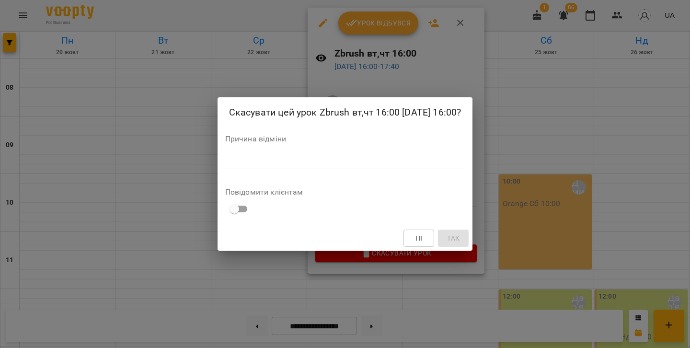
click at [295, 152] on div "Причина відміни *" at bounding box center [345, 154] width 240 height 38
click at [274, 163] on textarea at bounding box center [345, 161] width 240 height 9
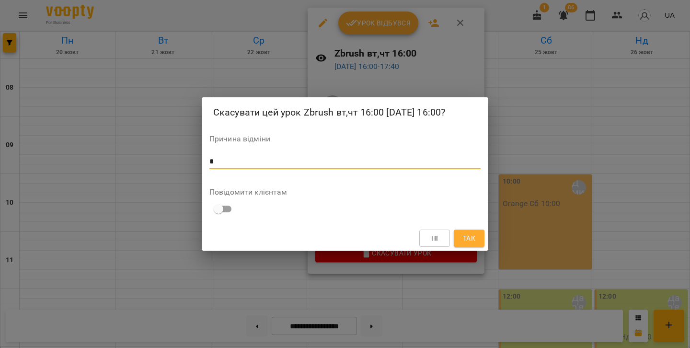
type textarea "*"
click at [464, 233] on span "Так" at bounding box center [469, 239] width 12 height 12
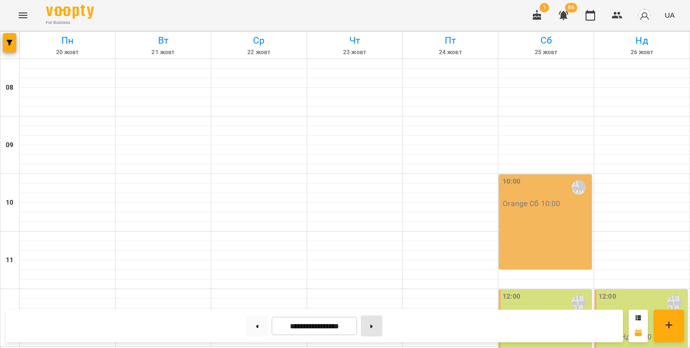
click at [376, 323] on button at bounding box center [372, 326] width 22 height 21
click at [257, 325] on button at bounding box center [257, 326] width 22 height 21
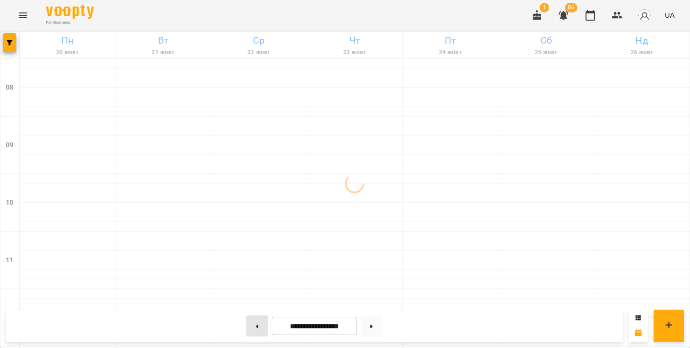
click at [257, 325] on button at bounding box center [257, 326] width 22 height 21
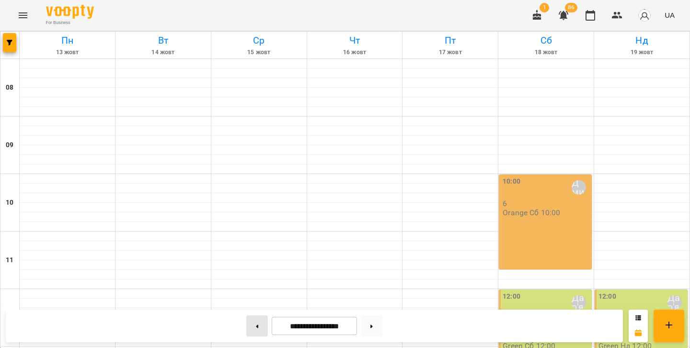
click at [251, 333] on button at bounding box center [257, 326] width 22 height 21
type input "**********"
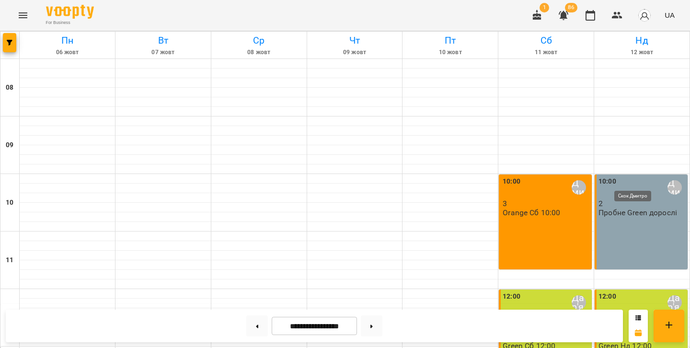
scroll to position [379, 0]
click at [29, 19] on button "Menu" at bounding box center [23, 15] width 23 height 23
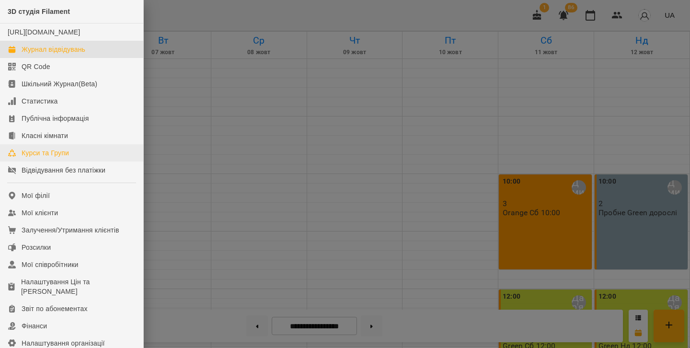
click at [52, 158] on div "Курси та Групи" at bounding box center [45, 153] width 47 height 10
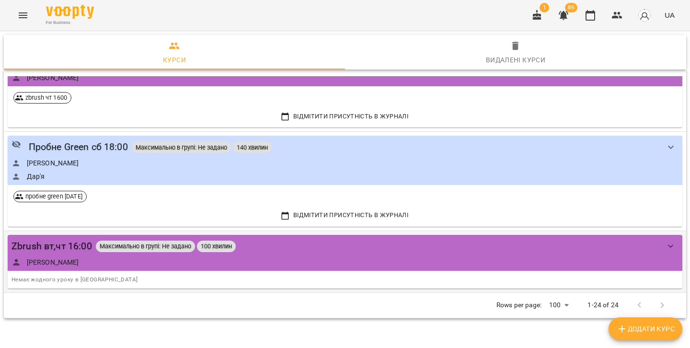
scroll to position [1995, 0]
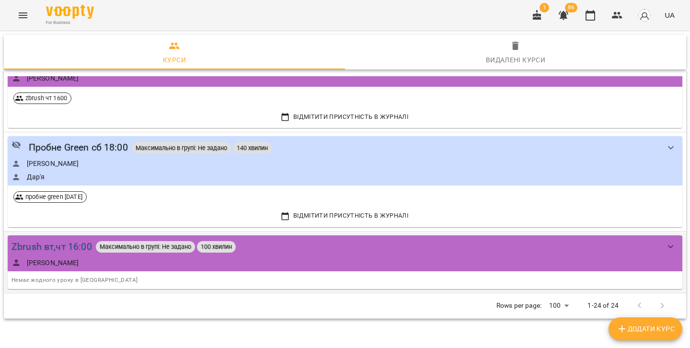
click at [72, 243] on div "Zbrush вт,чт 16:00" at bounding box center [52, 246] width 81 height 15
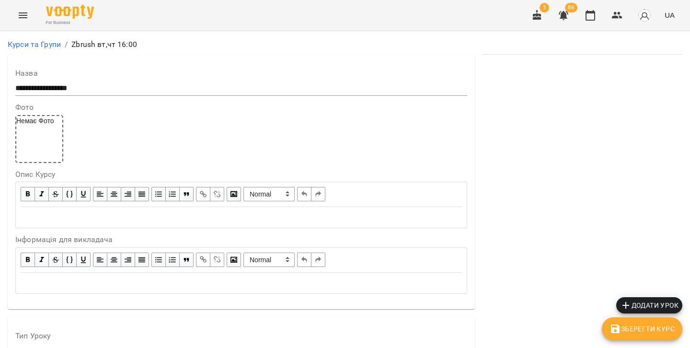
click at [630, 304] on icon "button" at bounding box center [626, 306] width 12 height 12
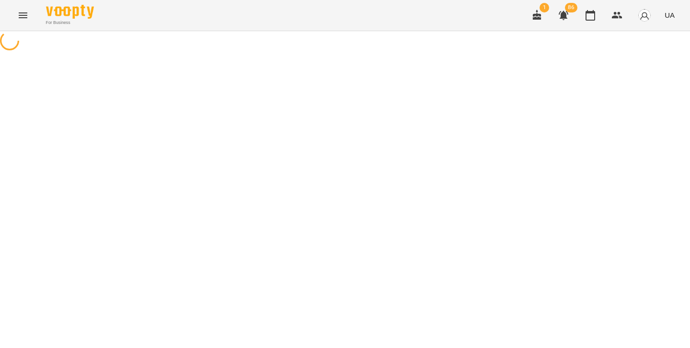
select select "********"
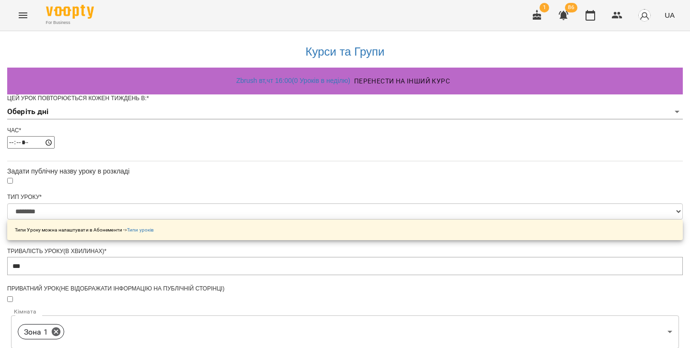
click at [269, 120] on div "Цей урок повторюється кожен тиждень в: * Оберіть дні" at bounding box center [345, 110] width 676 height 32
click at [271, 135] on body "**********" at bounding box center [345, 307] width 690 height 614
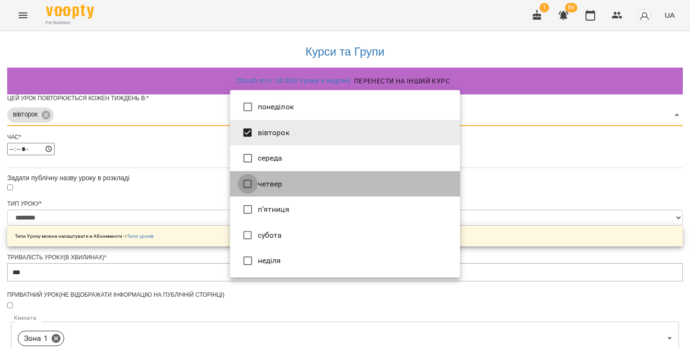
type input "***"
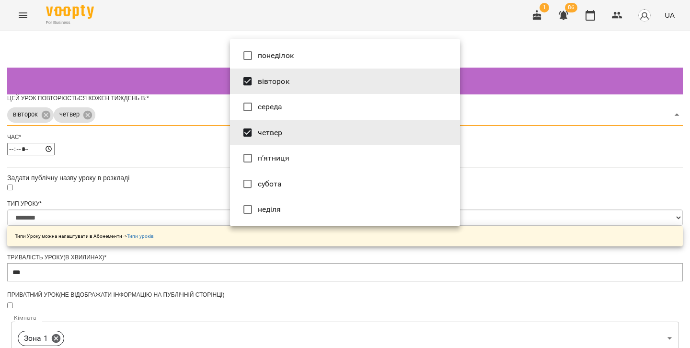
click at [176, 183] on div at bounding box center [345, 174] width 690 height 348
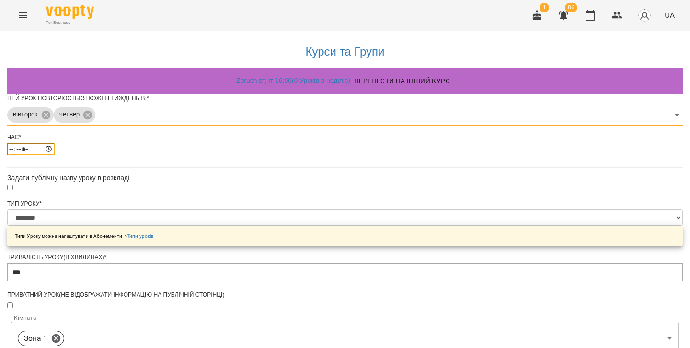
click at [55, 155] on input "*****" at bounding box center [30, 149] width 47 height 12
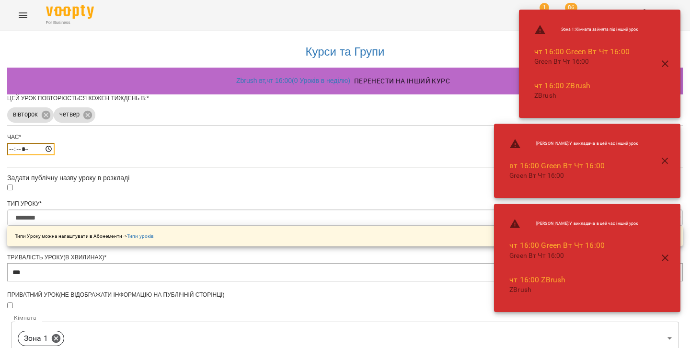
type input "*****"
click at [492, 163] on div "**********" at bounding box center [345, 327] width 676 height 592
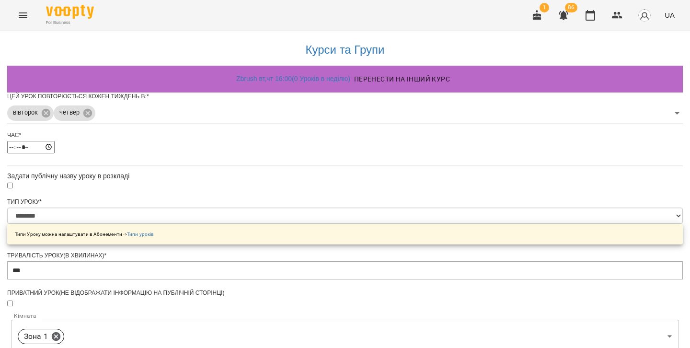
scroll to position [29, 0]
click at [255, 198] on div "Тип Уроку *" at bounding box center [345, 202] width 676 height 8
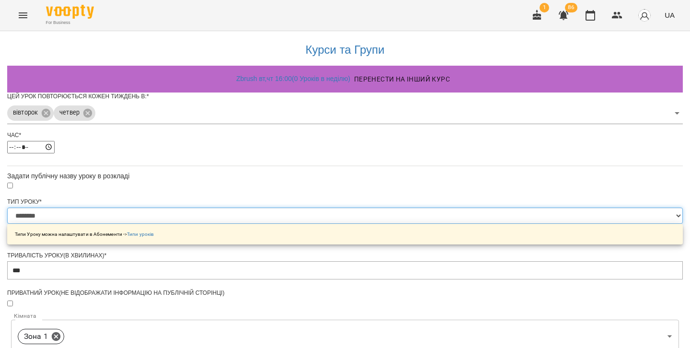
select select "******"
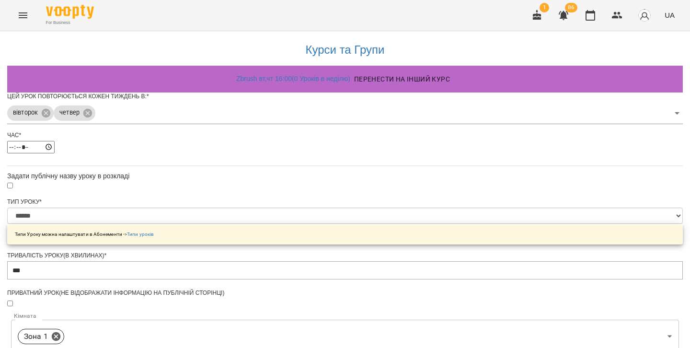
scroll to position [341, 0]
click at [510, 189] on div "**********" at bounding box center [345, 338] width 676 height 618
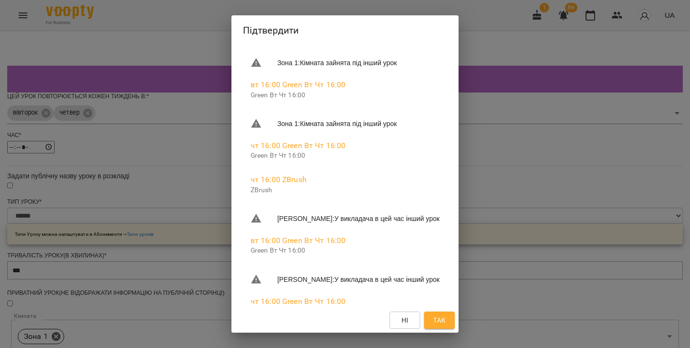
click at [436, 320] on span "Так" at bounding box center [439, 321] width 12 height 12
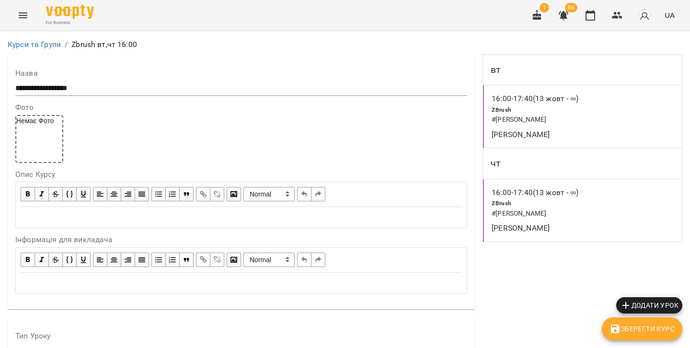
click at [23, 10] on icon "Menu" at bounding box center [23, 16] width 12 height 12
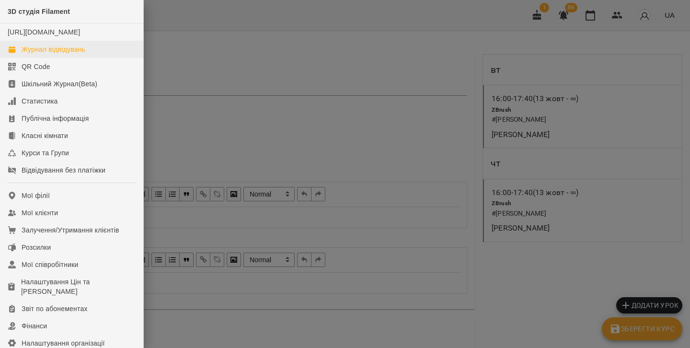
click at [39, 50] on link "Журнал відвідувань" at bounding box center [71, 49] width 143 height 17
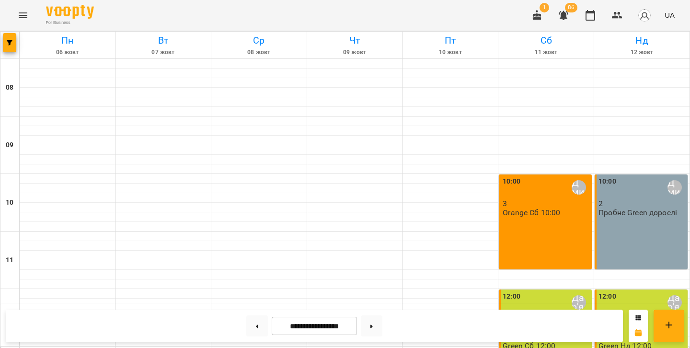
scroll to position [440, 0]
click at [377, 327] on button at bounding box center [372, 326] width 22 height 21
type input "**********"
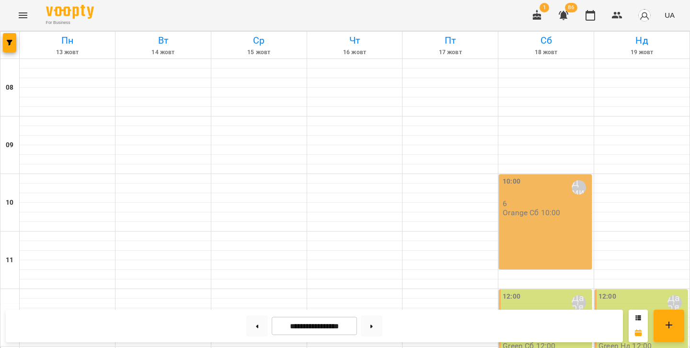
scroll to position [385, 0]
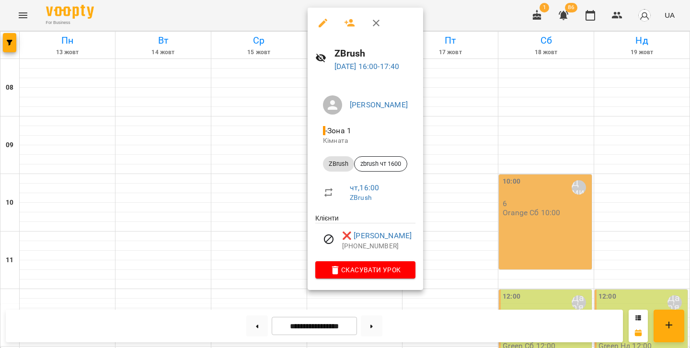
click at [378, 23] on icon "button" at bounding box center [377, 23] width 12 height 12
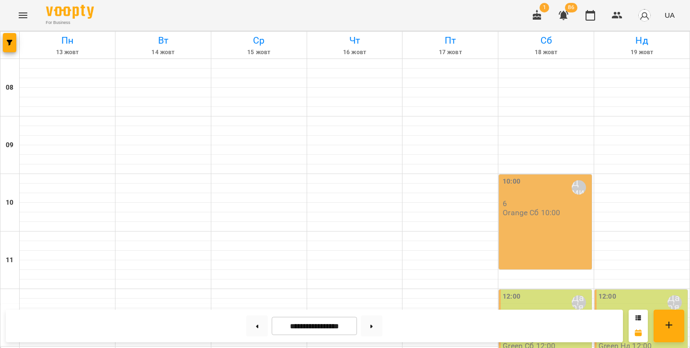
scroll to position [444, 0]
click at [534, 17] on icon "button" at bounding box center [538, 16] width 12 height 12
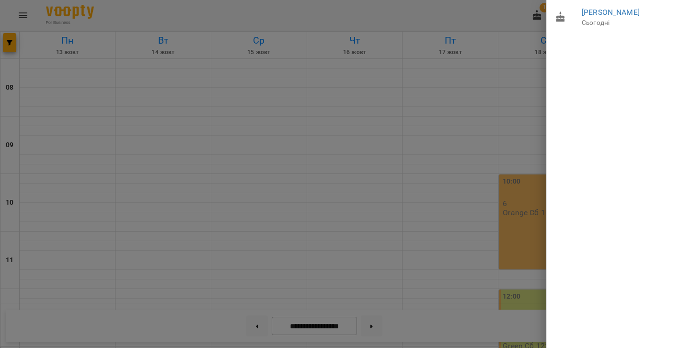
click at [512, 14] on div at bounding box center [345, 174] width 690 height 348
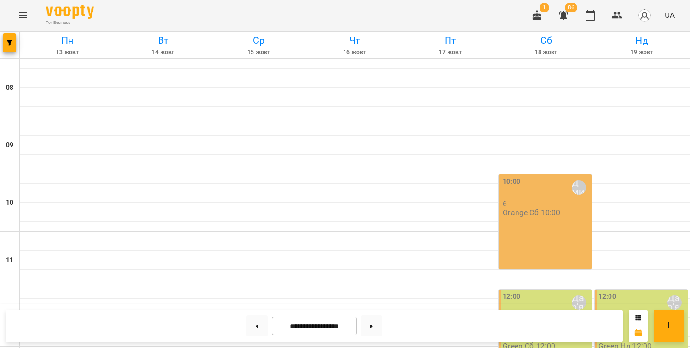
click at [572, 12] on span "86" at bounding box center [571, 8] width 12 height 10
click at [567, 13] on icon "button" at bounding box center [564, 16] width 12 height 12
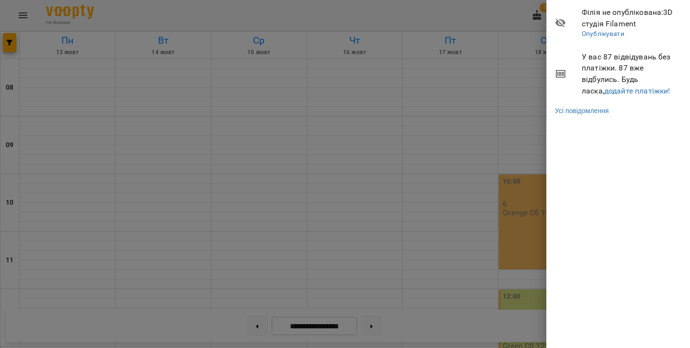
click at [447, 12] on div at bounding box center [345, 174] width 690 height 348
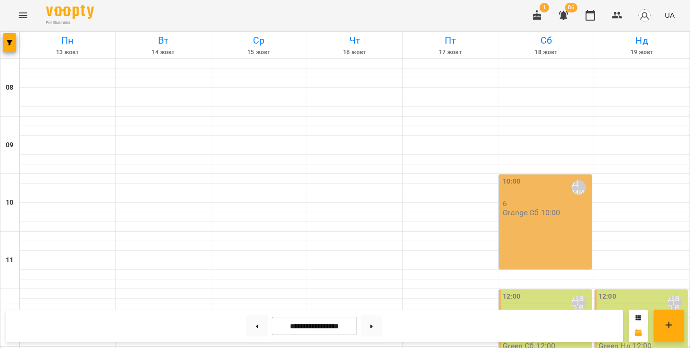
click at [20, 24] on button "Menu" at bounding box center [23, 15] width 23 height 23
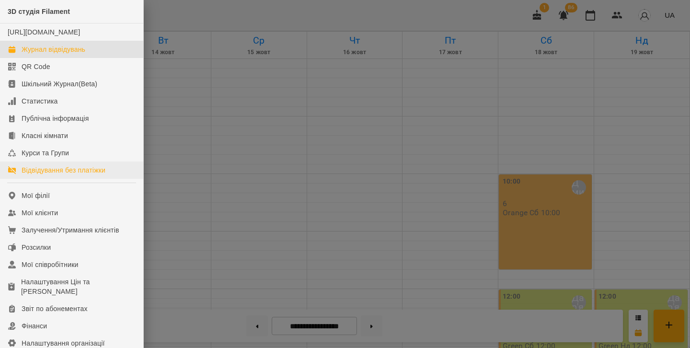
click at [65, 175] on div "Відвідування без платіжки" at bounding box center [64, 170] width 84 height 10
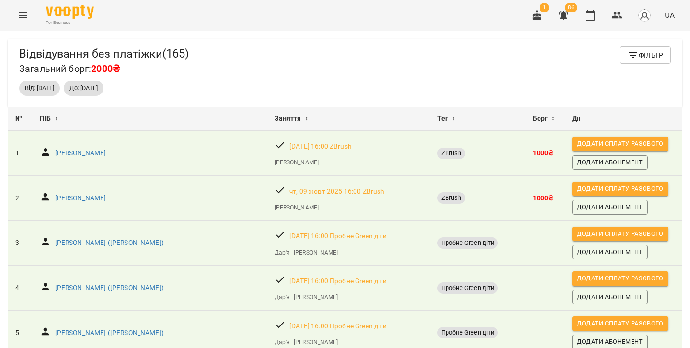
click at [21, 18] on icon "Menu" at bounding box center [23, 16] width 12 height 12
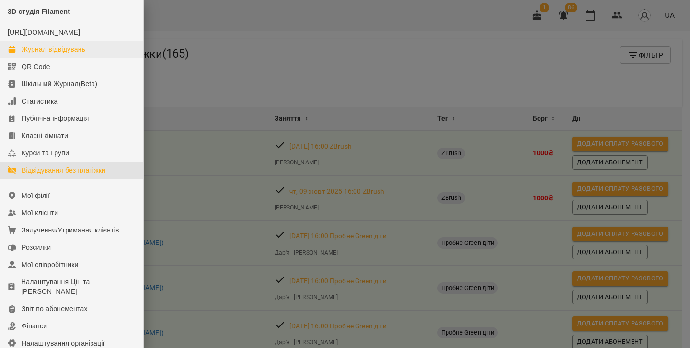
click at [37, 54] on div "Журнал відвідувань" at bounding box center [54, 50] width 64 height 10
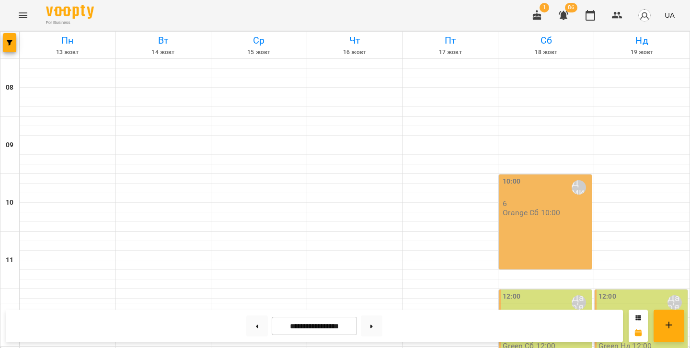
scroll to position [398, 0]
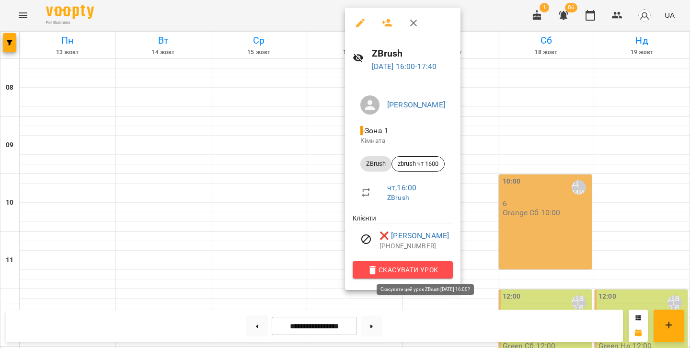
click at [374, 262] on button "Скасувати Урок" at bounding box center [403, 269] width 100 height 17
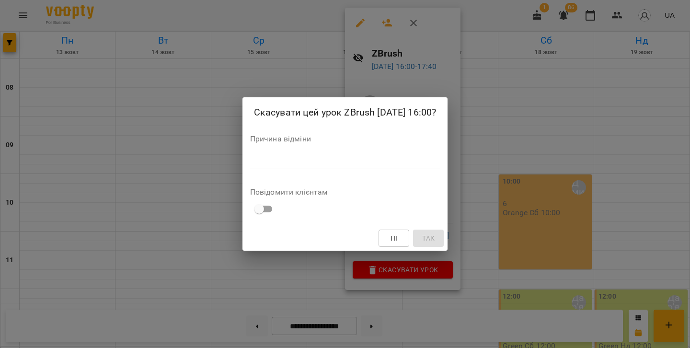
click at [280, 153] on div "Причина відміни *" at bounding box center [345, 154] width 190 height 38
click at [273, 166] on div "*" at bounding box center [345, 161] width 190 height 15
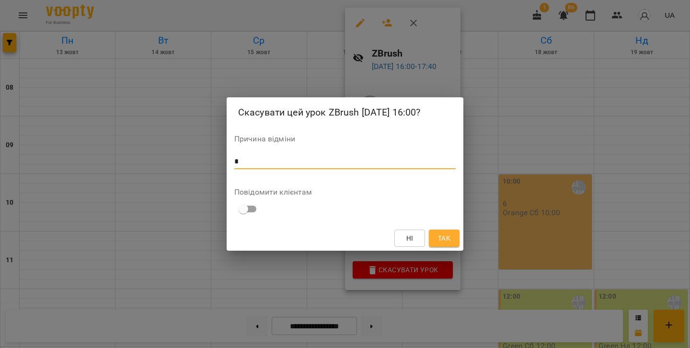
type textarea "*"
click at [449, 238] on span "Так" at bounding box center [444, 239] width 12 height 12
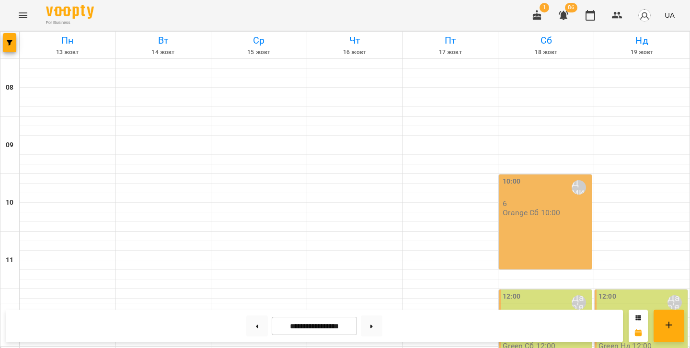
scroll to position [427, 0]
click at [376, 319] on button at bounding box center [372, 326] width 22 height 21
type input "**********"
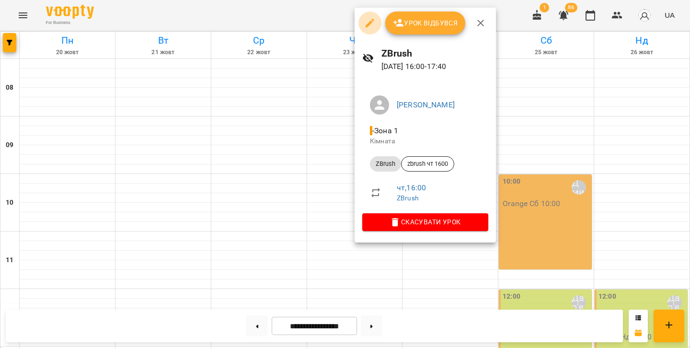
click at [373, 22] on icon "button" at bounding box center [370, 23] width 12 height 12
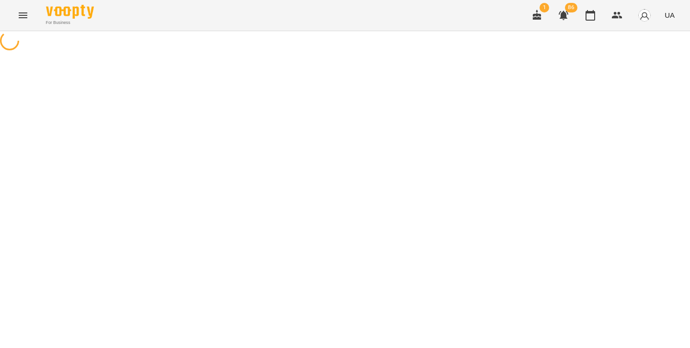
select select "******"
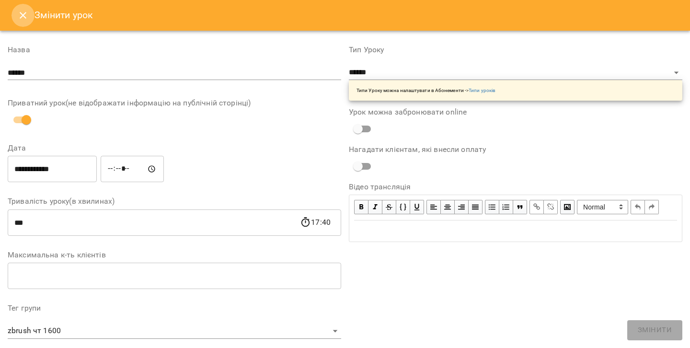
click at [21, 26] on button "Close" at bounding box center [23, 15] width 23 height 23
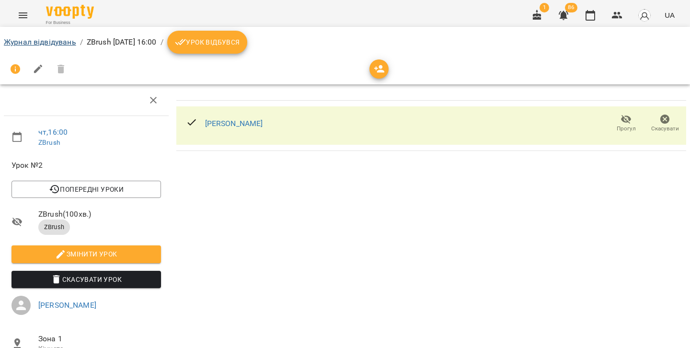
click at [57, 40] on link "Журнал відвідувань" at bounding box center [40, 41] width 72 height 9
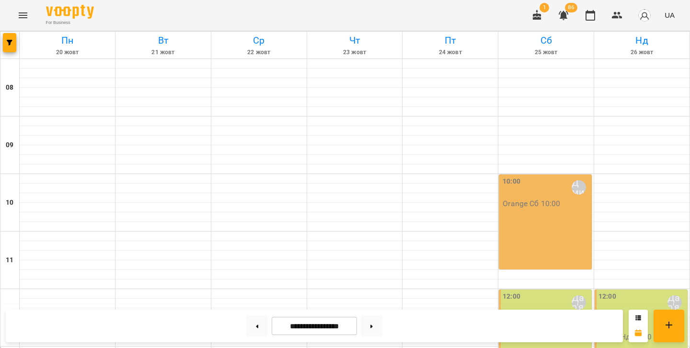
scroll to position [378, 0]
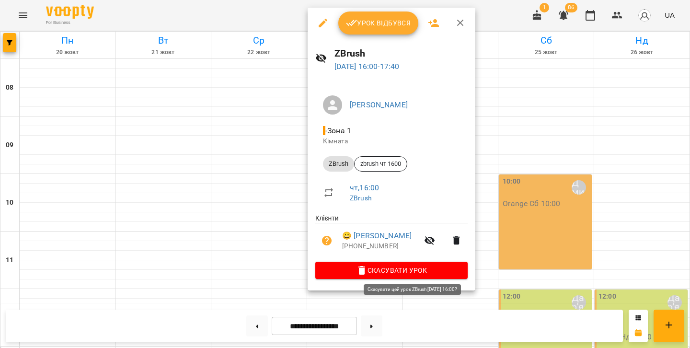
click at [381, 265] on span "Скасувати Урок" at bounding box center [391, 271] width 137 height 12
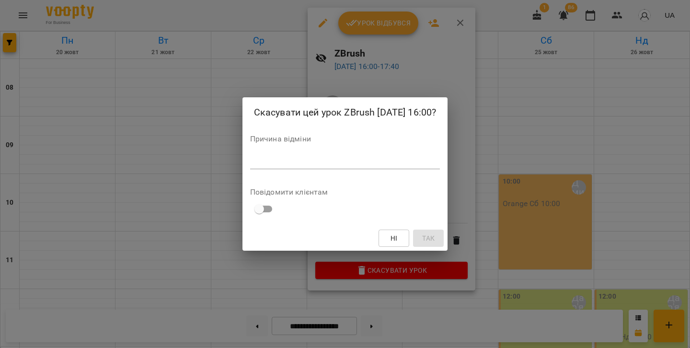
click at [276, 172] on div "Причина відміни *" at bounding box center [345, 154] width 190 height 38
click at [277, 157] on textarea at bounding box center [345, 161] width 190 height 9
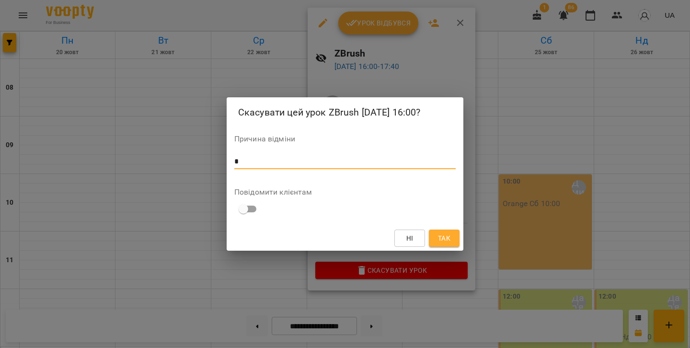
type textarea "*"
click at [448, 239] on span "Так" at bounding box center [444, 239] width 12 height 12
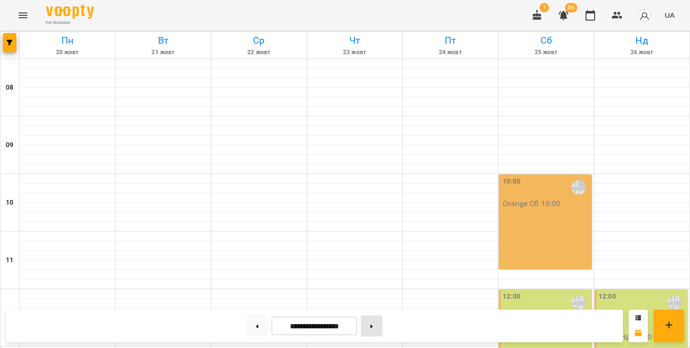
click at [377, 322] on button at bounding box center [372, 326] width 22 height 21
type input "**********"
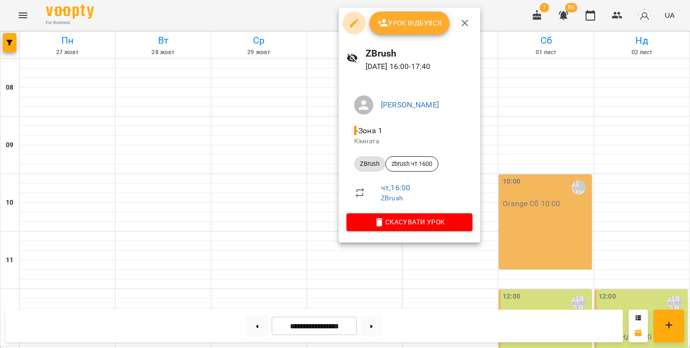
click at [352, 21] on icon "button" at bounding box center [355, 23] width 12 height 12
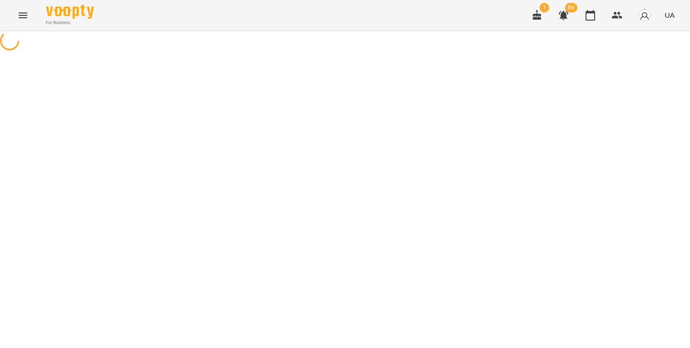
select select "******"
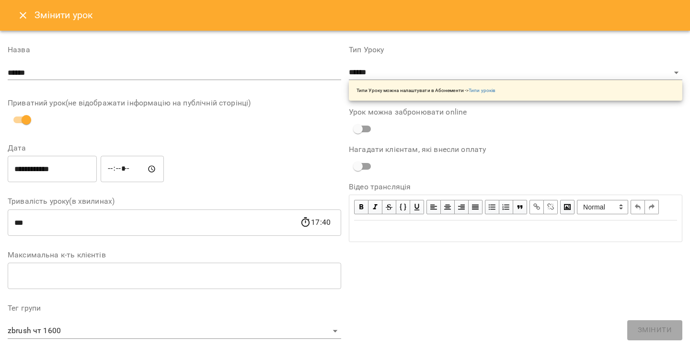
click at [25, 13] on icon "Close" at bounding box center [23, 15] width 7 height 7
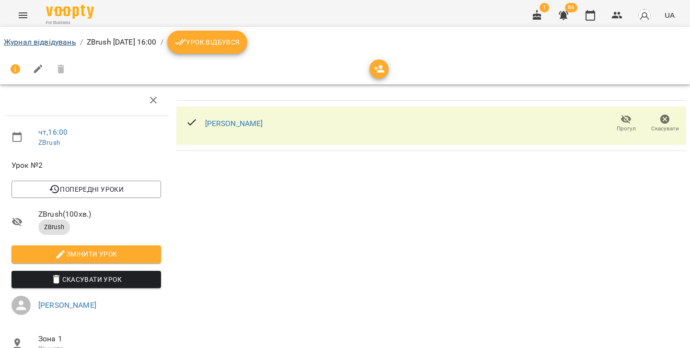
click at [42, 42] on link "Журнал відвідувань" at bounding box center [40, 41] width 72 height 9
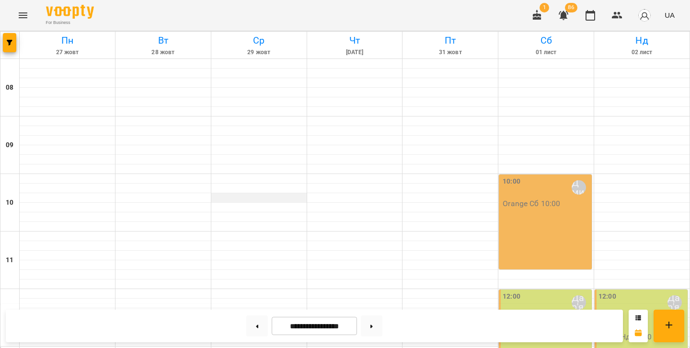
scroll to position [372, 0]
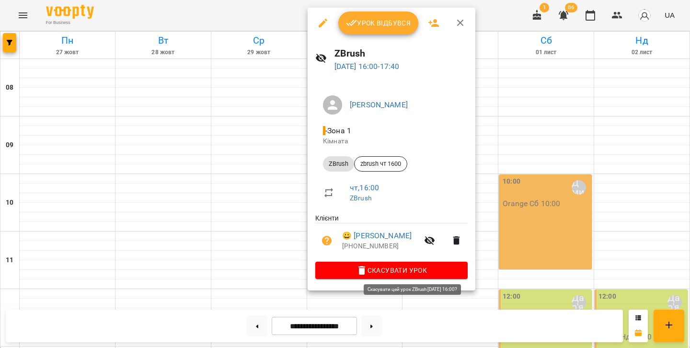
click at [410, 270] on span "Скасувати Урок" at bounding box center [391, 271] width 137 height 12
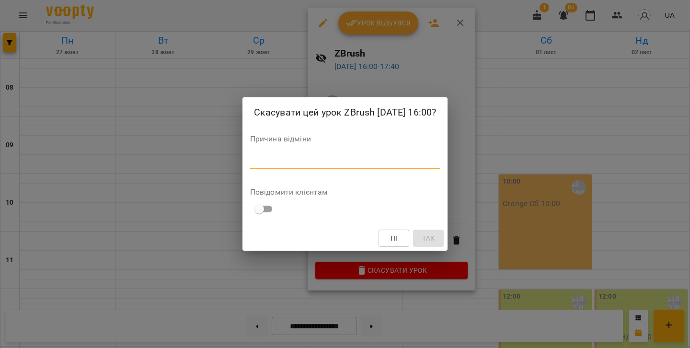
click at [291, 165] on textarea at bounding box center [345, 161] width 190 height 9
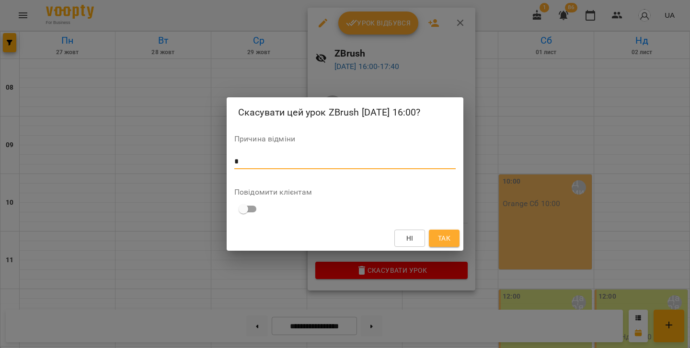
type textarea "*"
click at [444, 244] on button "Так" at bounding box center [444, 238] width 31 height 17
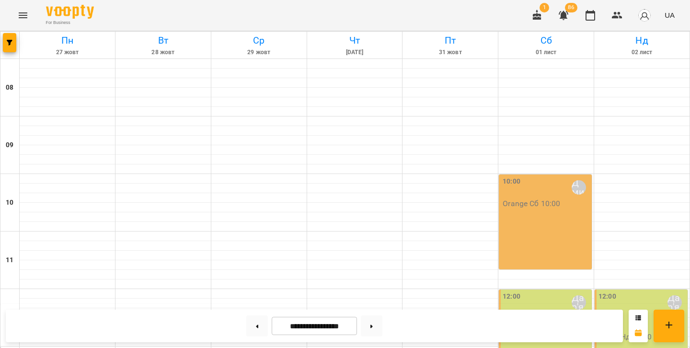
scroll to position [402, 0]
click at [382, 319] on button at bounding box center [372, 326] width 22 height 21
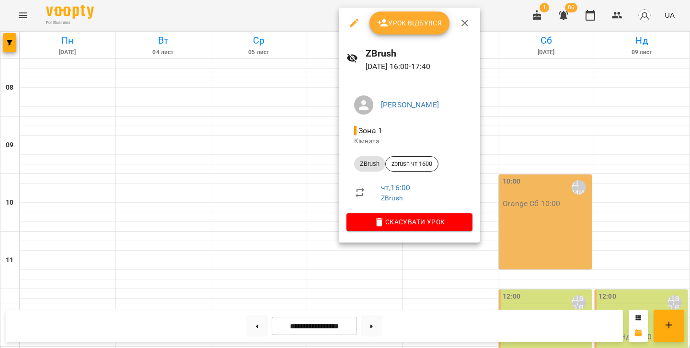
click at [304, 180] on div at bounding box center [345, 174] width 690 height 348
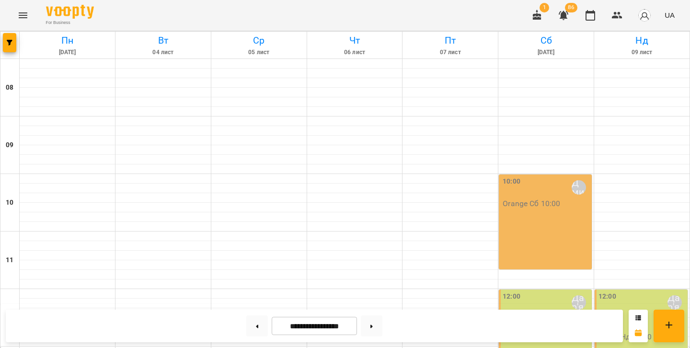
click at [16, 21] on button "Menu" at bounding box center [23, 15] width 23 height 23
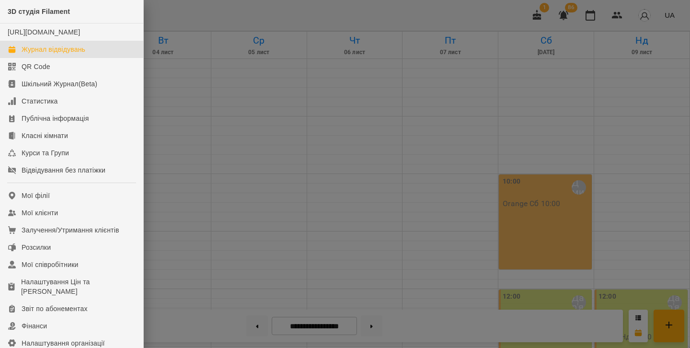
click at [289, 180] on div at bounding box center [345, 174] width 690 height 348
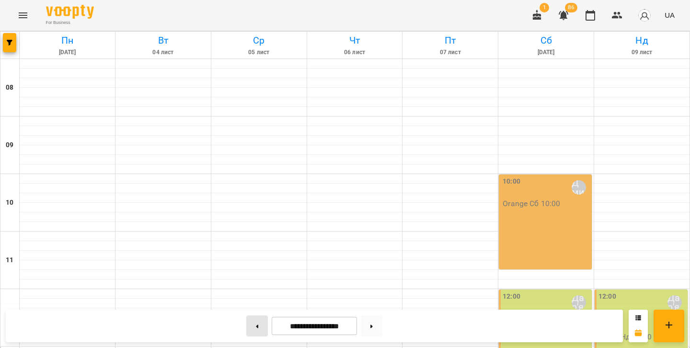
click at [256, 321] on button at bounding box center [257, 326] width 22 height 21
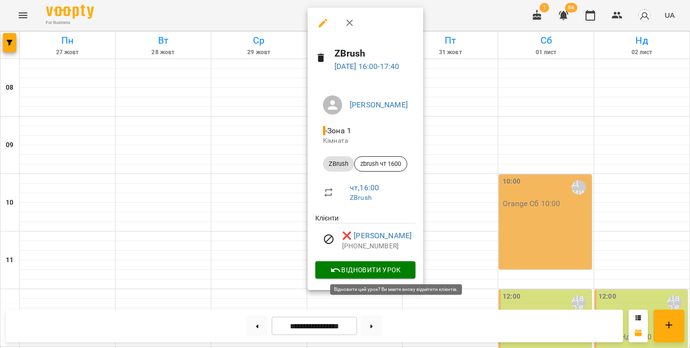
click at [342, 266] on icon "button" at bounding box center [336, 271] width 12 height 12
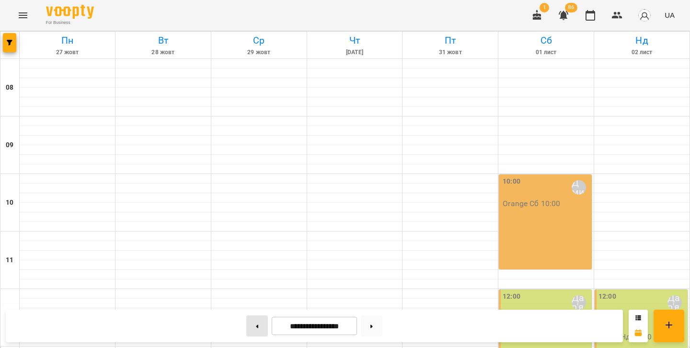
click at [261, 324] on button at bounding box center [257, 326] width 22 height 21
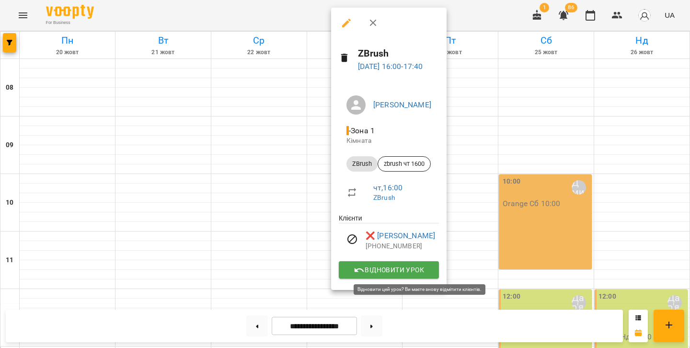
click at [365, 273] on icon "button" at bounding box center [360, 271] width 12 height 12
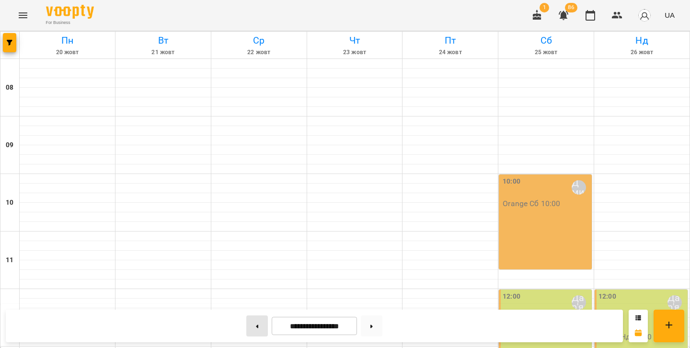
click at [256, 322] on button at bounding box center [257, 326] width 22 height 21
type input "**********"
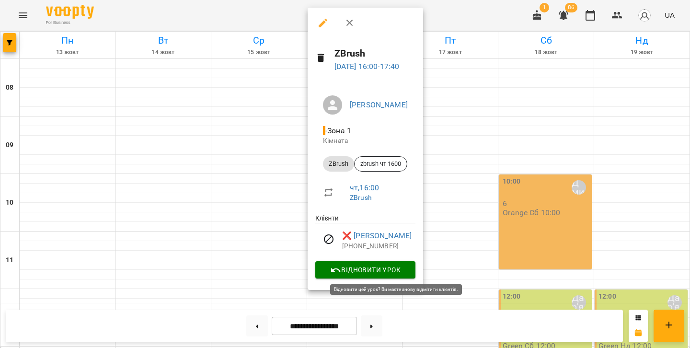
click at [353, 266] on span "Відновити урок" at bounding box center [365, 270] width 85 height 12
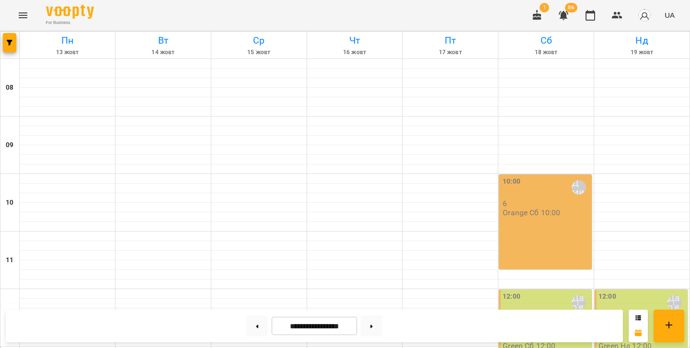
scroll to position [429, 0]
click at [27, 21] on icon "Menu" at bounding box center [23, 16] width 12 height 12
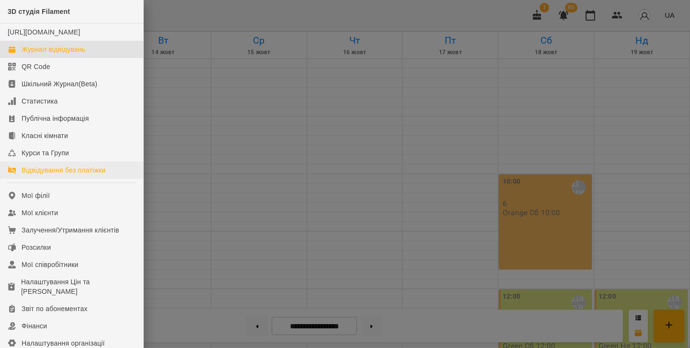
click at [65, 179] on link "Відвідування без платіжки" at bounding box center [71, 170] width 143 height 17
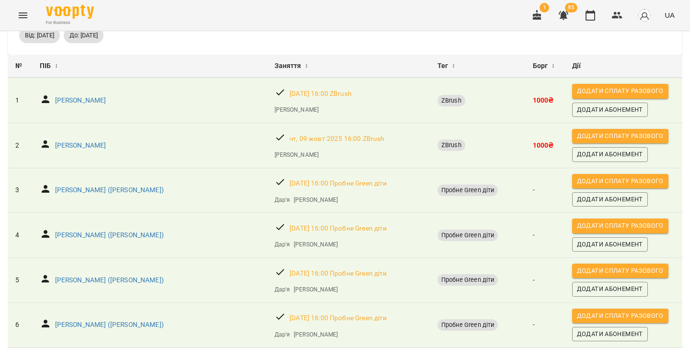
scroll to position [40, 0]
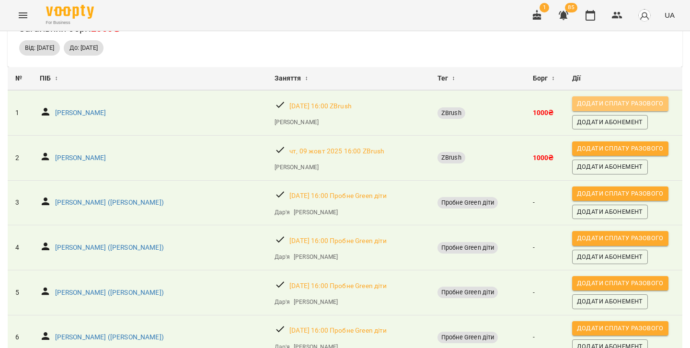
click at [581, 99] on span "Додати сплату разового" at bounding box center [620, 103] width 87 height 11
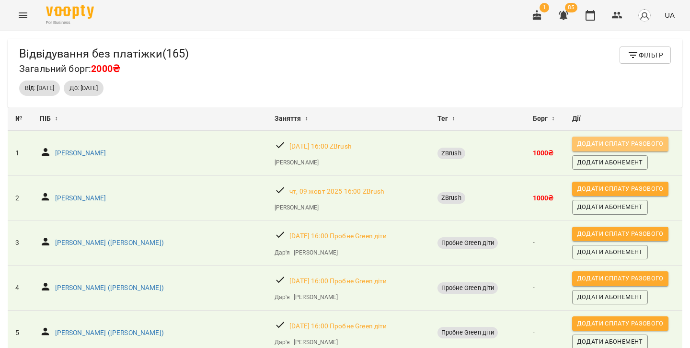
select select "******"
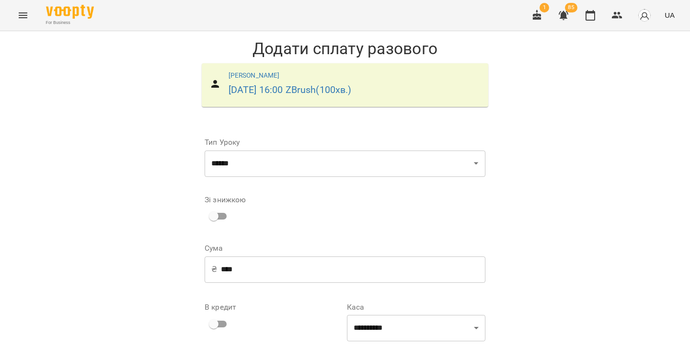
scroll to position [108, 0]
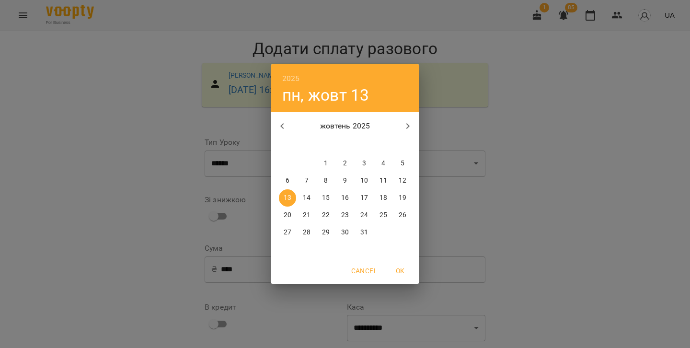
click at [402, 272] on span "OK" at bounding box center [400, 271] width 23 height 12
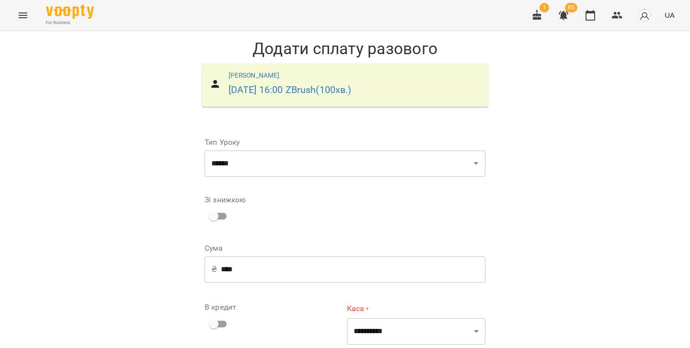
scroll to position [112, 0]
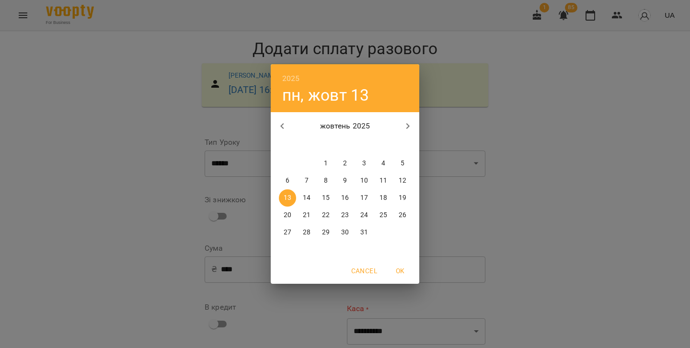
click at [348, 160] on span "2" at bounding box center [345, 164] width 17 height 10
type input "**********"
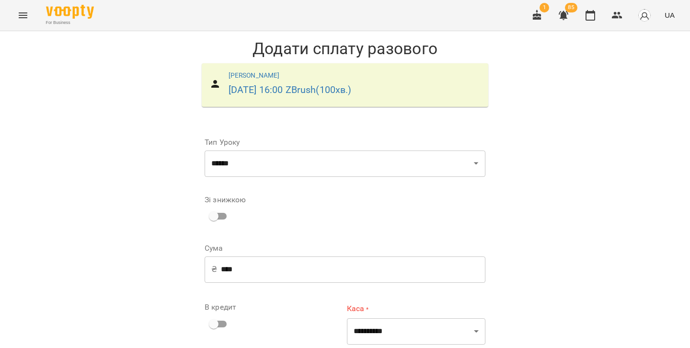
scroll to position [98, 0]
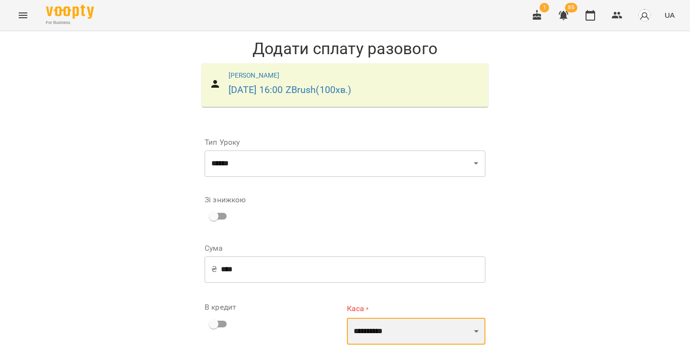
select select "****"
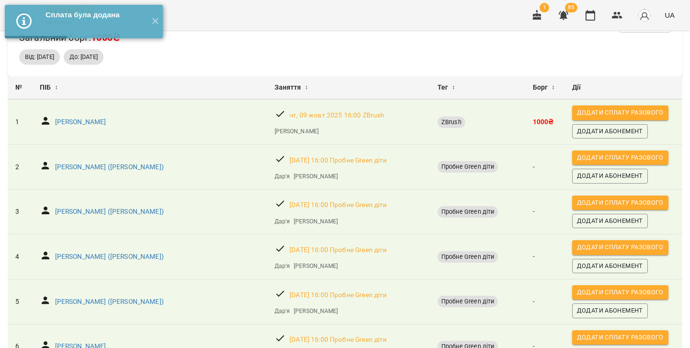
click at [585, 112] on span "Додати сплату разового" at bounding box center [620, 112] width 87 height 11
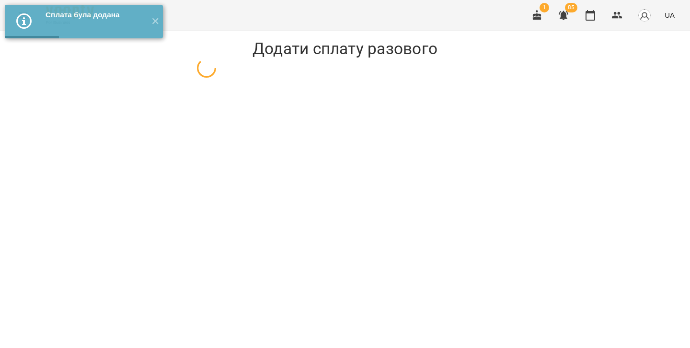
select select "******"
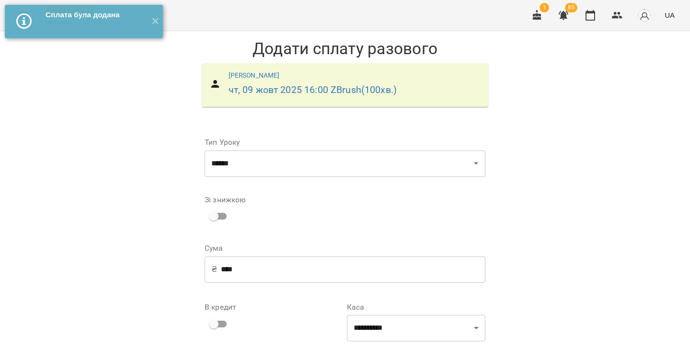
scroll to position [108, 0]
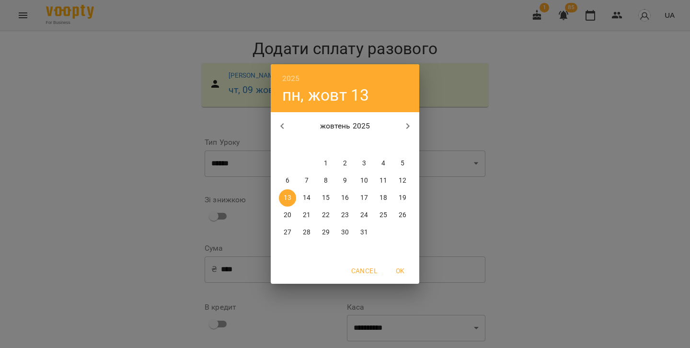
click at [475, 100] on div "2025 пн, жовт 13 жовтень 2025 пн вт ср чт пт сб нд 29 30 1 2 3 4 5 6 7 8 9 10 1…" at bounding box center [345, 174] width 690 height 348
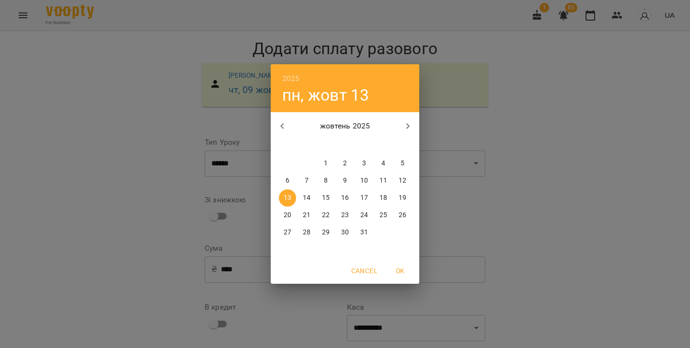
click at [347, 182] on span "9" at bounding box center [345, 181] width 17 height 10
type input "**********"
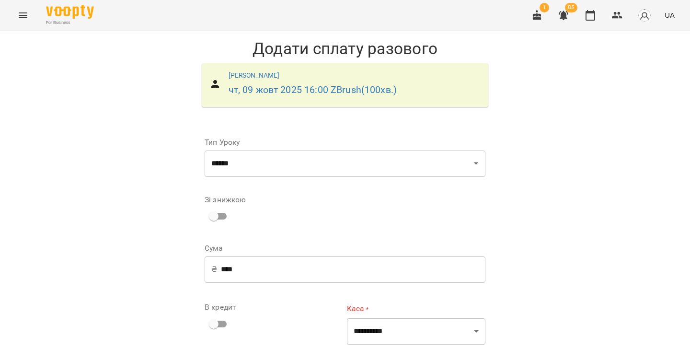
scroll to position [98, 0]
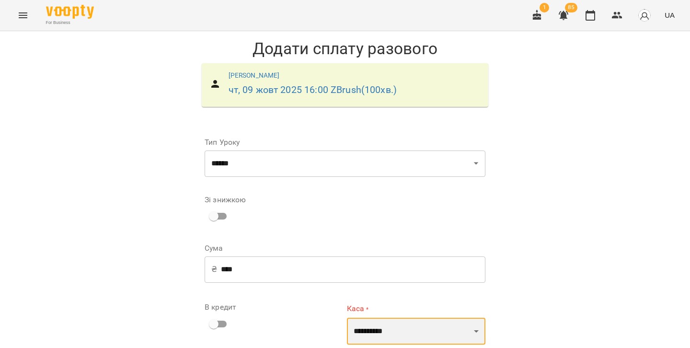
select select "****"
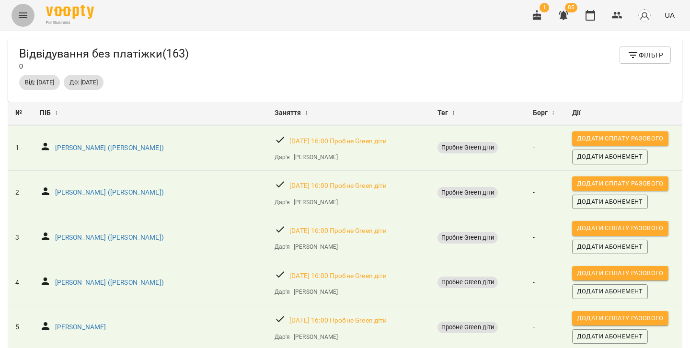
click at [20, 12] on icon "Menu" at bounding box center [23, 16] width 12 height 12
